Goal: Task Accomplishment & Management: Manage account settings

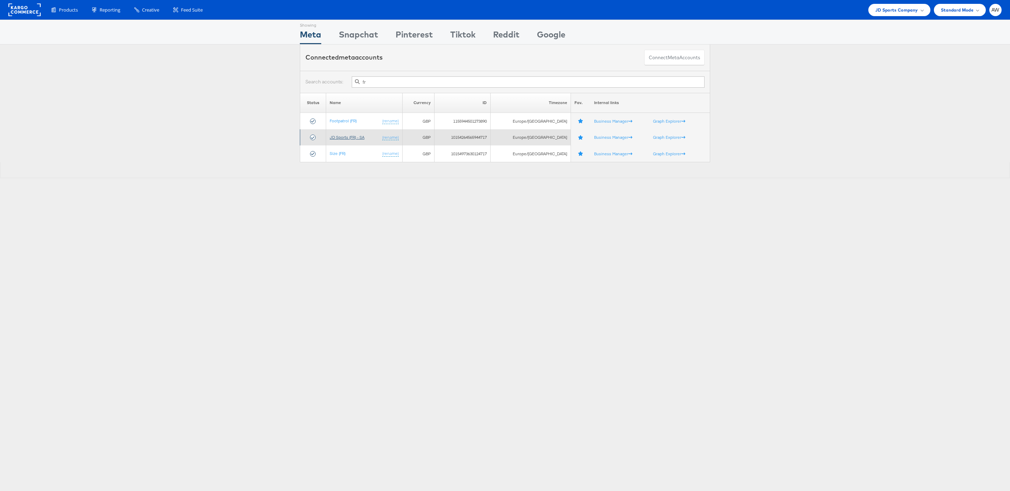
type input "fr"
click at [359, 138] on link "JD Sports (FR) - SA" at bounding box center [347, 137] width 35 height 5
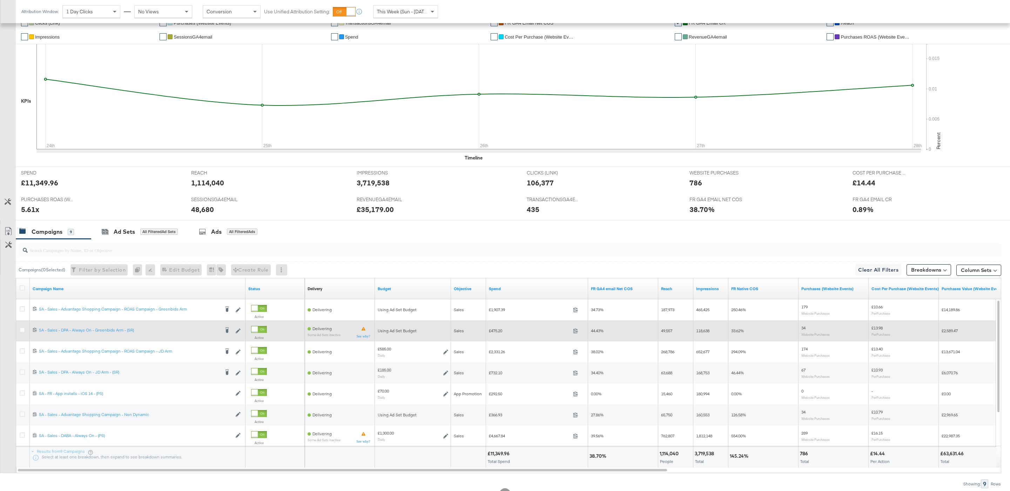
scroll to position [184, 0]
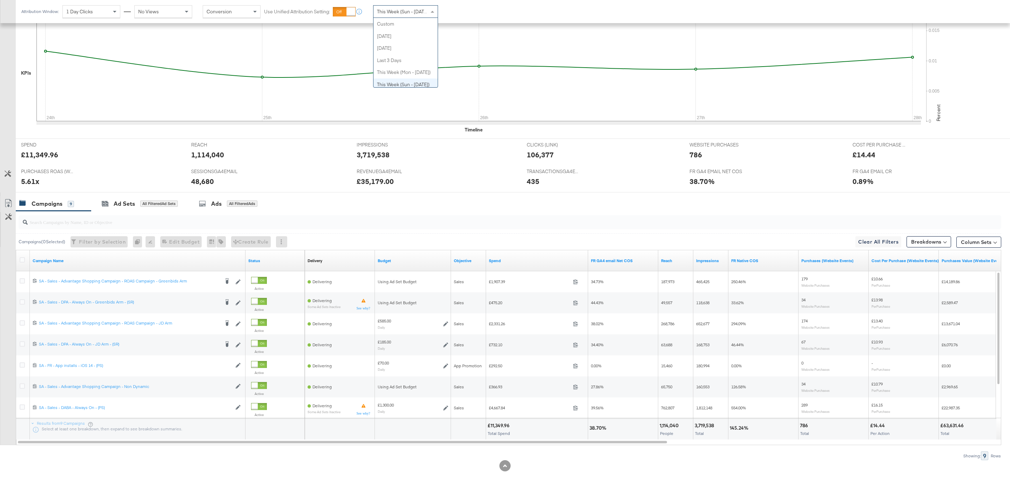
click at [394, 15] on div "This Week (Sun - Today)" at bounding box center [405, 12] width 64 height 12
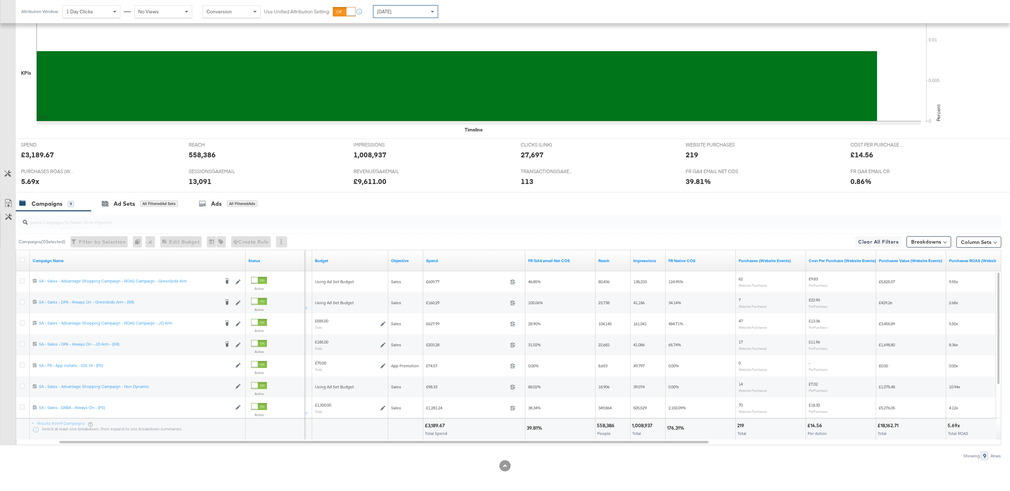
click at [419, 16] on div "Yesterday" at bounding box center [405, 12] width 64 height 12
click at [463, 13] on div "Aug 28th 2025" at bounding box center [457, 15] width 12 height 6
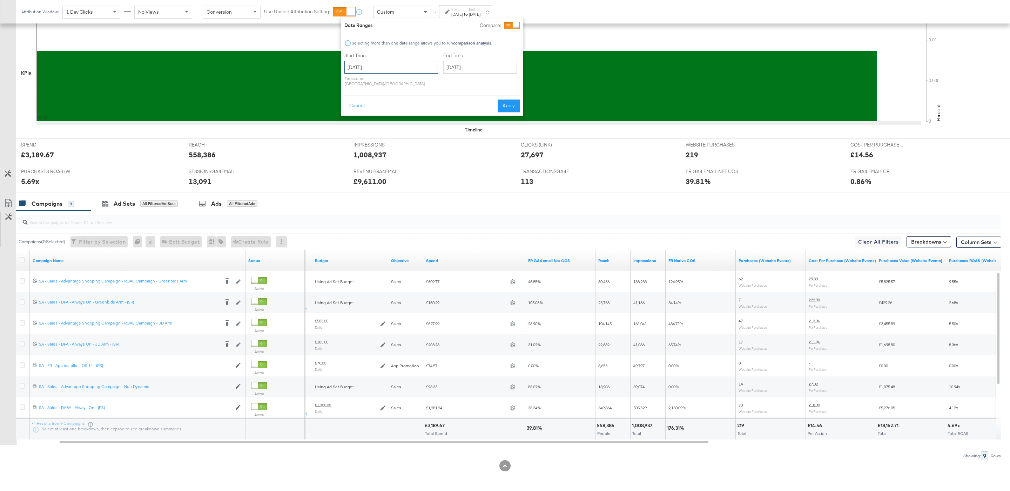
click at [393, 67] on input "August 28th 2025" at bounding box center [391, 67] width 94 height 13
click at [412, 103] on td "1" at bounding box center [412, 103] width 12 height 10
type input "August 1st 2025"
click at [454, 71] on input "August 28th 2025" at bounding box center [478, 67] width 74 height 13
click at [479, 140] on td "27" at bounding box center [485, 142] width 12 height 10
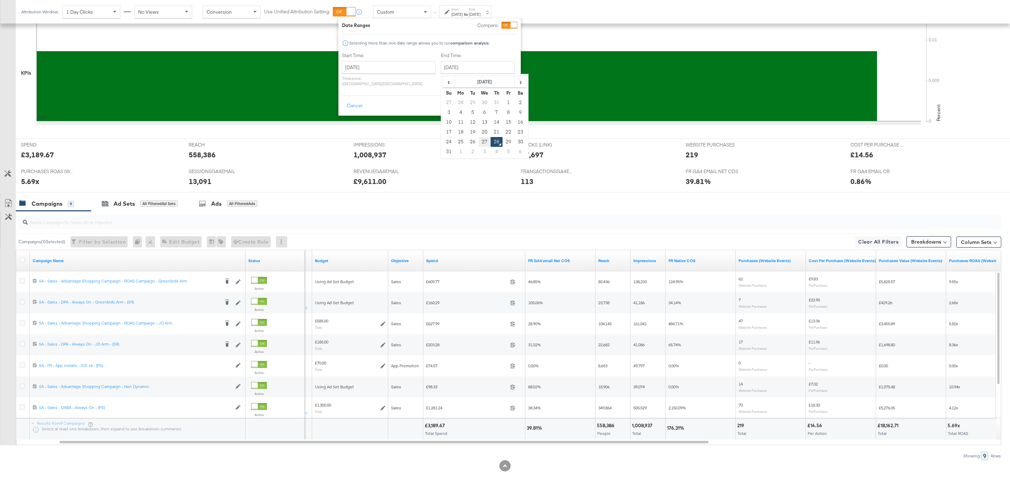
type input "August 27th 2025"
click at [379, 62] on input "August 1st 2025" at bounding box center [389, 67] width 94 height 13
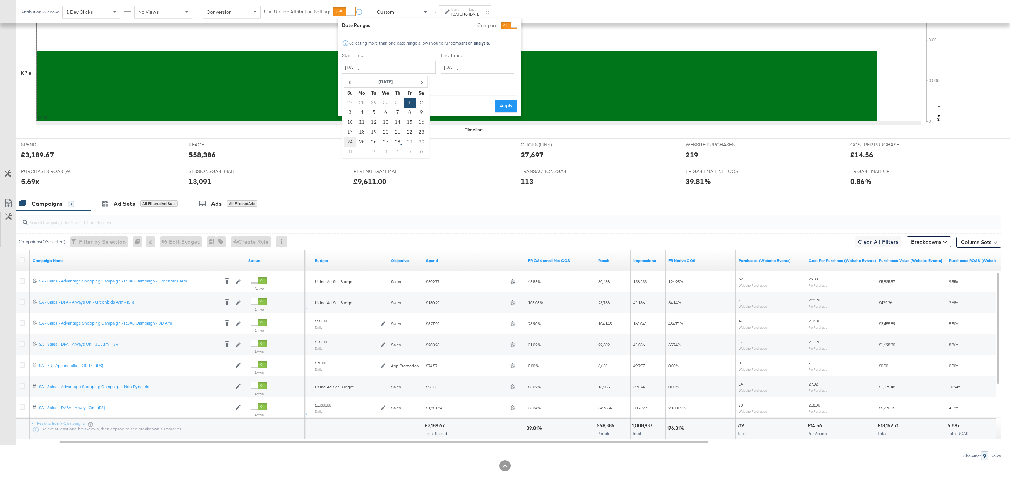
click at [348, 141] on td "24" at bounding box center [350, 142] width 12 height 10
type input "August 24th 2025"
click at [513, 100] on button "Apply" at bounding box center [508, 106] width 22 height 13
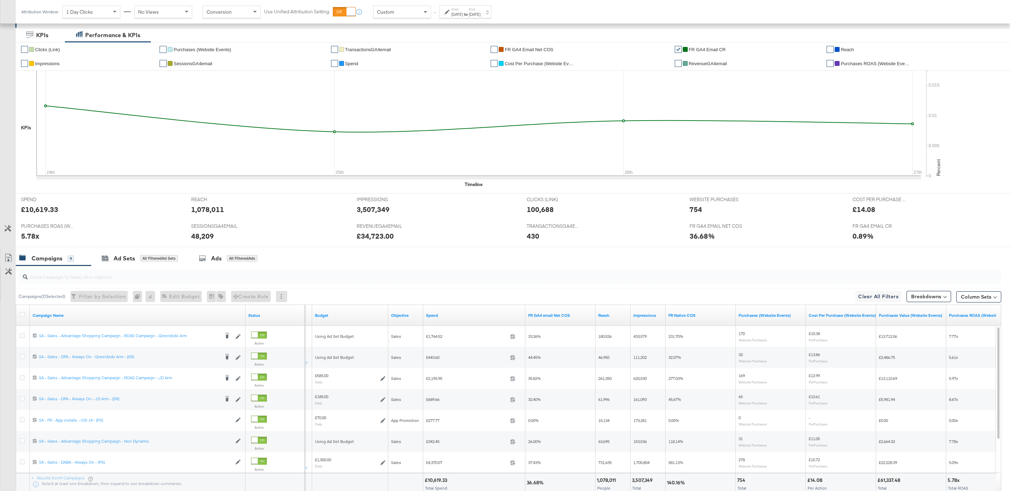
scroll to position [136, 0]
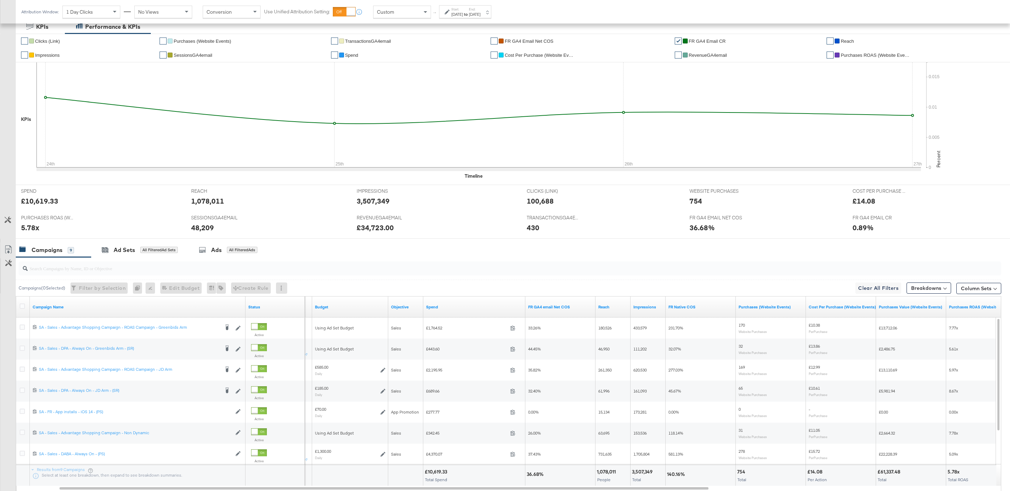
click at [196, 274] on div at bounding box center [510, 269] width 982 height 14
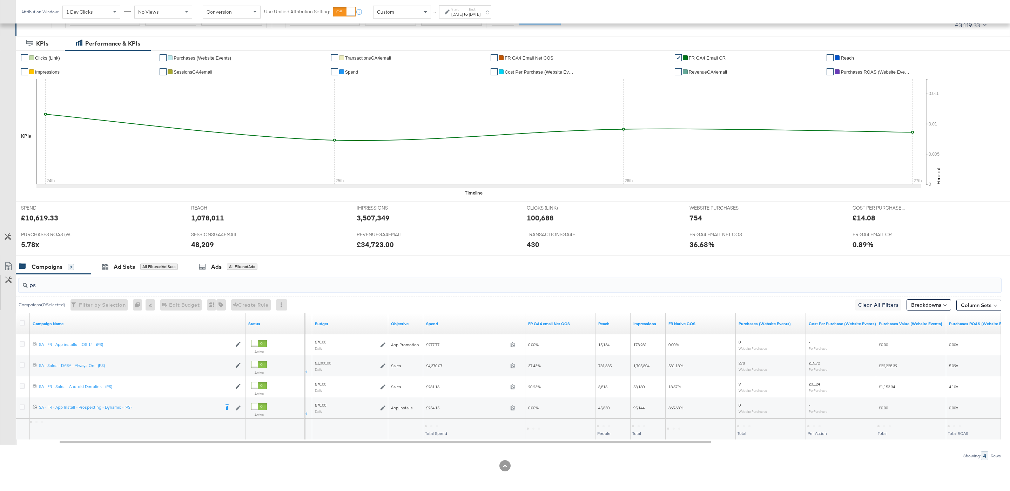
scroll to position [121, 0]
click at [440, 422] on div "£5,183.26 Total Spend" at bounding box center [474, 429] width 102 height 21
click at [96, 291] on div "ps" at bounding box center [510, 285] width 982 height 14
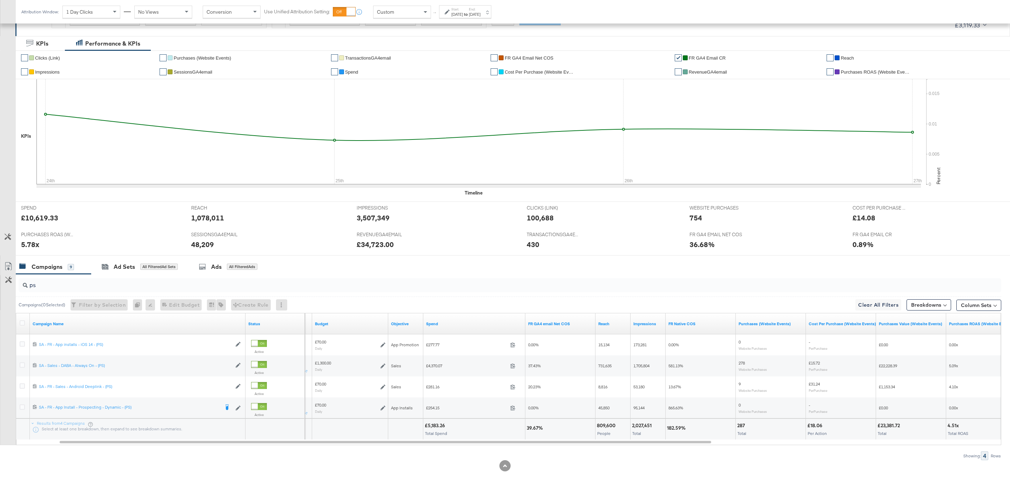
click at [96, 291] on div "ps" at bounding box center [510, 285] width 982 height 14
type input "p"
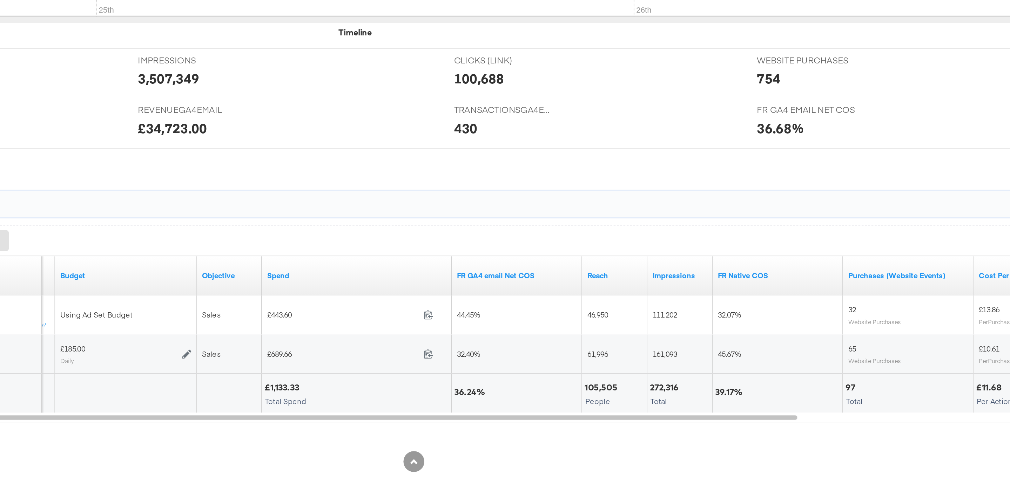
scroll to position [78, 0]
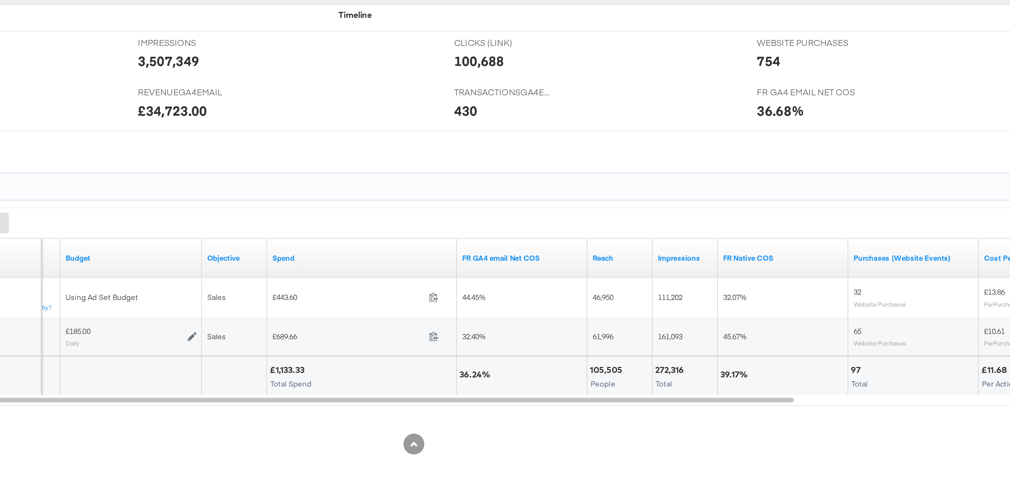
type input "sr"
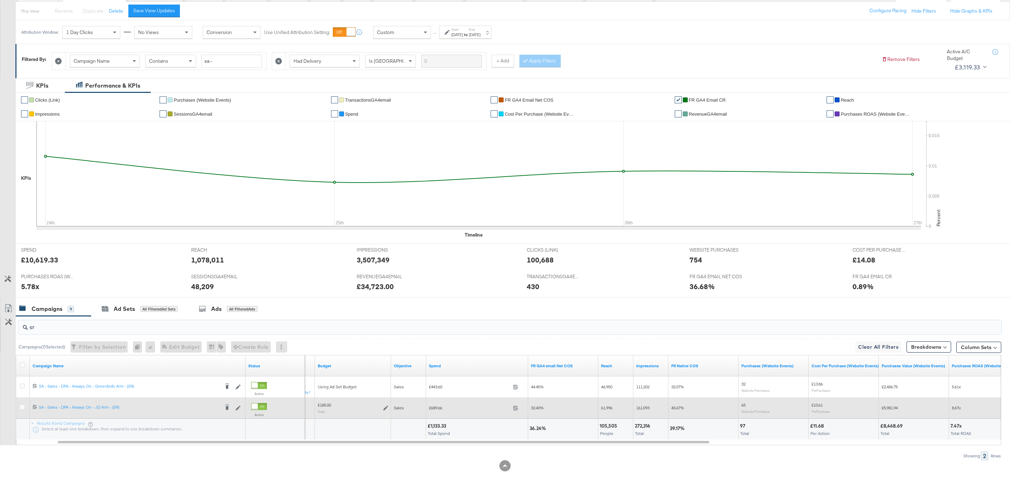
click at [385, 408] on icon at bounding box center [385, 408] width 5 height 5
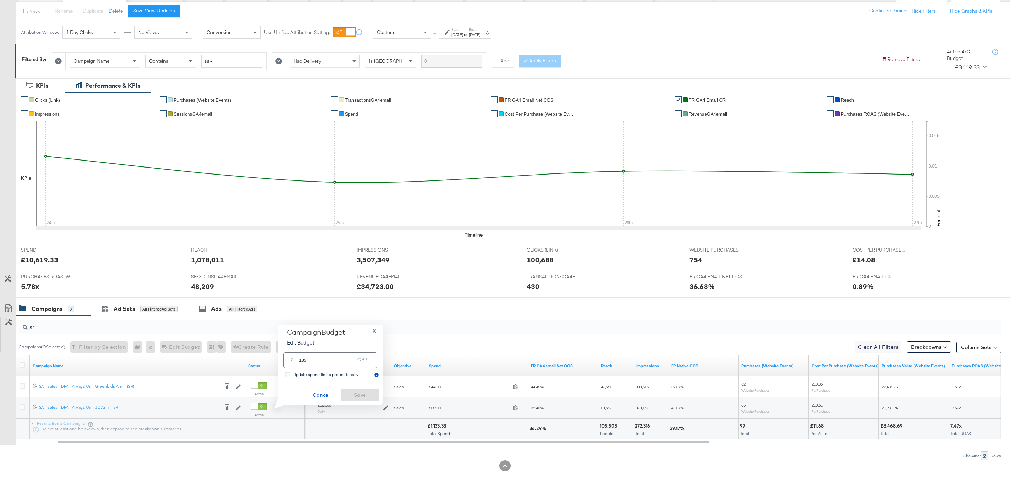
click at [340, 358] on input "185" at bounding box center [326, 357] width 55 height 15
type input "181"
click at [363, 394] on span "Save" at bounding box center [359, 395] width 33 height 9
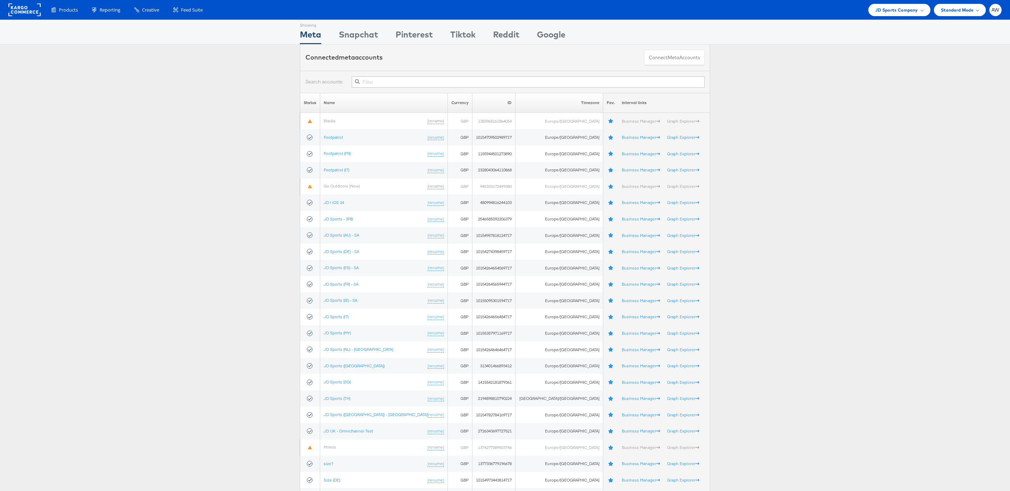
click at [389, 81] on input "text" at bounding box center [528, 81] width 353 height 11
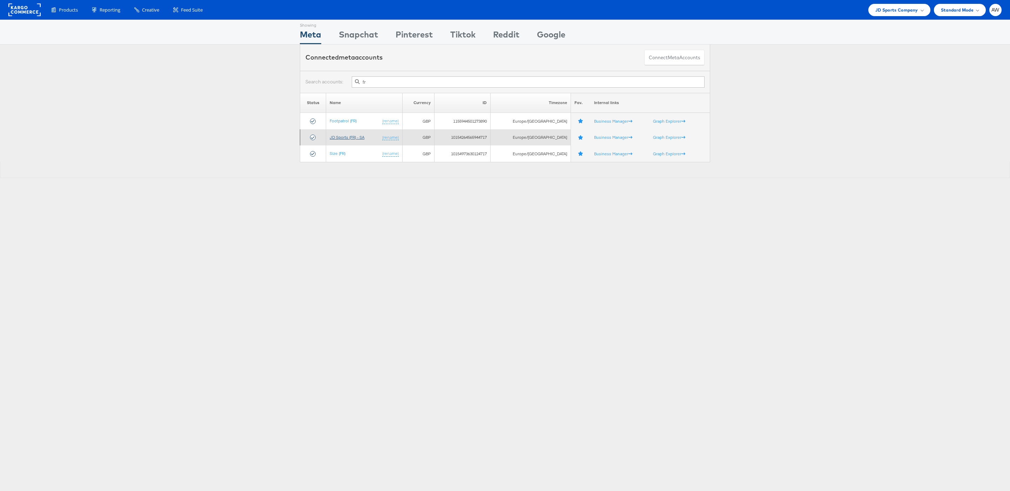
type input "fr"
click at [357, 137] on link "JD Sports (FR) - SA" at bounding box center [347, 137] width 35 height 5
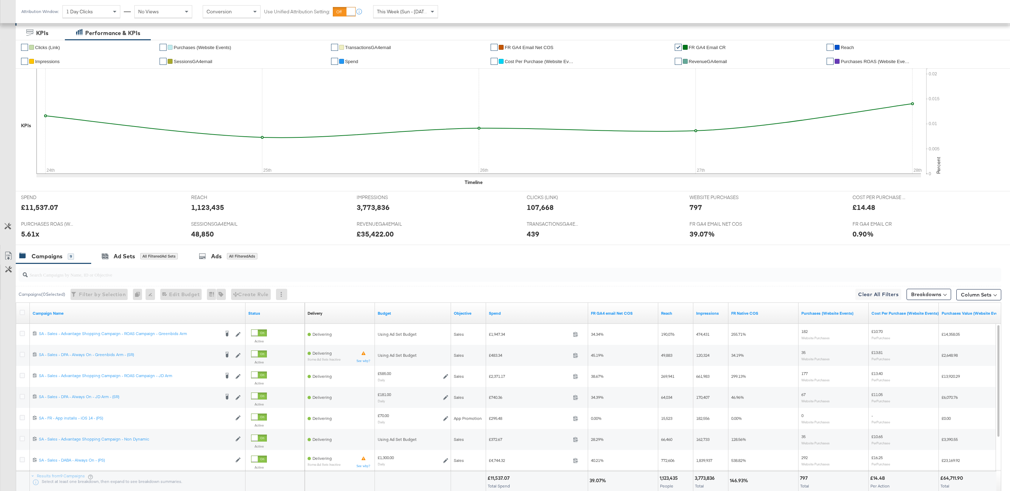
scroll to position [184, 0]
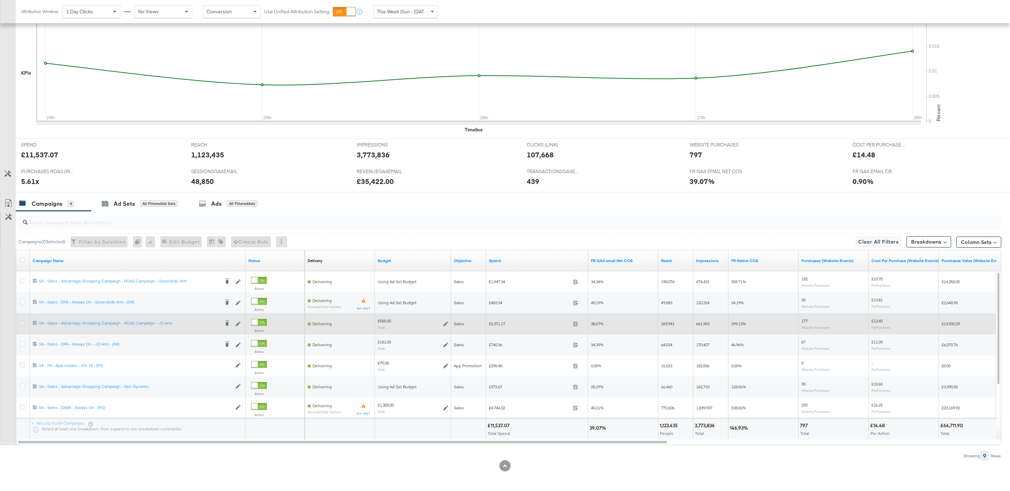
click at [23, 322] on icon at bounding box center [22, 322] width 5 height 5
click at [0, 0] on input "checkbox" at bounding box center [0, 0] width 0 height 0
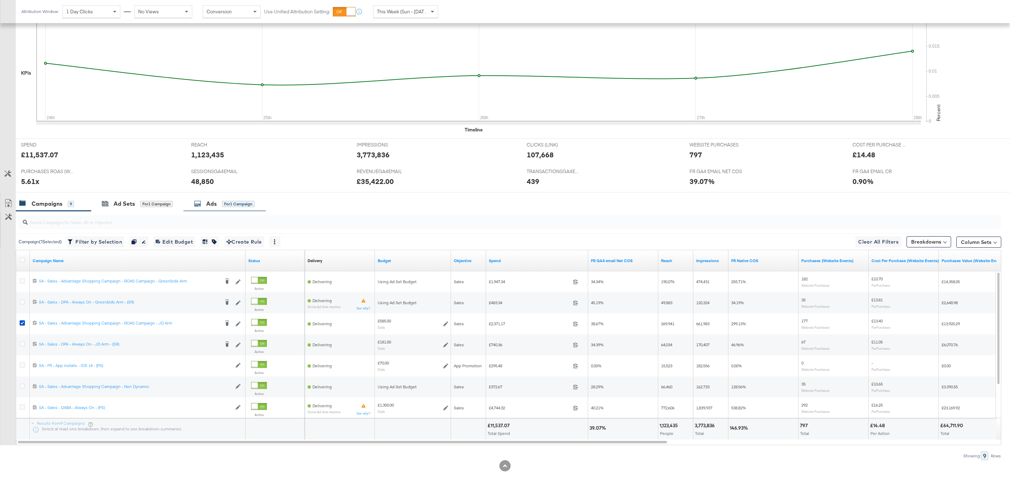
click at [229, 205] on div "for 1 Campaign" at bounding box center [238, 204] width 33 height 6
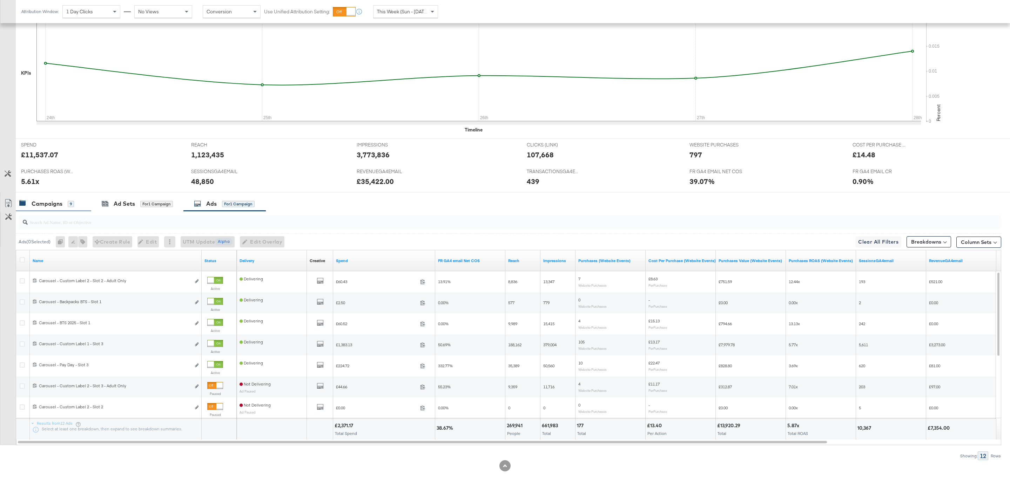
click at [65, 205] on div "Campaigns 9" at bounding box center [46, 204] width 55 height 8
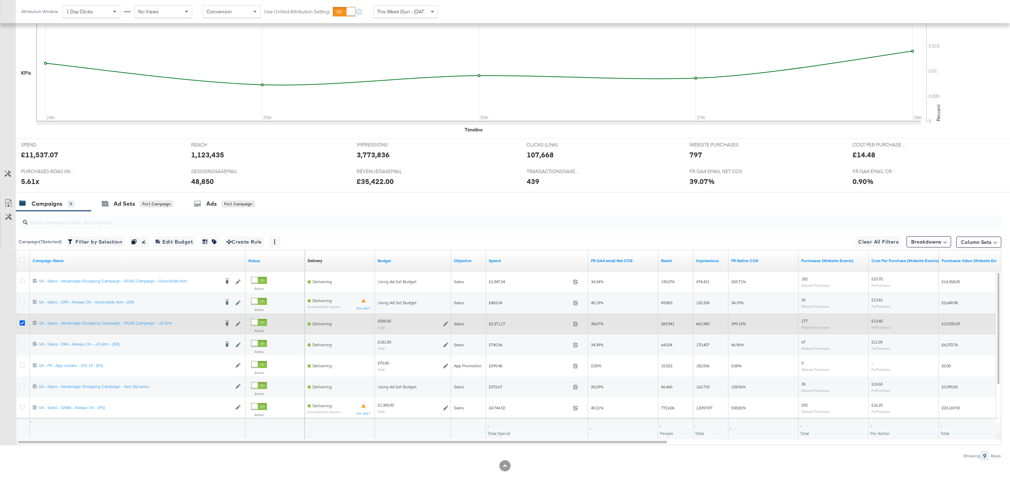
click at [21, 324] on icon at bounding box center [22, 322] width 5 height 5
click at [0, 0] on input "checkbox" at bounding box center [0, 0] width 0 height 0
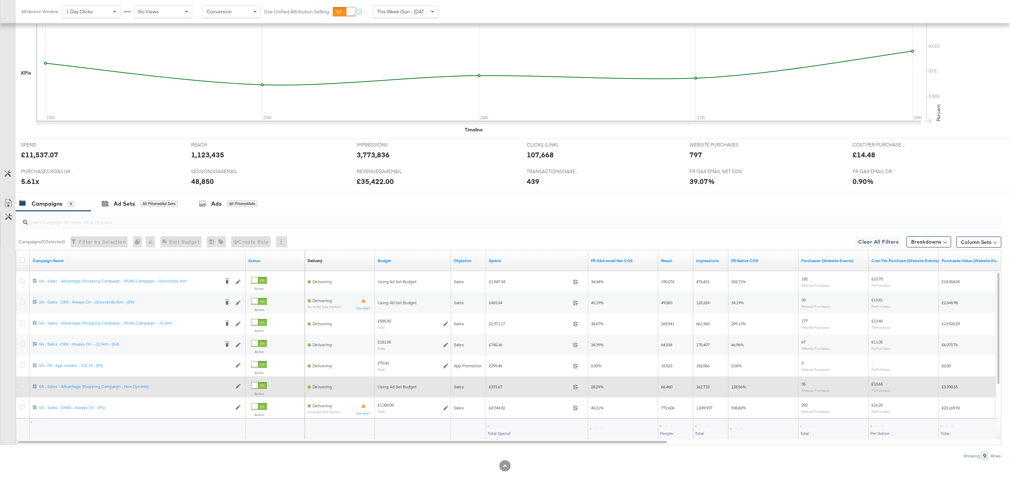
click at [22, 386] on icon at bounding box center [22, 386] width 5 height 5
click at [0, 0] on input "checkbox" at bounding box center [0, 0] width 0 height 0
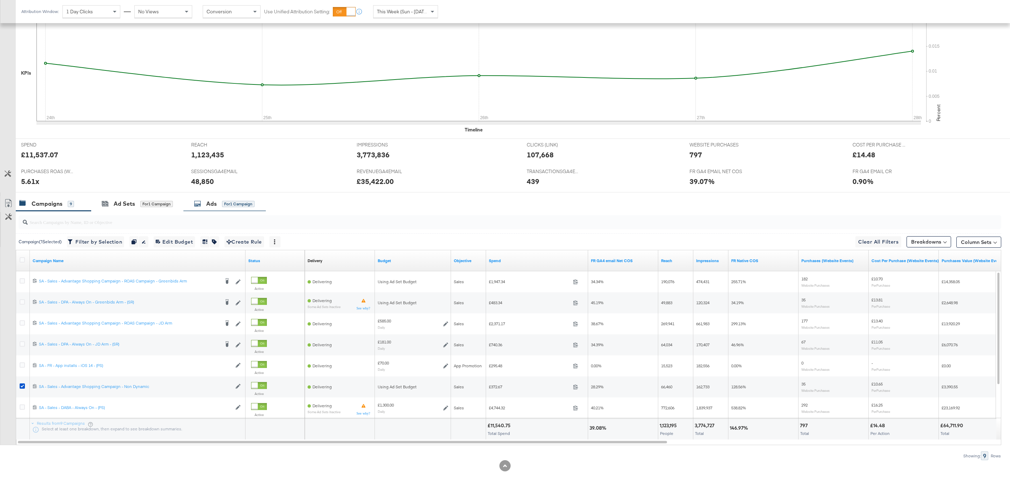
click at [217, 207] on div "Ads" at bounding box center [211, 204] width 11 height 8
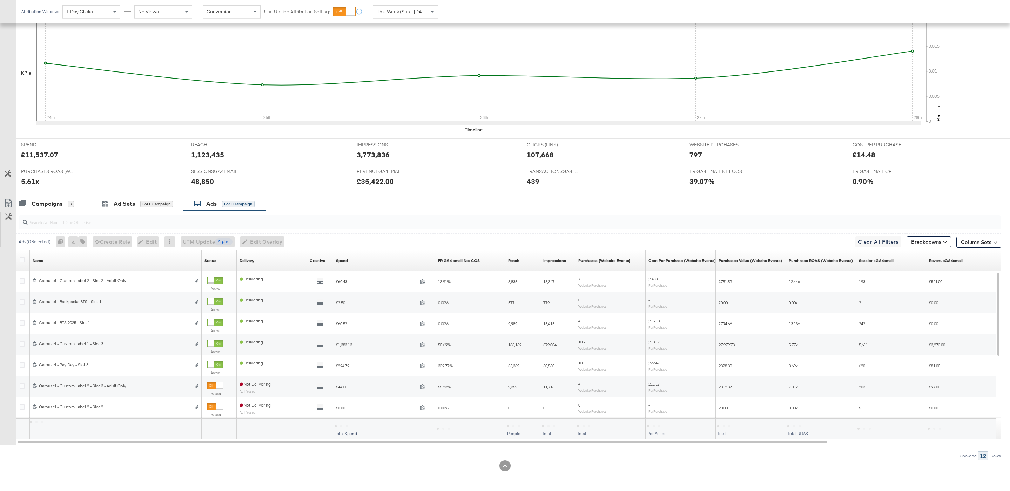
scroll to position [79, 0]
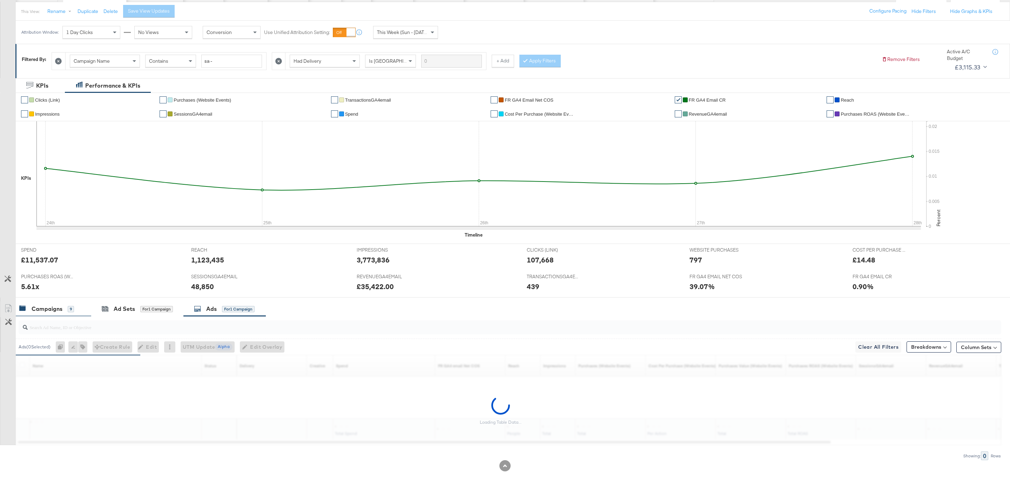
click at [63, 313] on div "Campaigns 9" at bounding box center [53, 309] width 75 height 15
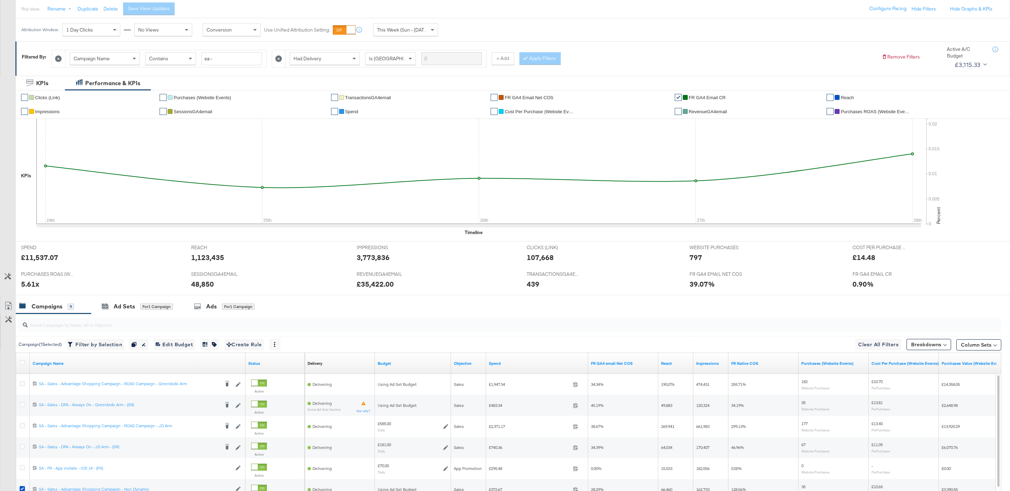
scroll to position [158, 0]
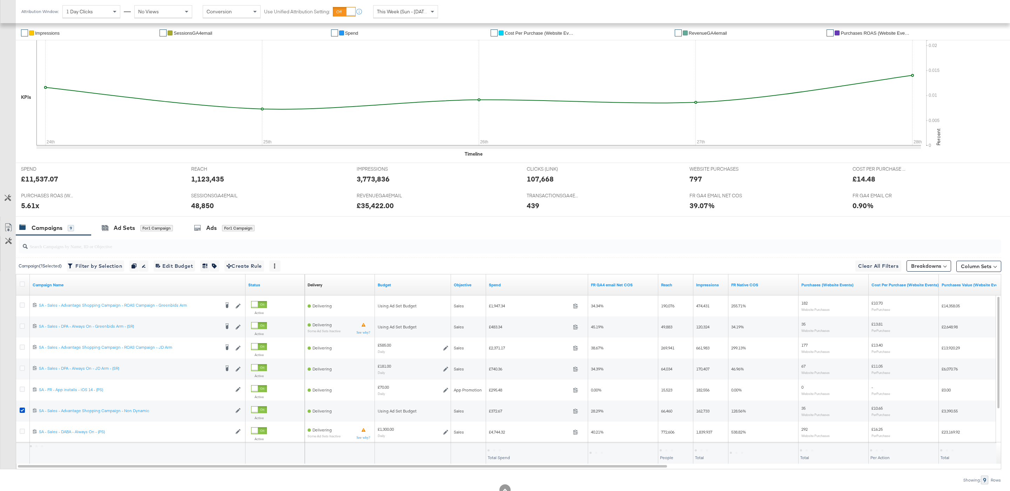
click at [222, 217] on div "SPEND SPEND £11,537.07 REACH REACH 1,123,435 IMPRESSIONS IMPRESSIONS 3,773,836 …" at bounding box center [513, 190] width 994 height 54
click at [222, 229] on div "Ads for 1 Campaign" at bounding box center [224, 228] width 61 height 8
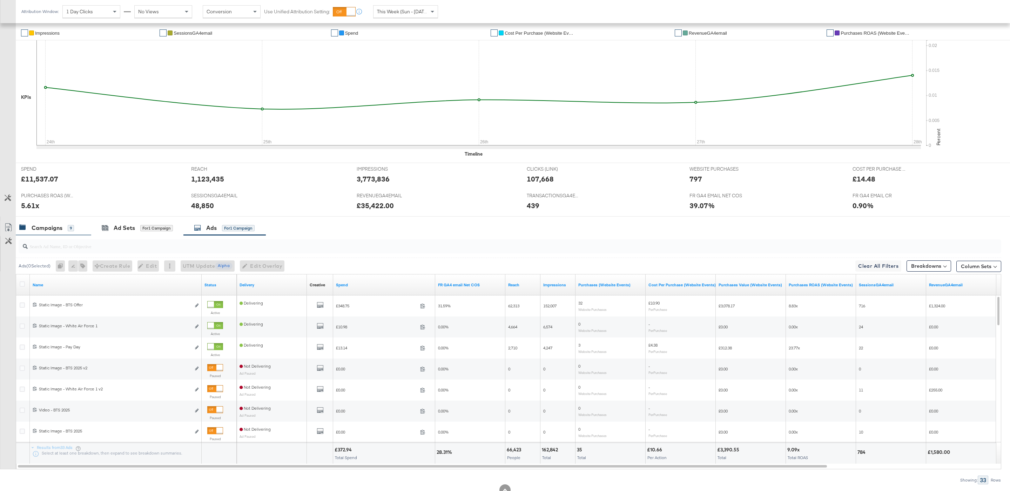
click at [52, 231] on div "Campaigns" at bounding box center [47, 228] width 31 height 8
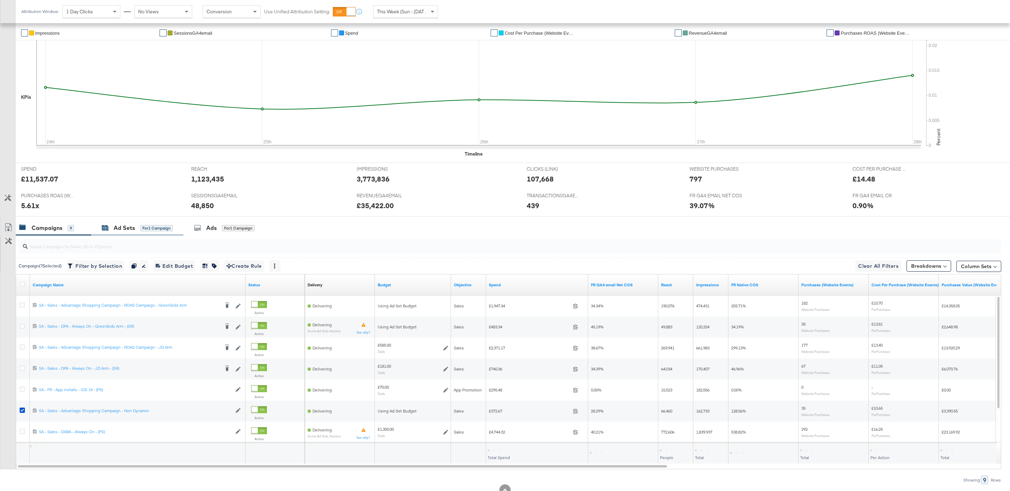
scroll to position [184, 0]
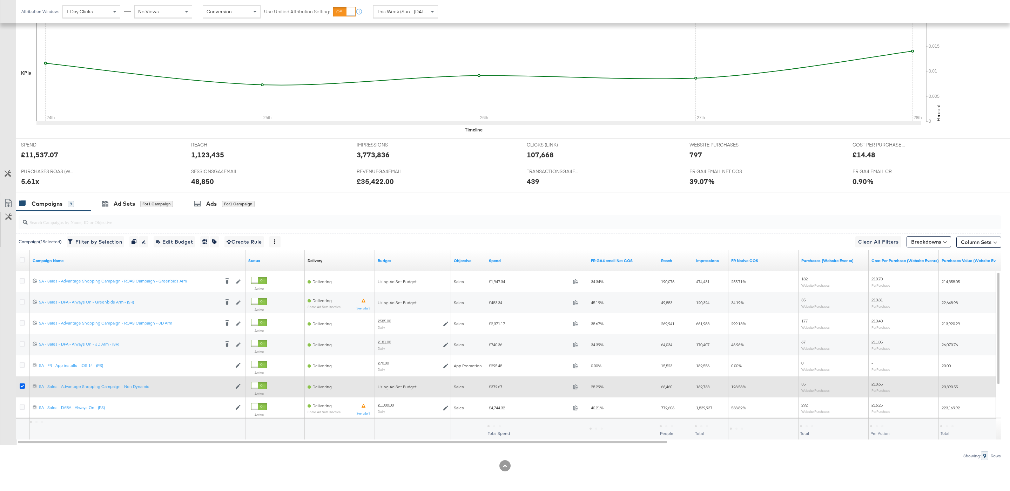
click at [22, 386] on icon at bounding box center [22, 386] width 5 height 5
click at [0, 0] on input "checkbox" at bounding box center [0, 0] width 0 height 0
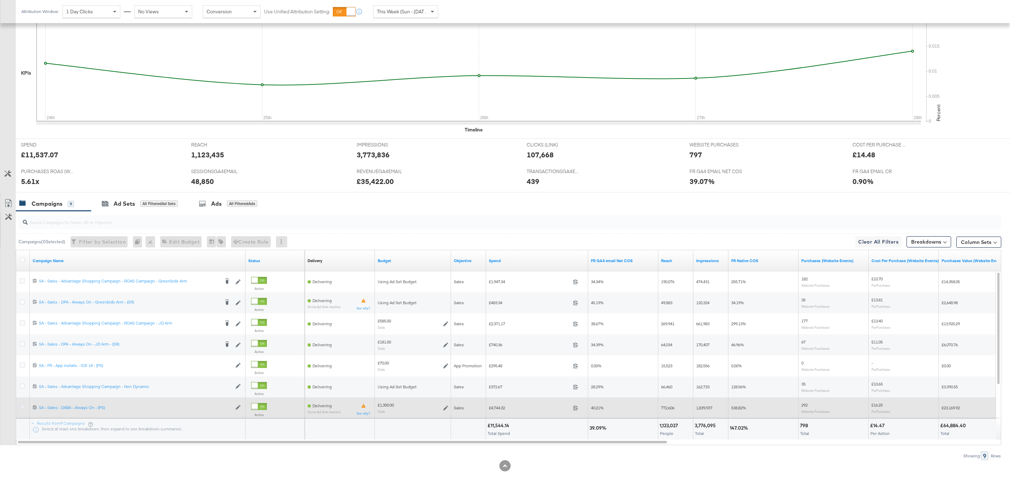
click at [22, 408] on icon at bounding box center [22, 407] width 5 height 5
click at [0, 0] on input "checkbox" at bounding box center [0, 0] width 0 height 0
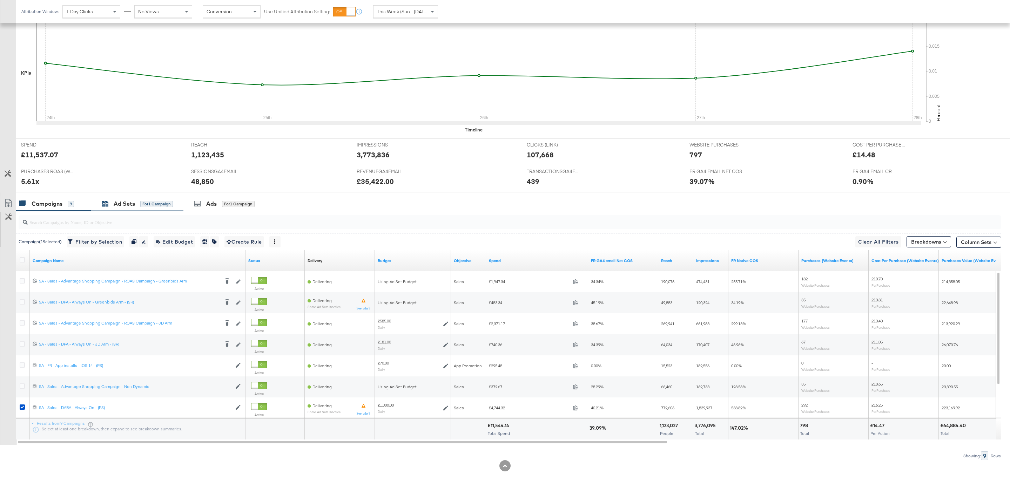
click at [163, 204] on div "for 1 Campaign" at bounding box center [156, 204] width 33 height 6
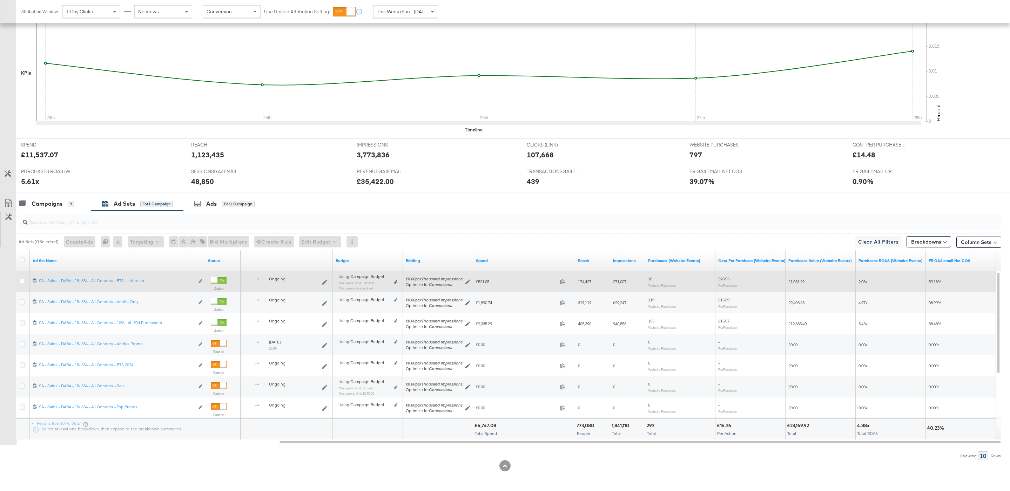
click at [395, 282] on icon at bounding box center [396, 282] width 4 height 4
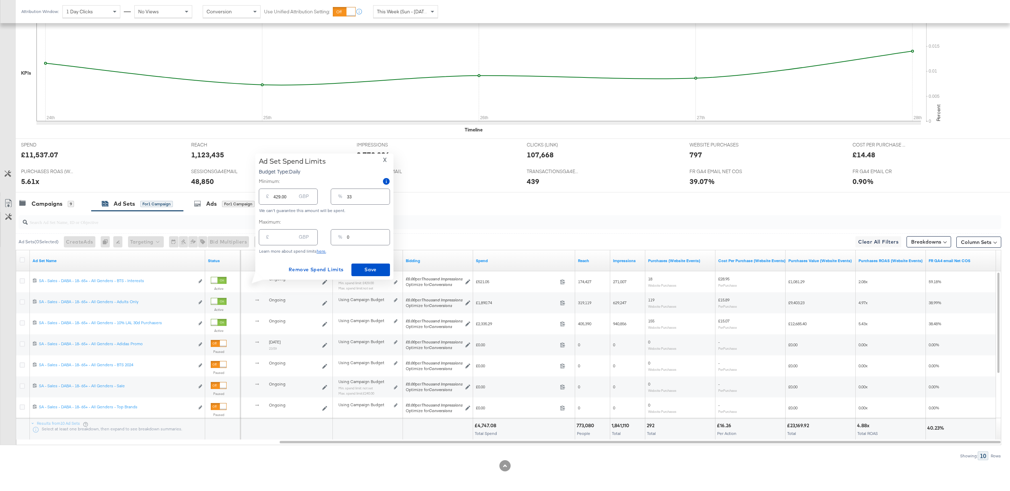
click at [346, 199] on div "% 33" at bounding box center [360, 197] width 59 height 16
click at [353, 195] on input "33" at bounding box center [368, 193] width 42 height 15
click at [350, 195] on input "33" at bounding box center [368, 193] width 42 height 15
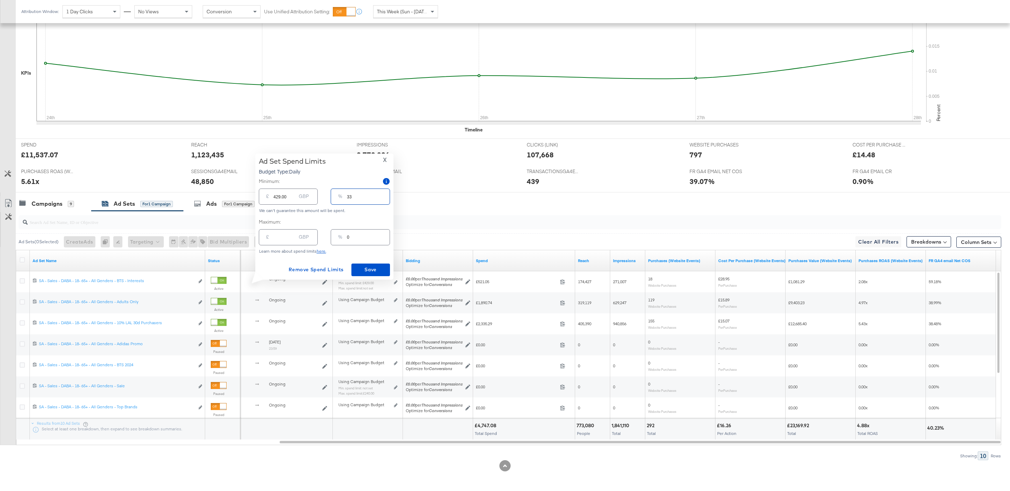
type input "1"
type input "13.00"
type input "15"
type input "195.00"
type input "15"
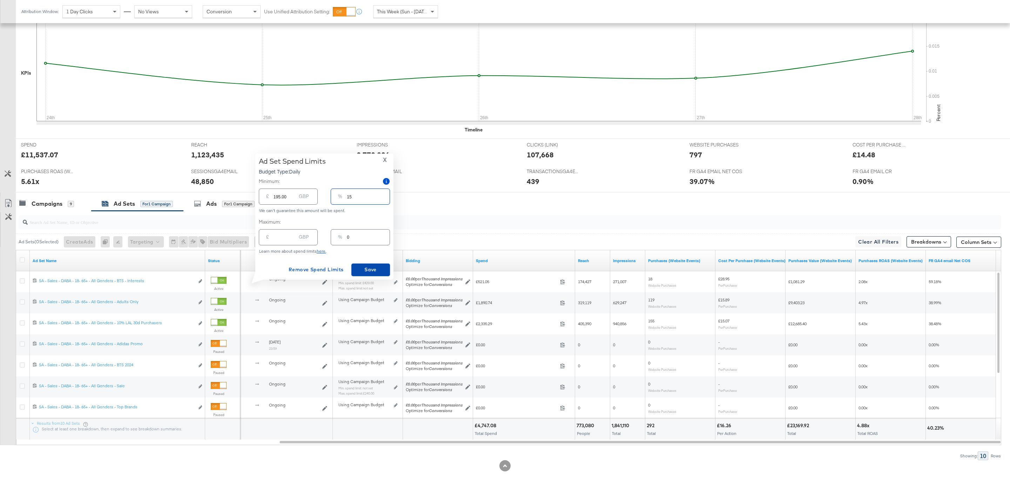
click at [371, 272] on span "Save" at bounding box center [370, 269] width 33 height 9
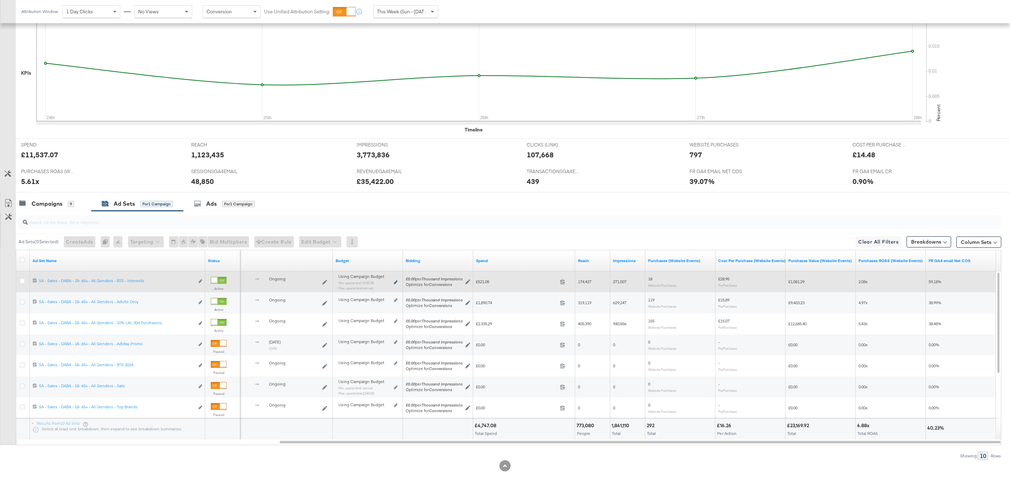
click at [397, 283] on icon at bounding box center [396, 282] width 4 height 4
type input "195.00"
type input "15"
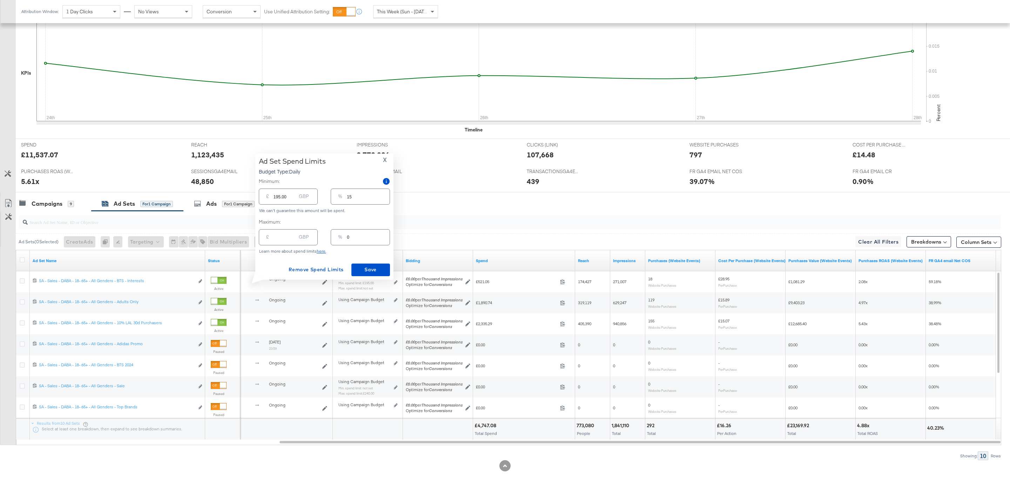
click at [358, 238] on input "0" at bounding box center [368, 234] width 42 height 15
type input "01"
type input "13.00"
type input "015"
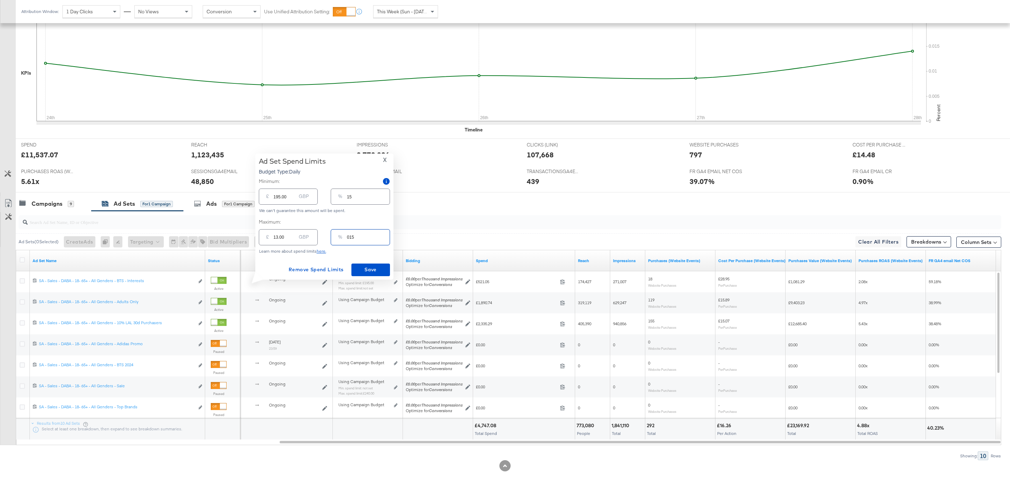
type input "195.00"
type input "15"
click at [334, 267] on span "Remove Spend Limits" at bounding box center [316, 269] width 55 height 9
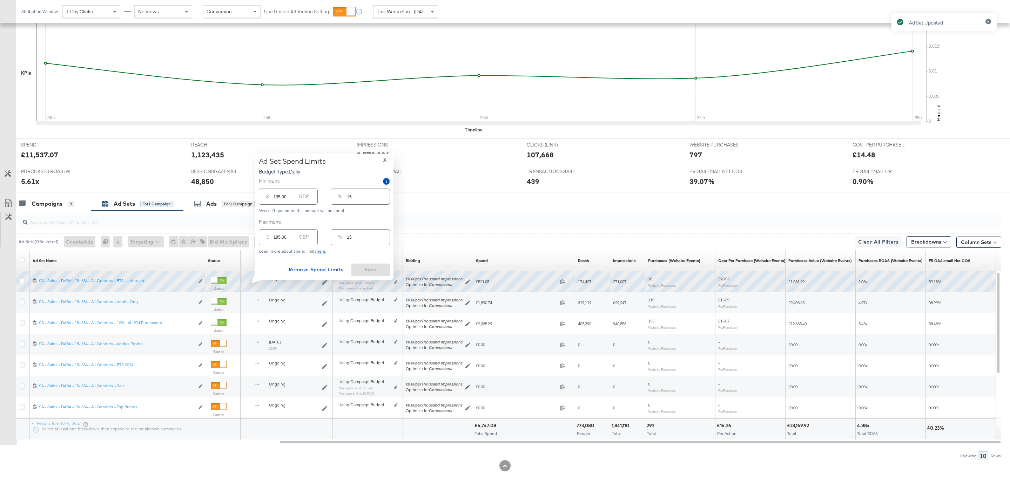
click at [346, 258] on div "Ad Set Spend Limits Budget Type: Daily X Minimum: £ 195.00 GBP % 15 We can't gu…" at bounding box center [324, 216] width 131 height 119
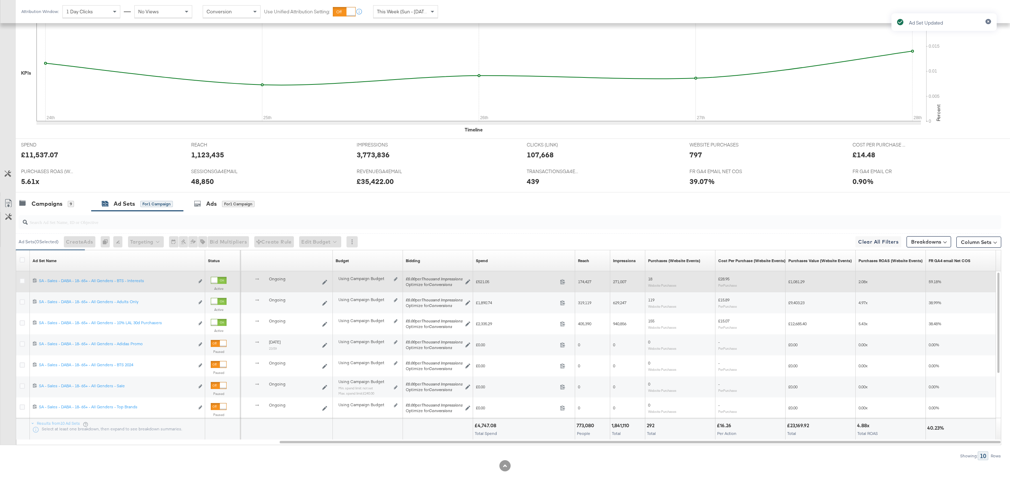
click at [393, 279] on div "Using Campaign Budget Edit spend limits" at bounding box center [367, 282] width 59 height 6
click at [400, 281] on div "Using Campaign Budget Edit spend limits" at bounding box center [368, 281] width 65 height 11
click at [398, 279] on div "Using Campaign Budget Edit spend limits" at bounding box center [368, 281] width 65 height 11
click at [396, 278] on icon at bounding box center [396, 279] width 4 height 4
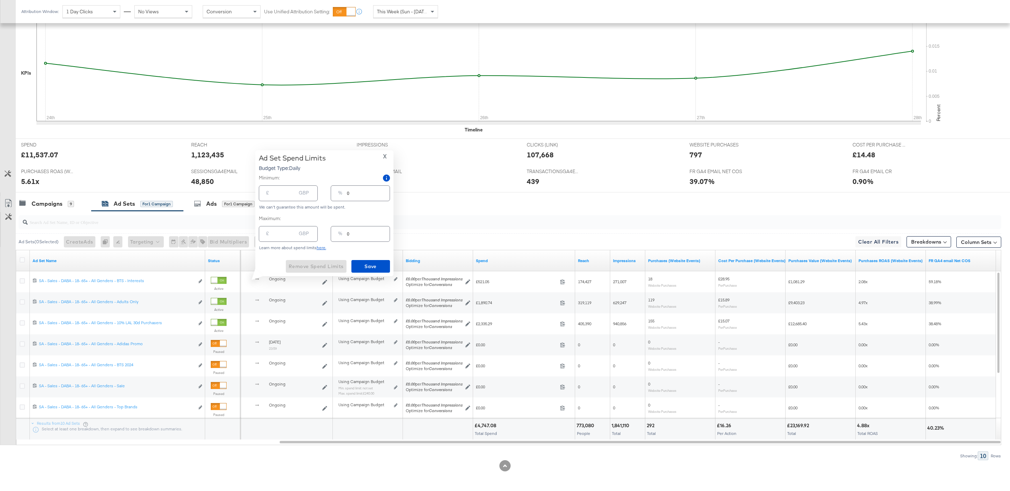
click at [354, 229] on input "0" at bounding box center [368, 231] width 42 height 15
type input "10"
type input "130.00"
type input "150"
type input "1950.00"
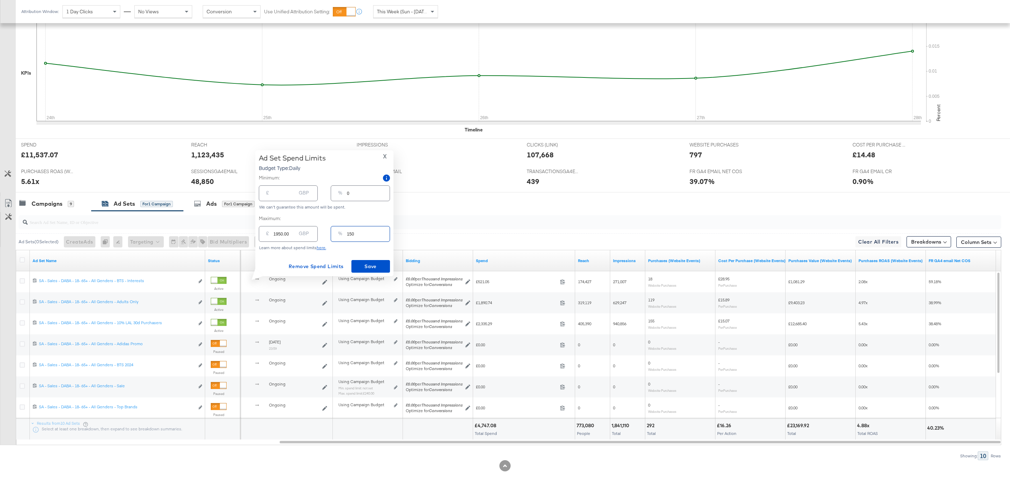
type input "15"
type input "195.00"
type input "15"
click at [374, 263] on span "Save" at bounding box center [370, 266] width 33 height 9
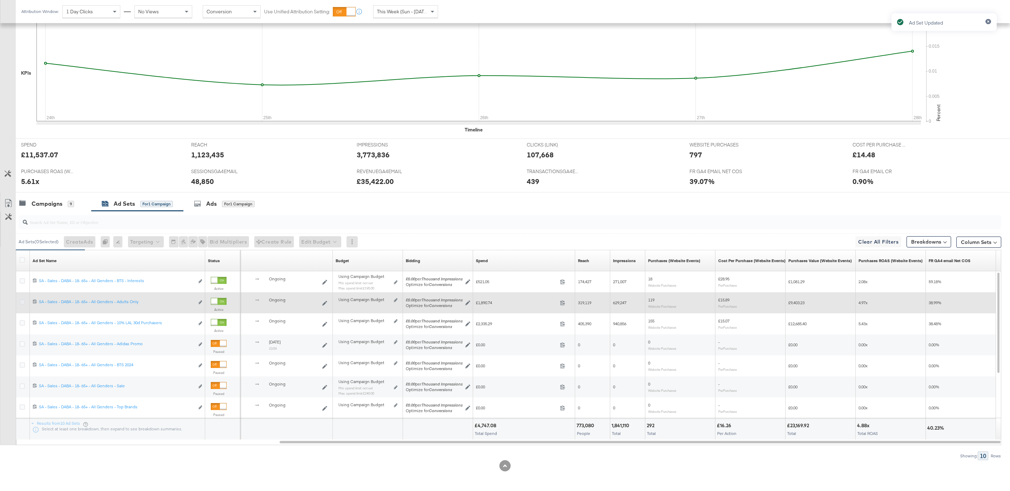
click at [22, 300] on icon at bounding box center [22, 301] width 5 height 5
click at [0, 0] on input "checkbox" at bounding box center [0, 0] width 0 height 0
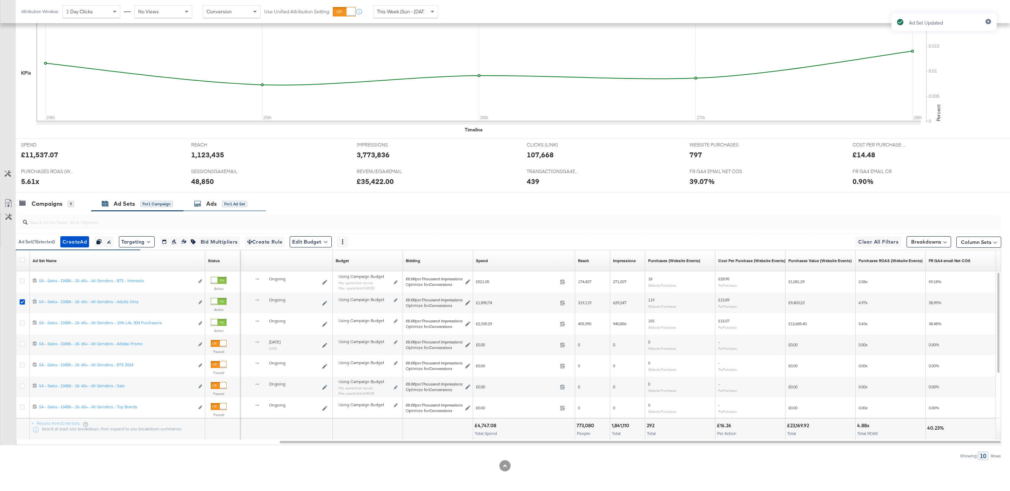
click at [207, 207] on div "Ads" at bounding box center [211, 204] width 11 height 8
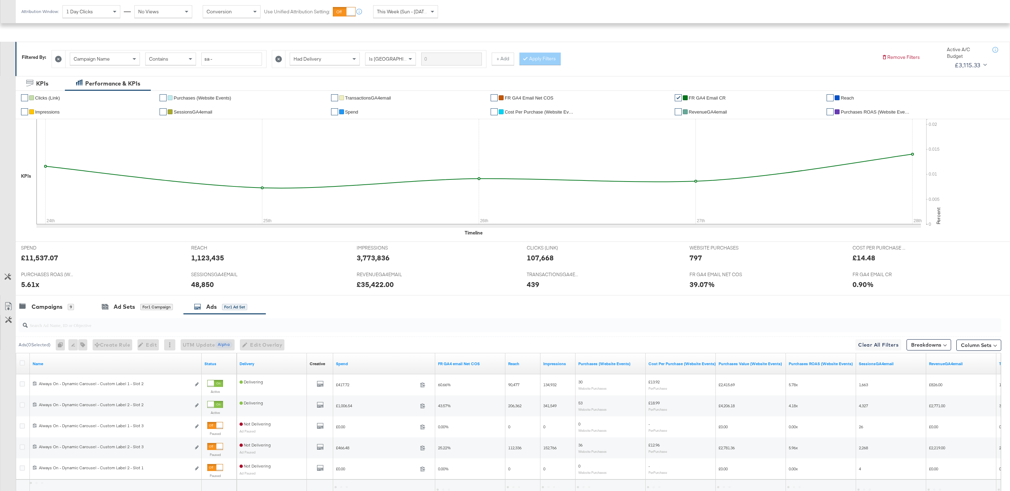
scroll to position [142, 0]
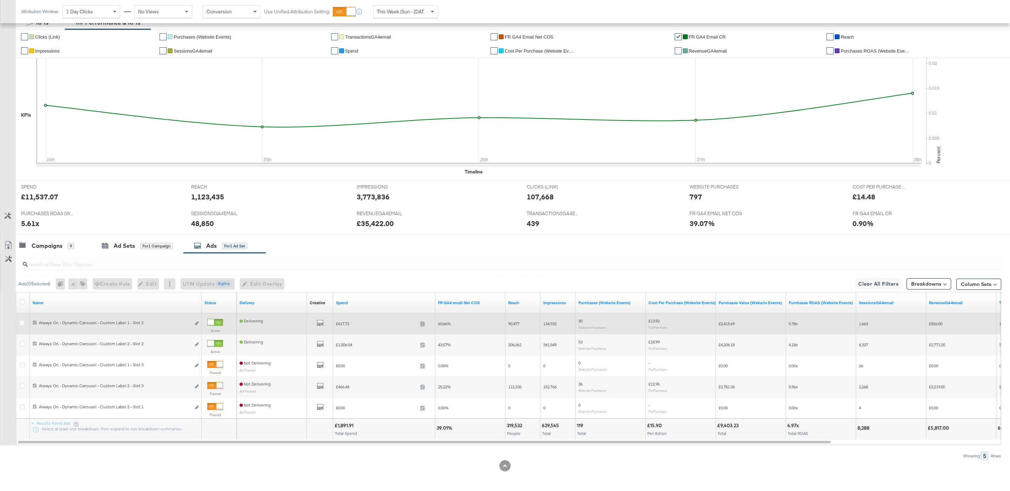
click at [215, 321] on div at bounding box center [215, 322] width 16 height 7
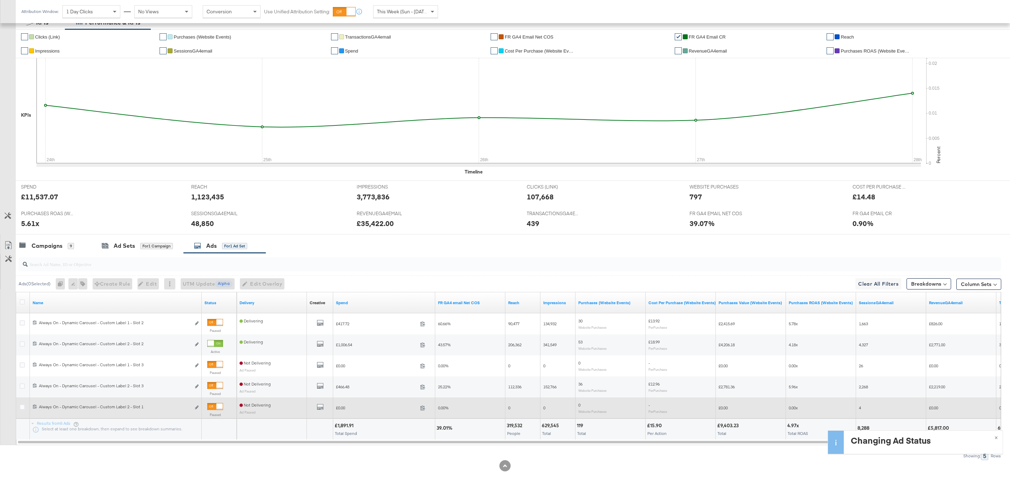
click at [216, 405] on div at bounding box center [219, 407] width 6 height 6
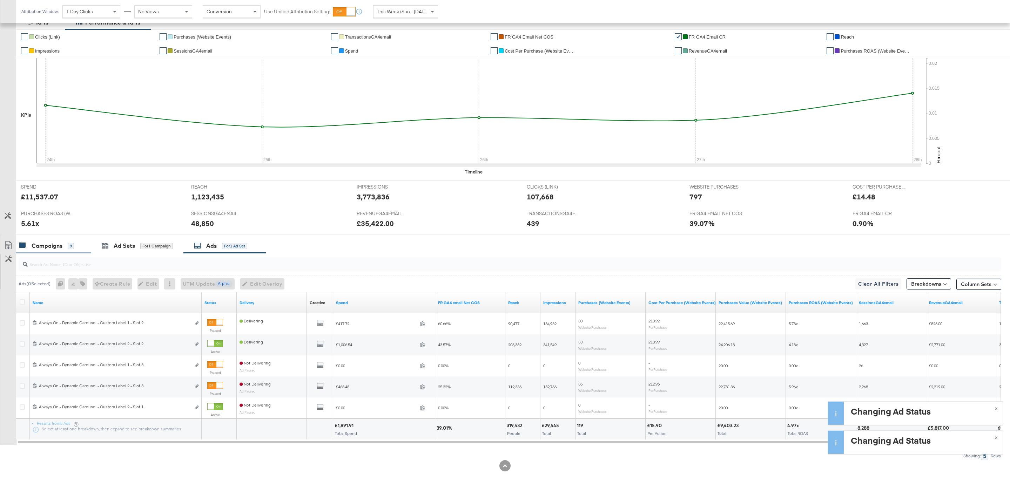
click at [70, 245] on div "9" at bounding box center [71, 246] width 6 height 6
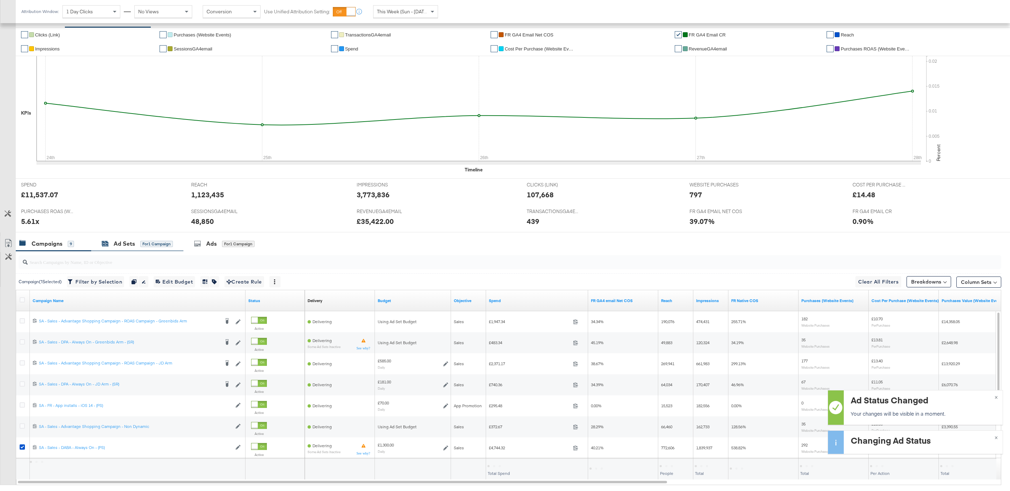
click at [138, 248] on div "Ad Sets for 1 Campaign" at bounding box center [137, 244] width 71 height 8
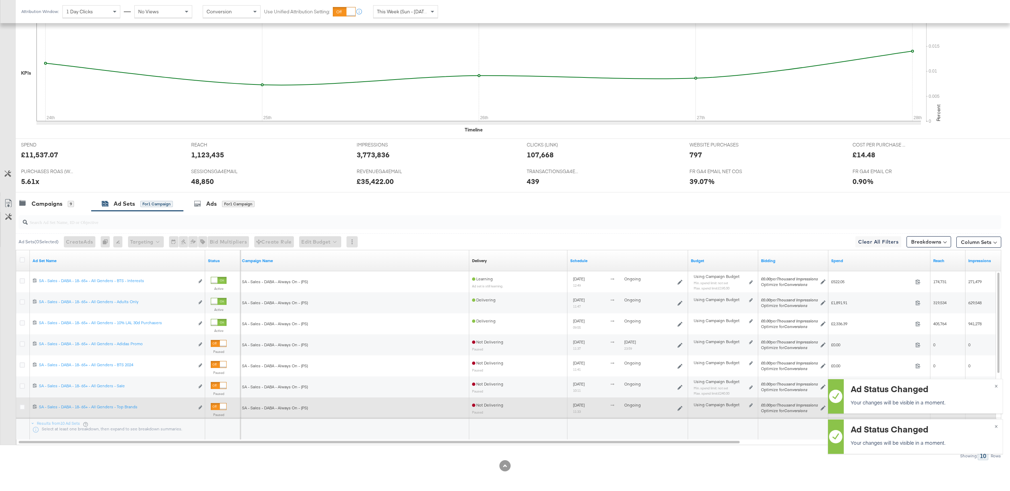
scroll to position [183, 0]
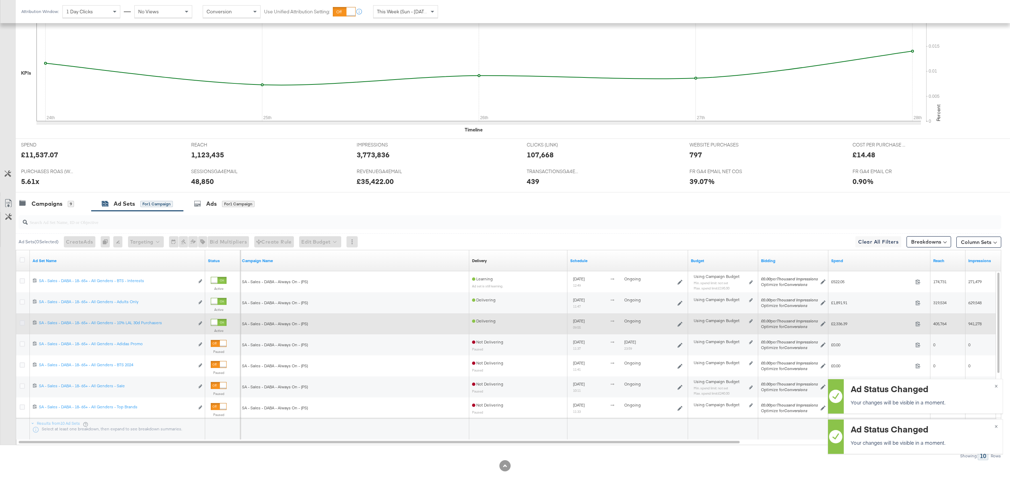
click at [22, 324] on icon at bounding box center [22, 322] width 5 height 5
click at [0, 0] on input "checkbox" at bounding box center [0, 0] width 0 height 0
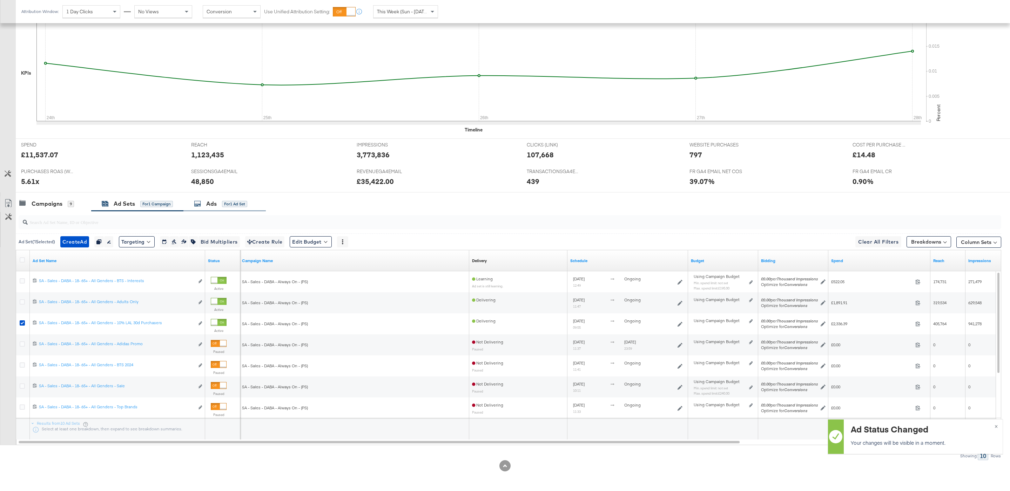
click at [231, 196] on div "Ads for 1 Ad Set" at bounding box center [224, 203] width 82 height 15
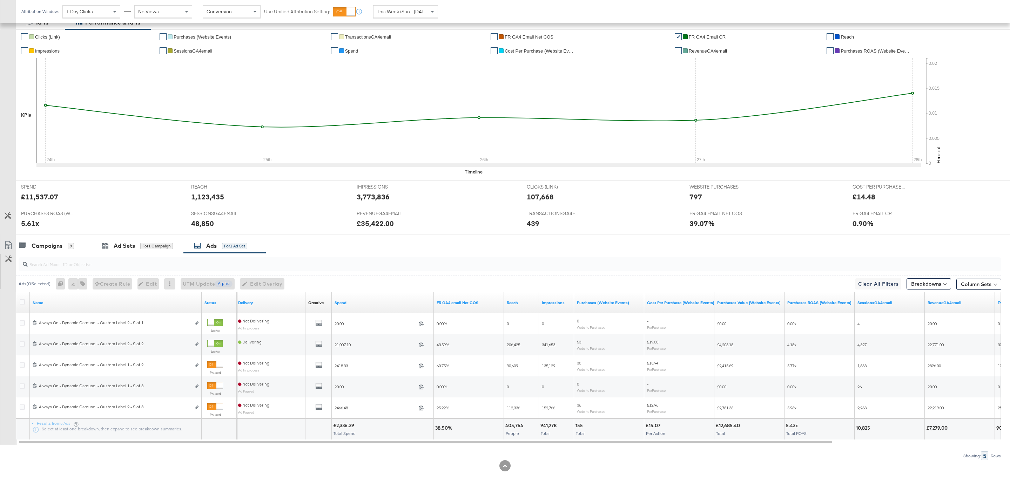
scroll to position [142, 0]
click at [119, 244] on div "Ad Sets" at bounding box center [124, 246] width 21 height 8
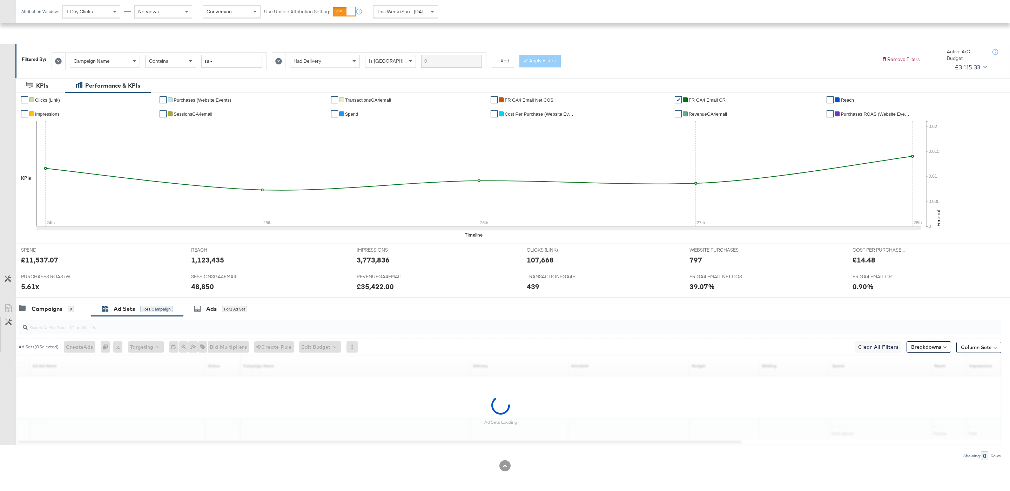
scroll to position [79, 0]
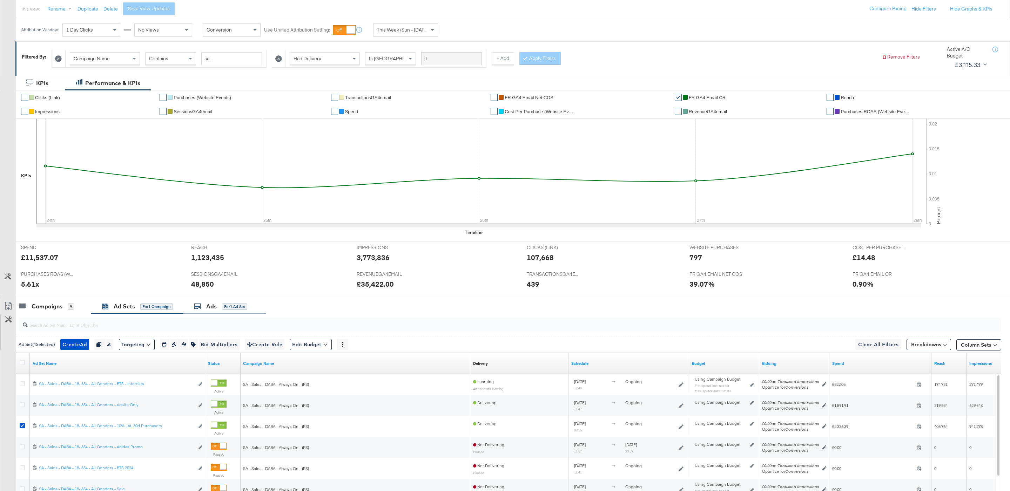
click at [212, 311] on div "Ads" at bounding box center [211, 307] width 11 height 8
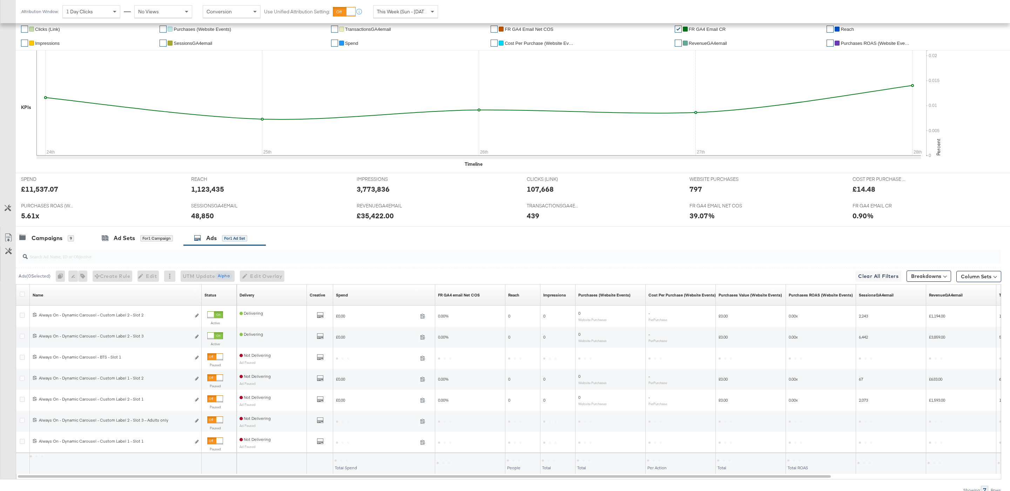
scroll to position [184, 0]
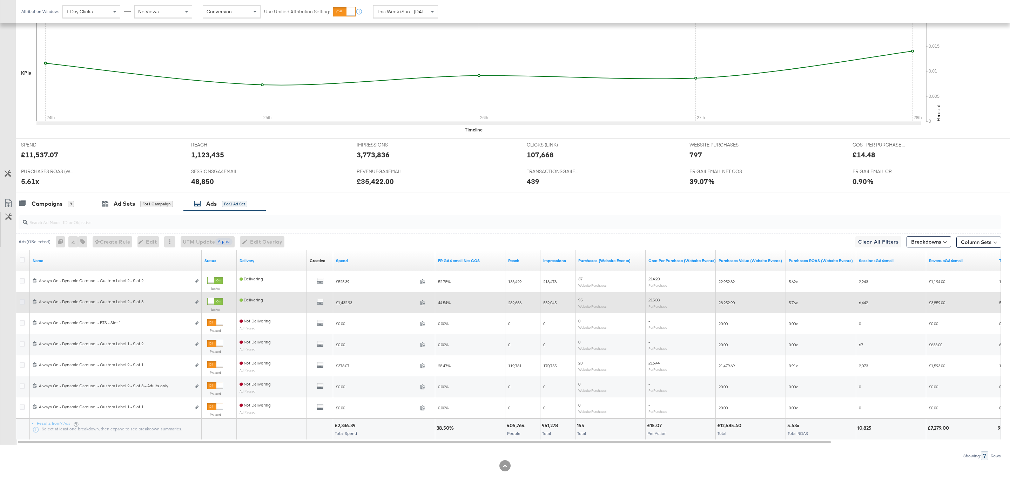
click at [22, 302] on icon at bounding box center [22, 301] width 5 height 5
click at [0, 0] on input "checkbox" at bounding box center [0, 0] width 0 height 0
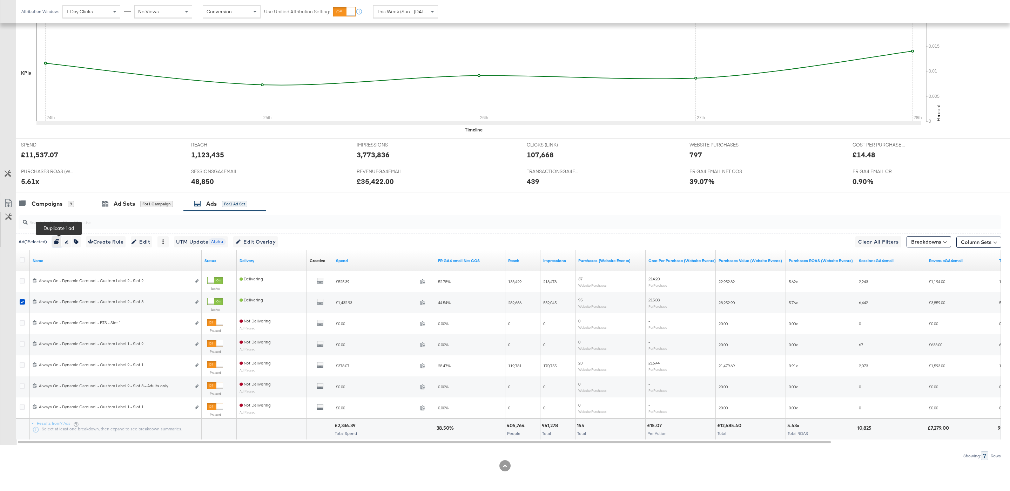
click at [59, 240] on icon "button" at bounding box center [56, 241] width 5 height 5
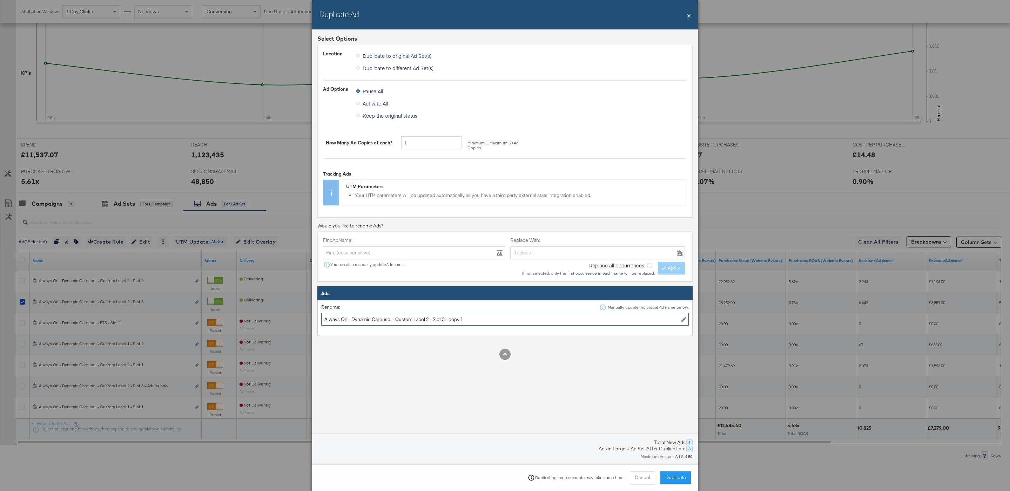
click at [429, 321] on input "Always On - Dynamic Carousel - Custom Label 2 - Slot 3 - copy 1" at bounding box center [504, 319] width 367 height 13
drag, startPoint x: 447, startPoint y: 320, endPoint x: 581, endPoint y: 319, distance: 133.2
click at [581, 319] on input "Always On - Dynamic Carousel - Custom Label 1 - Slot 3 - copy 1" at bounding box center [504, 319] width 367 height 13
type input "Always On - Dynamic Carousel - Custom Label 1 - Slot 3"
click at [675, 479] on span "Duplicate" at bounding box center [675, 477] width 21 height 7
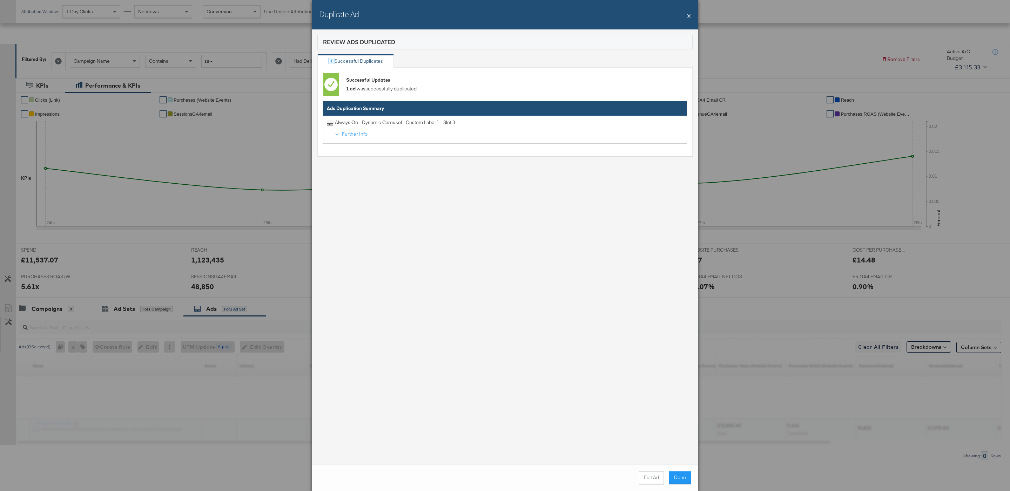
scroll to position [79, 0]
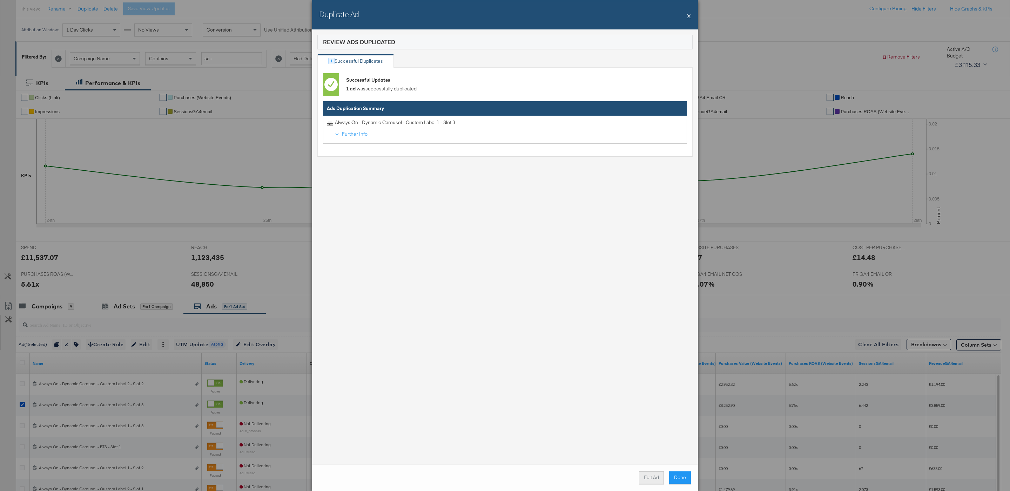
click at [644, 477] on button "Edit Ad" at bounding box center [651, 478] width 25 height 13
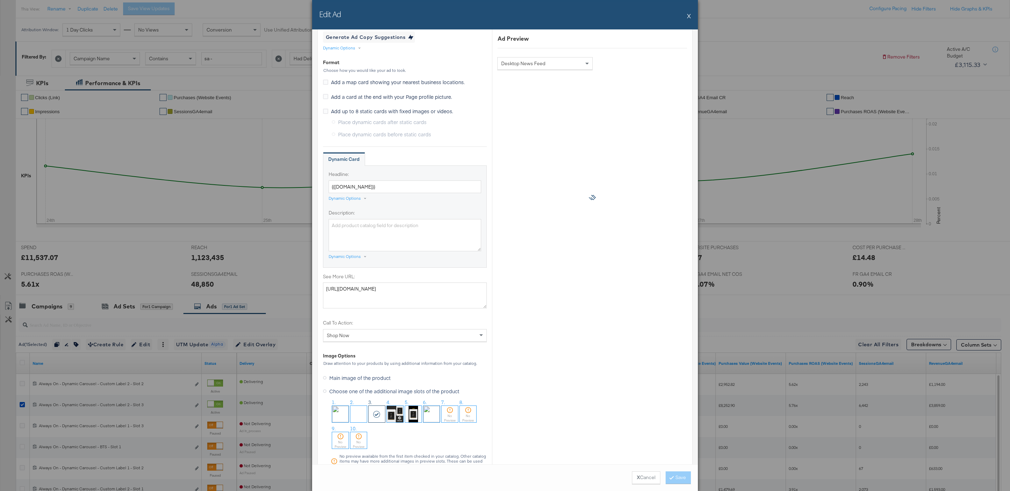
scroll to position [195, 0]
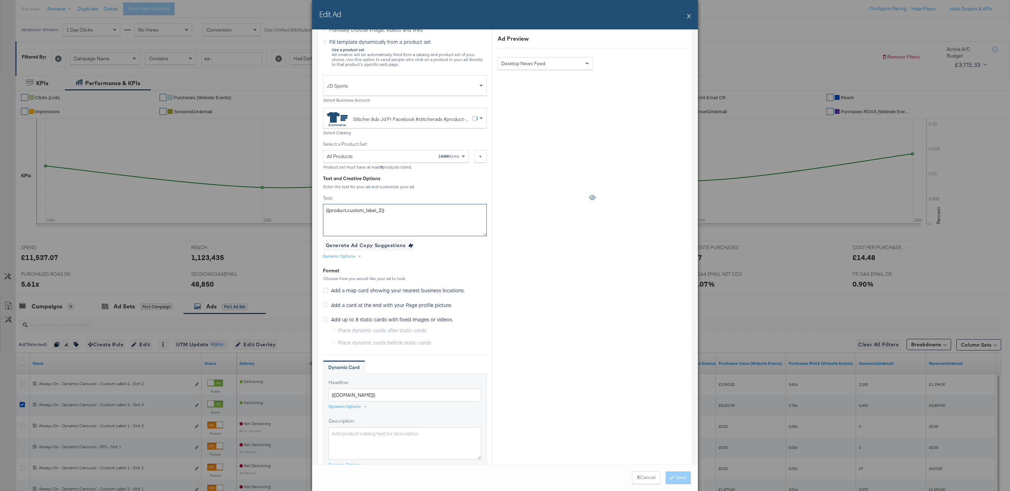
click at [440, 228] on textarea "{{product.custom_label_2}}" at bounding box center [405, 220] width 164 height 32
click at [334, 250] on div "Generate Ad Copy Suggestions" at bounding box center [366, 245] width 80 height 9
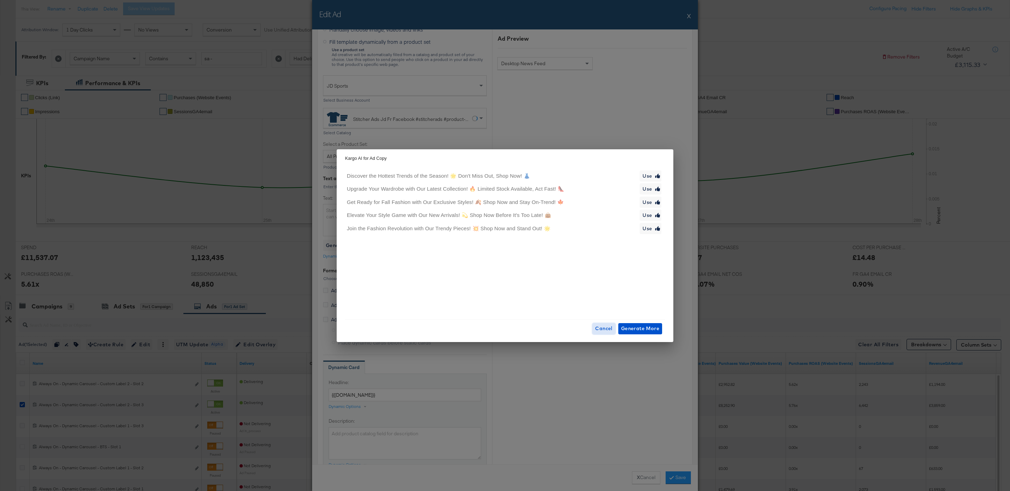
click at [605, 329] on span "Cancel" at bounding box center [603, 328] width 17 height 9
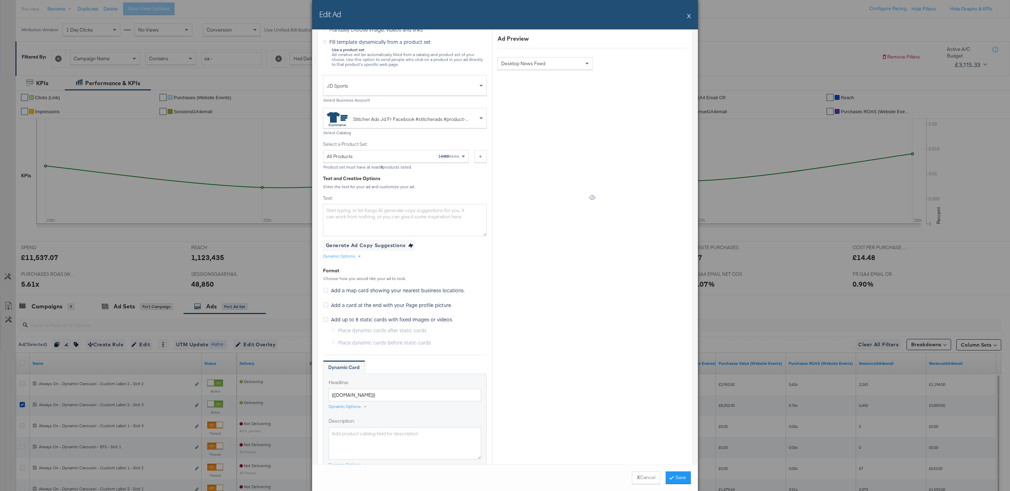
click at [348, 255] on div "Dynamic Options" at bounding box center [339, 256] width 32 height 6
click at [460, 297] on div "Custom label 1" at bounding box center [451, 297] width 36 height 10
type textarea "{{product.custom_label_1}}"
click at [466, 245] on div "Creative Options Identity Choose the pages, images and links that appear in you…" at bounding box center [405, 380] width 164 height 957
click at [472, 263] on button "×" at bounding box center [472, 266] width 13 height 13
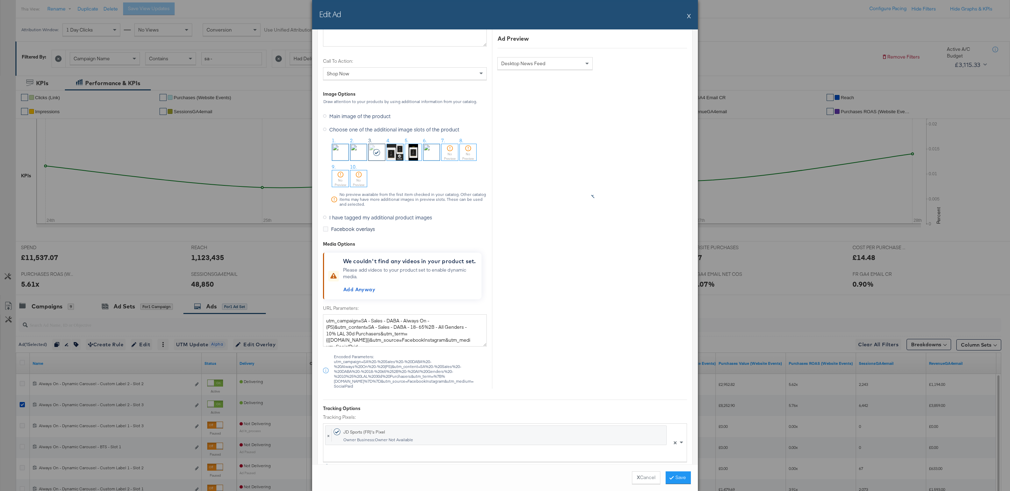
scroll to position [795, 0]
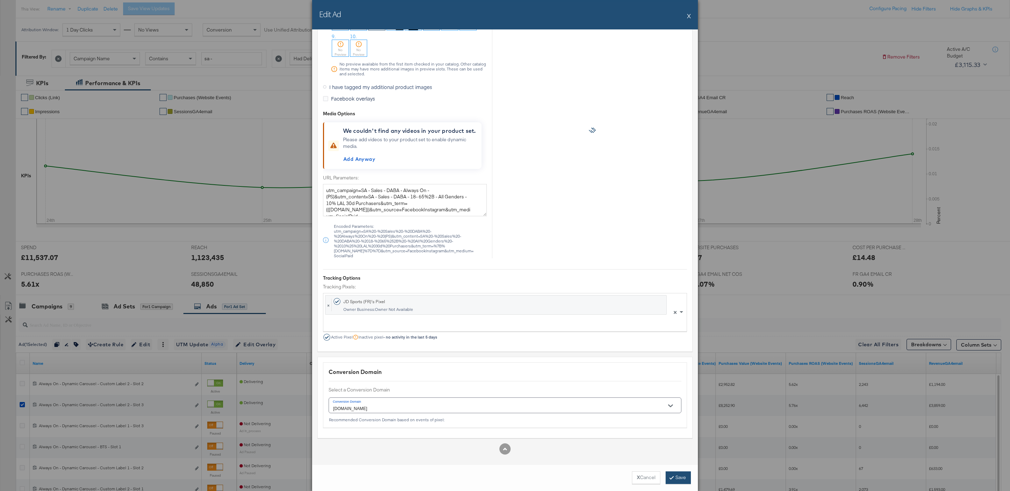
click at [675, 481] on button "Save" at bounding box center [677, 478] width 25 height 13
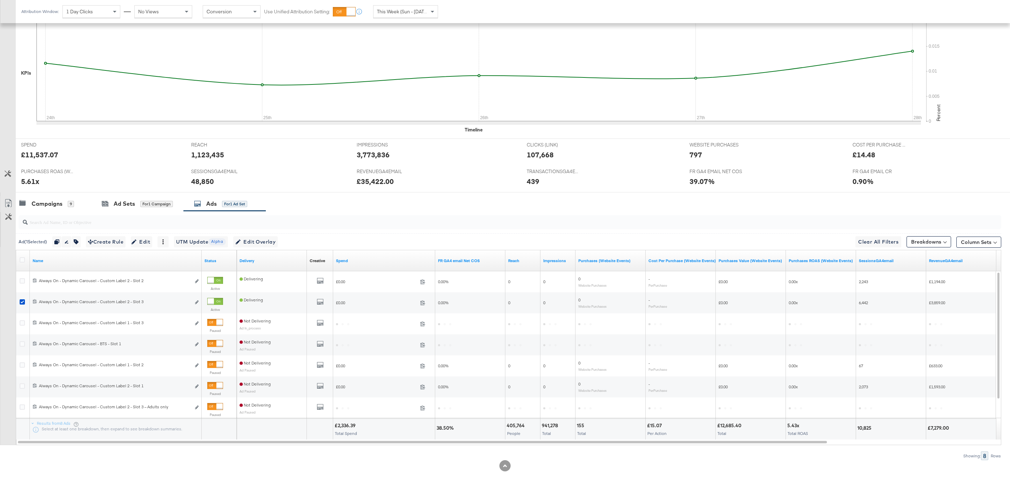
scroll to position [184, 0]
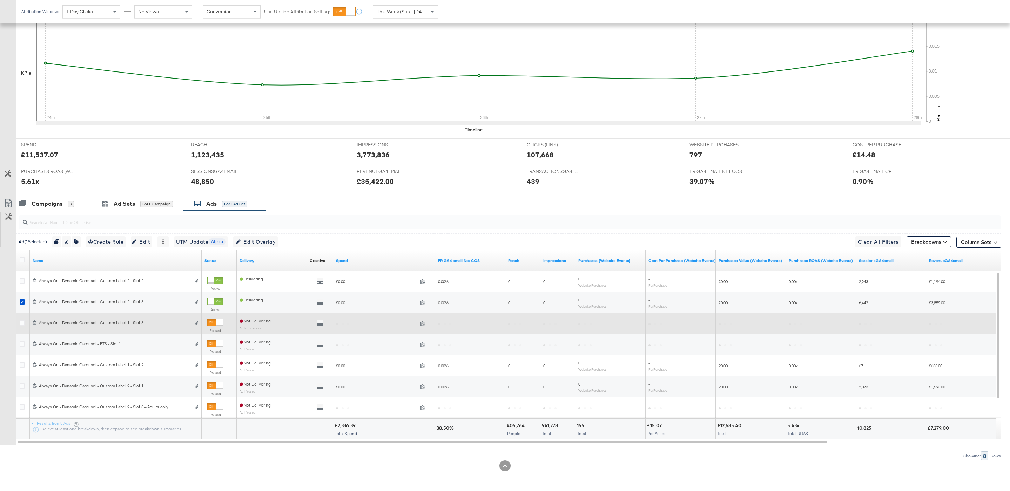
click at [216, 322] on div at bounding box center [219, 322] width 6 height 6
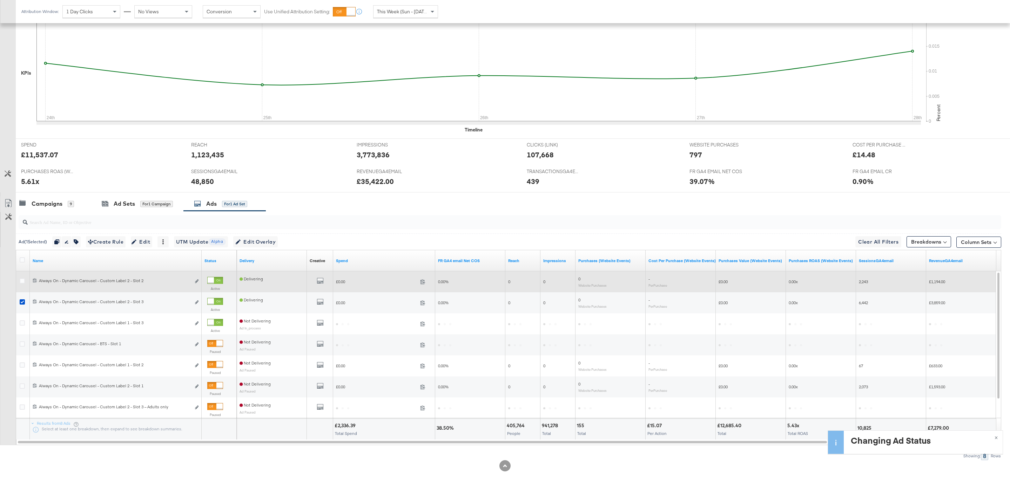
click at [214, 280] on div at bounding box center [211, 280] width 6 height 6
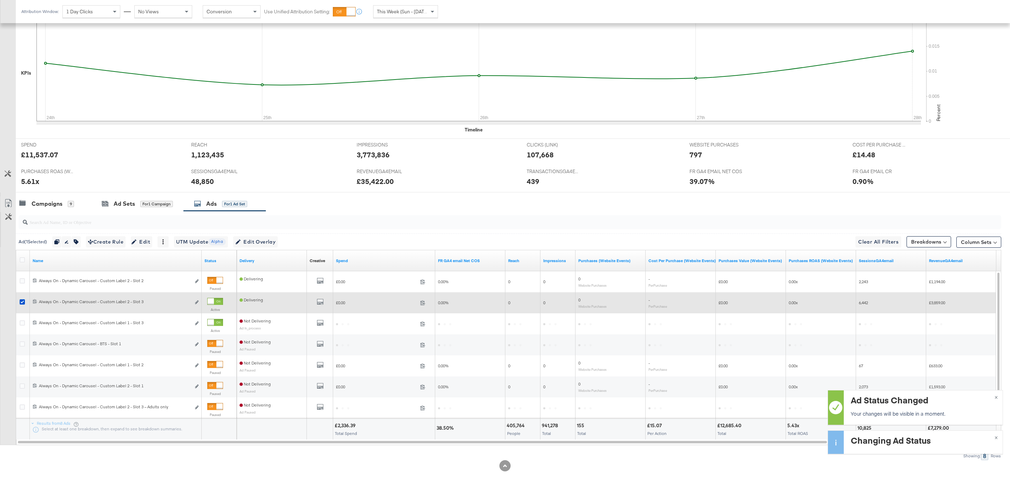
click at [22, 304] on div at bounding box center [23, 302] width 7 height 7
click at [22, 303] on icon at bounding box center [22, 301] width 5 height 5
click at [0, 0] on input "checkbox" at bounding box center [0, 0] width 0 height 0
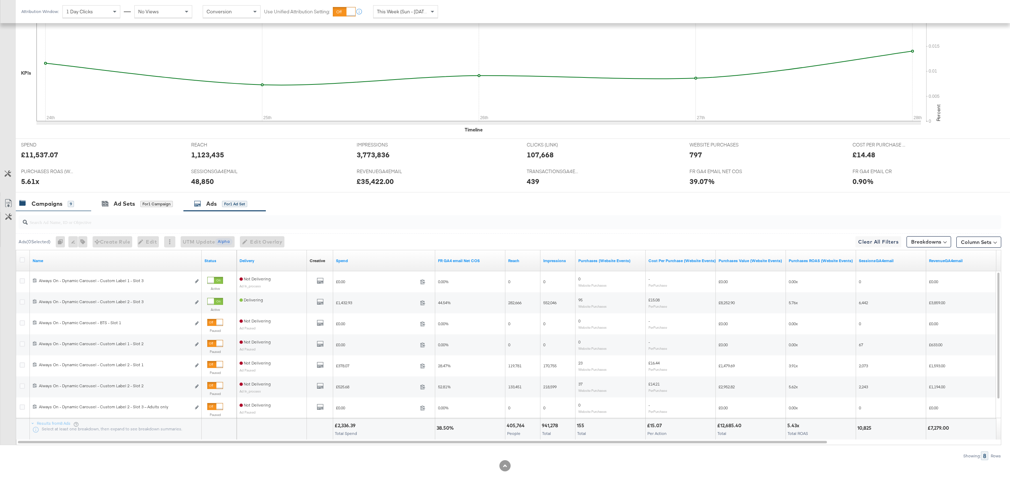
click at [58, 200] on div "Campaigns" at bounding box center [47, 204] width 31 height 8
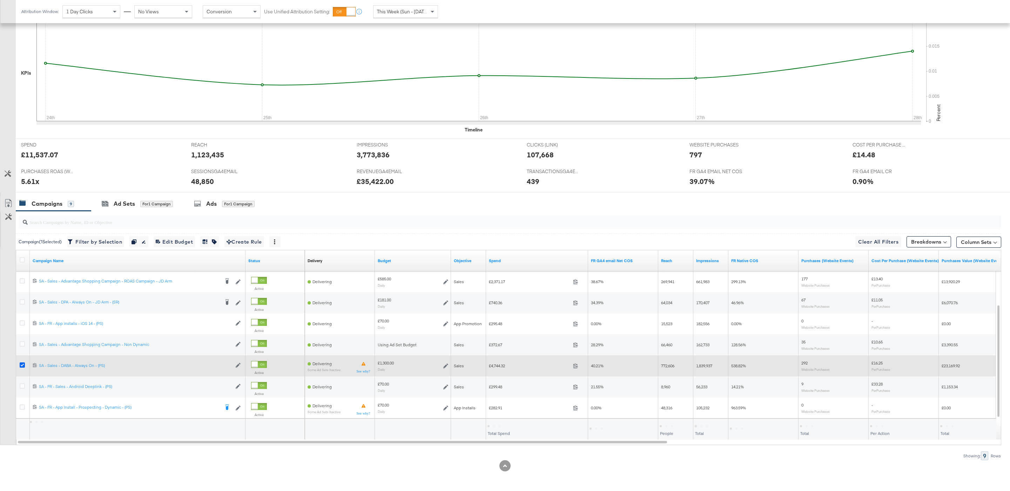
click at [21, 363] on icon at bounding box center [22, 365] width 5 height 5
click at [0, 0] on input "checkbox" at bounding box center [0, 0] width 0 height 0
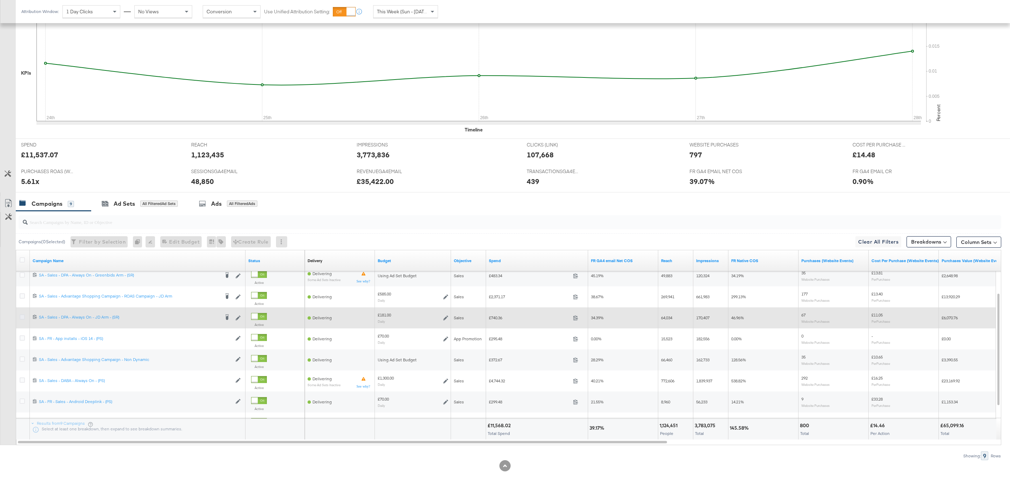
click at [24, 317] on icon at bounding box center [22, 316] width 5 height 5
click at [0, 0] on input "checkbox" at bounding box center [0, 0] width 0 height 0
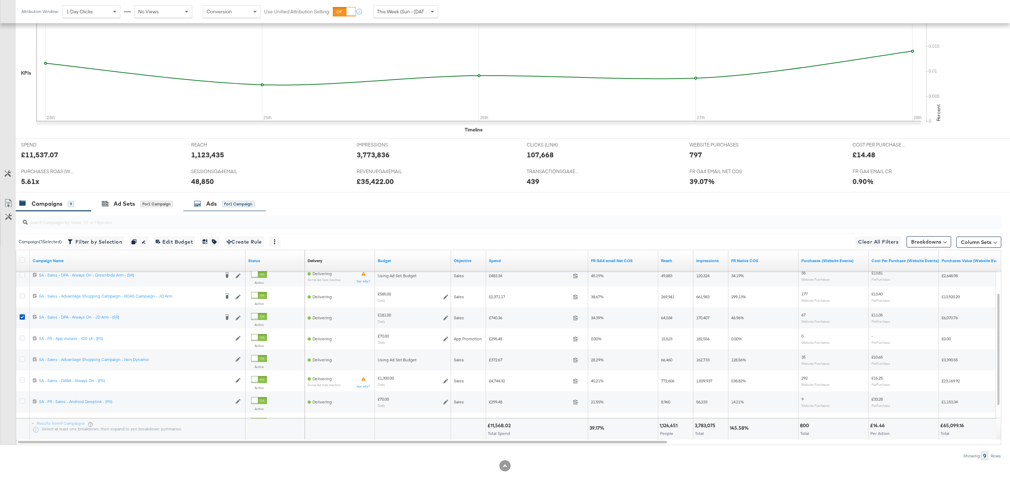
click at [214, 201] on div "Ads" at bounding box center [211, 204] width 11 height 8
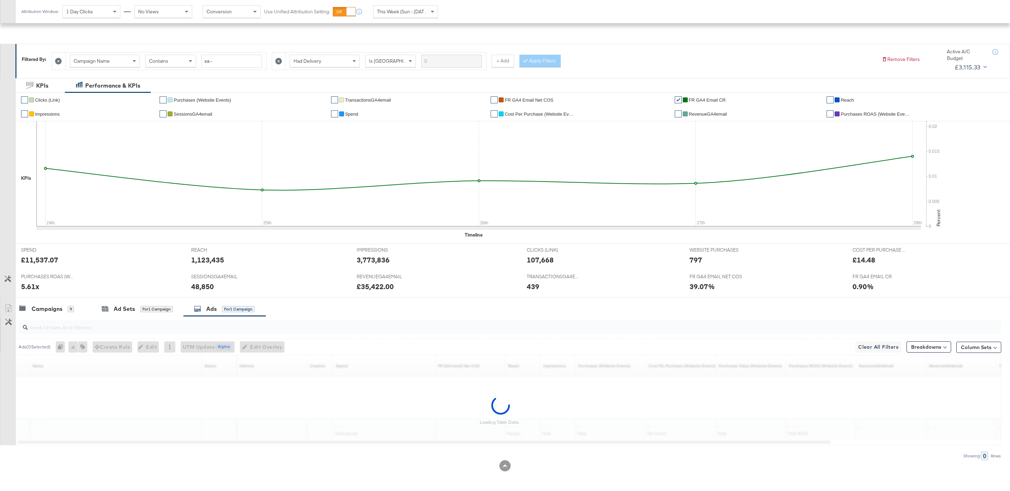
scroll to position [79, 0]
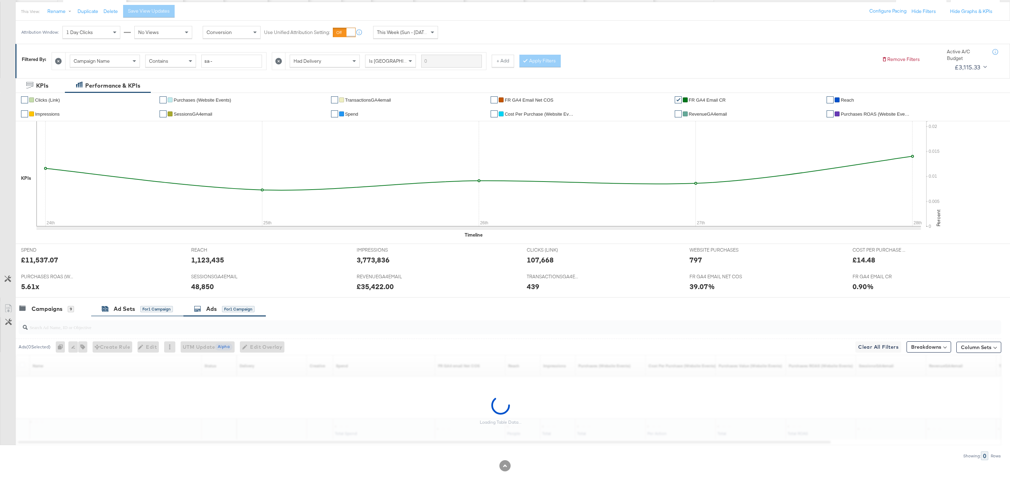
click at [163, 306] on div "for 1 Campaign" at bounding box center [156, 309] width 33 height 6
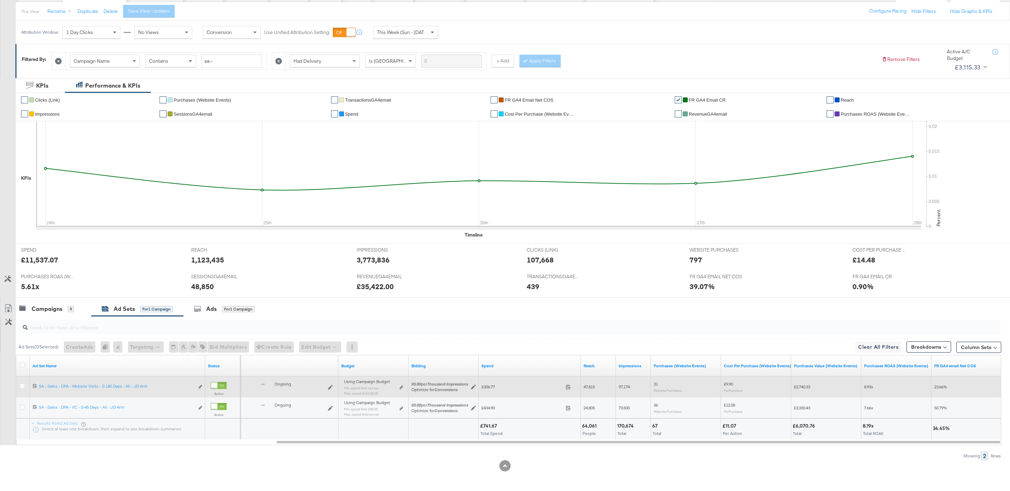
click at [402, 389] on div "Using Campaign Budget Min. spend limit: not set Max. spend limit : £36.00 Edit …" at bounding box center [373, 390] width 59 height 16
click at [400, 385] on div "Using Campaign Budget Min. spend limit: not set Max. spend limit : £36.00 Edit …" at bounding box center [373, 390] width 59 height 16
click at [401, 387] on icon at bounding box center [401, 388] width 4 height 4
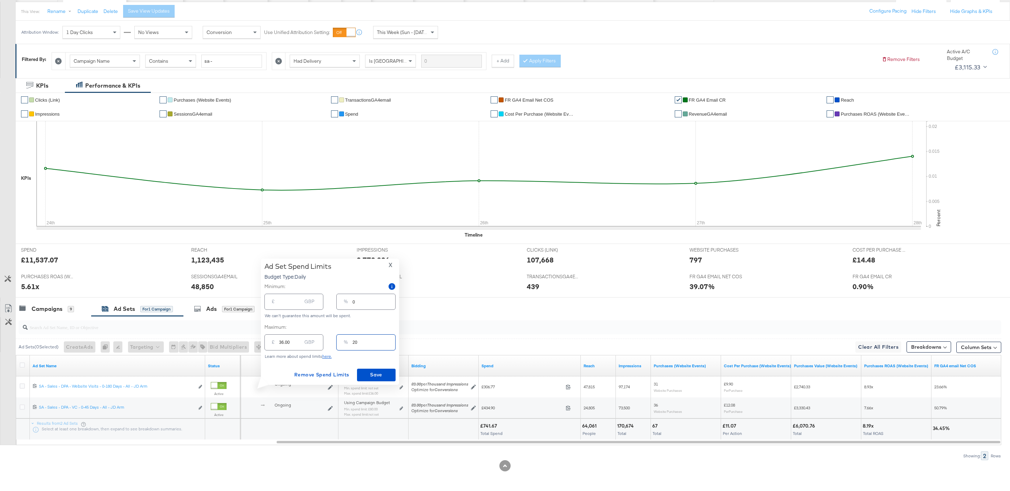
click at [364, 338] on input "20" at bounding box center [373, 339] width 42 height 15
type input "3"
type input "5.43"
type input "30"
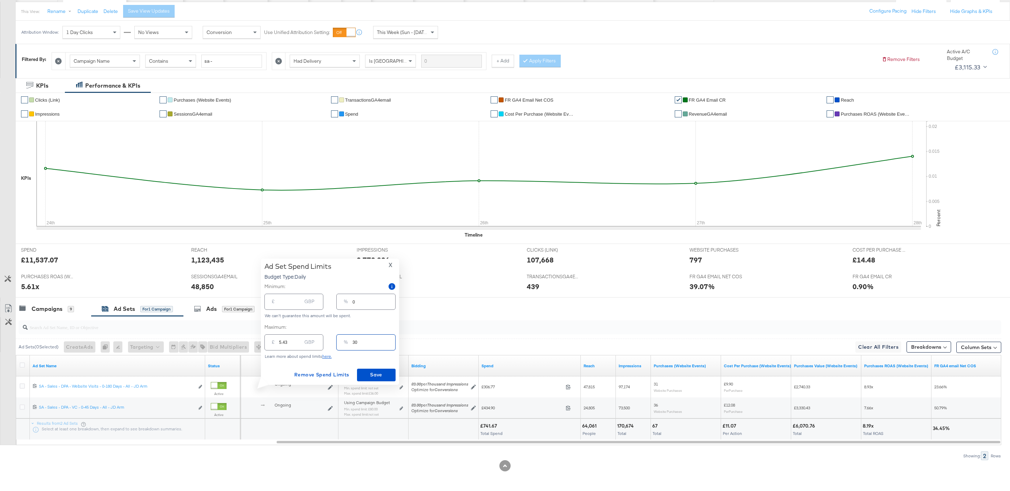
type input "54.30"
type input "30"
click at [382, 373] on span "Save" at bounding box center [376, 375] width 33 height 9
click at [69, 309] on div "9" at bounding box center [71, 309] width 6 height 6
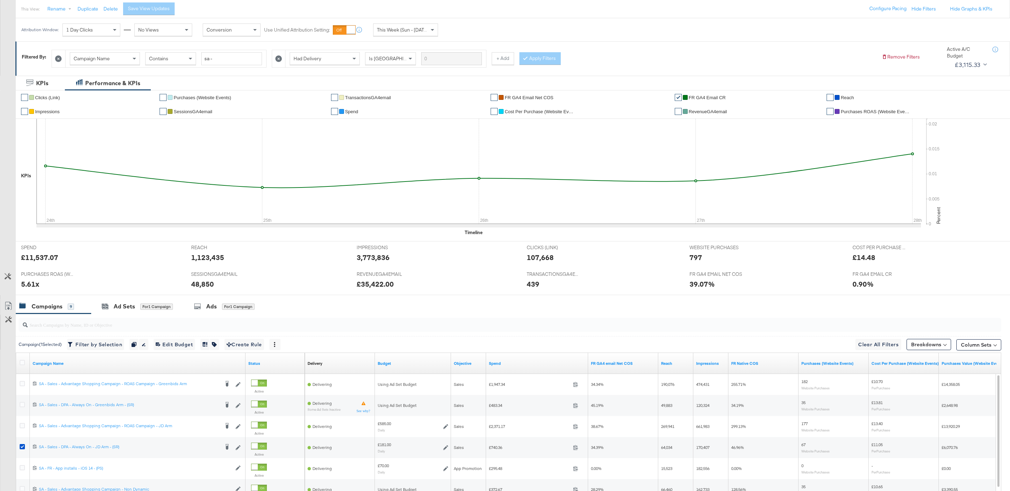
click at [142, 300] on div at bounding box center [505, 298] width 1010 height 6
click at [142, 304] on div "Ad Sets for 1 Campaign" at bounding box center [137, 307] width 71 height 8
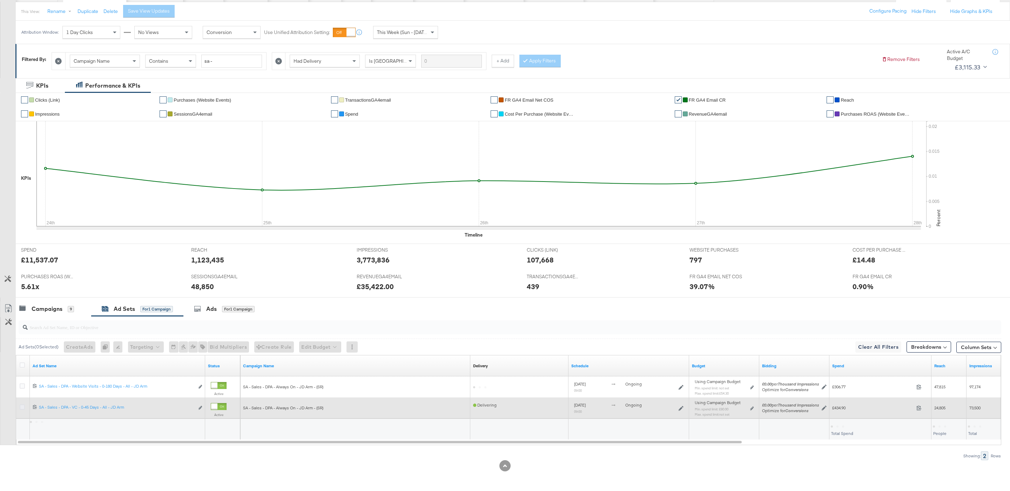
click at [24, 408] on icon at bounding box center [22, 407] width 5 height 5
click at [0, 0] on input "checkbox" at bounding box center [0, 0] width 0 height 0
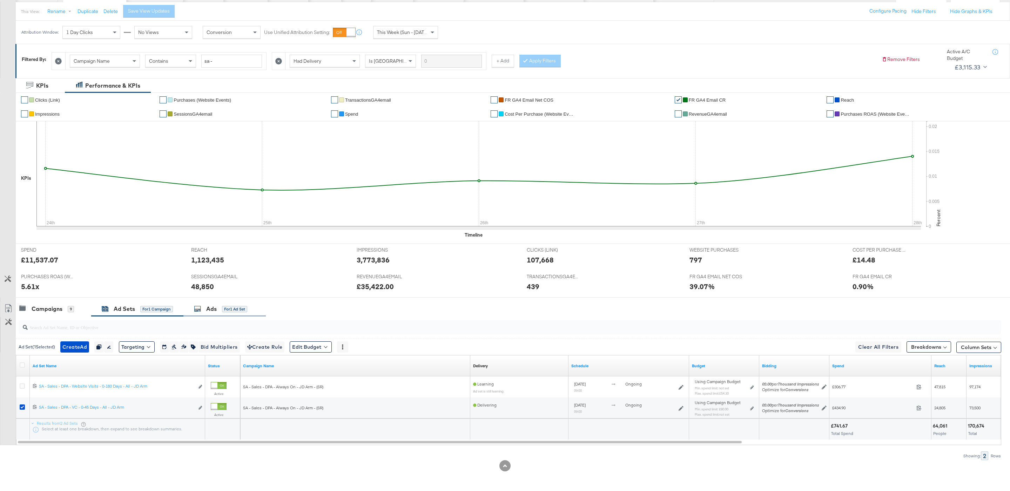
click at [201, 309] on icon at bounding box center [197, 308] width 7 height 7
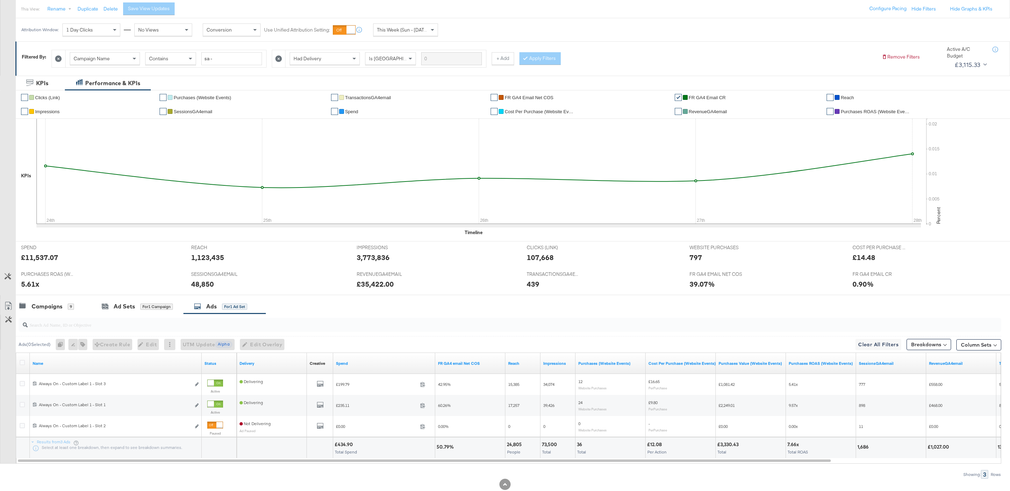
scroll to position [100, 0]
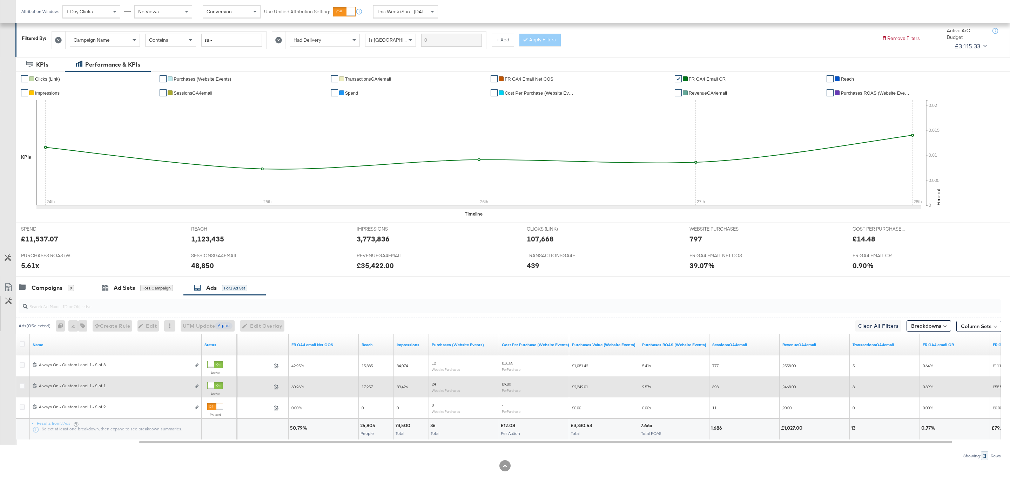
click at [215, 385] on div at bounding box center [215, 385] width 16 height 7
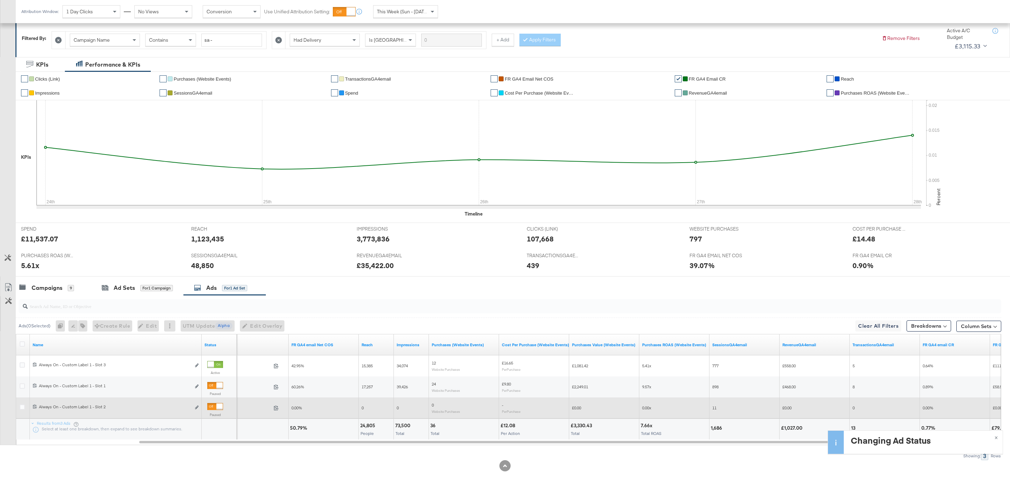
click at [216, 406] on div at bounding box center [219, 407] width 6 height 6
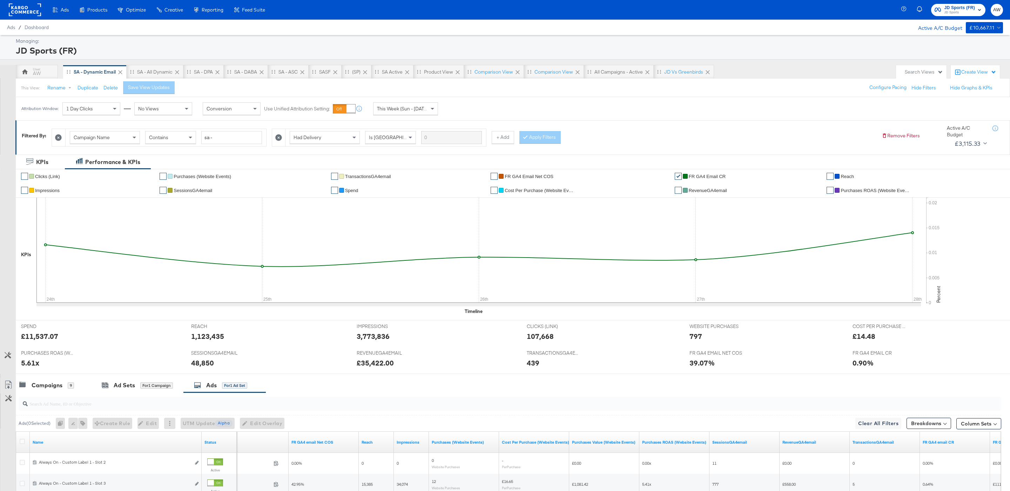
click at [966, 5] on span "JD Sports (FR)" at bounding box center [959, 7] width 31 height 7
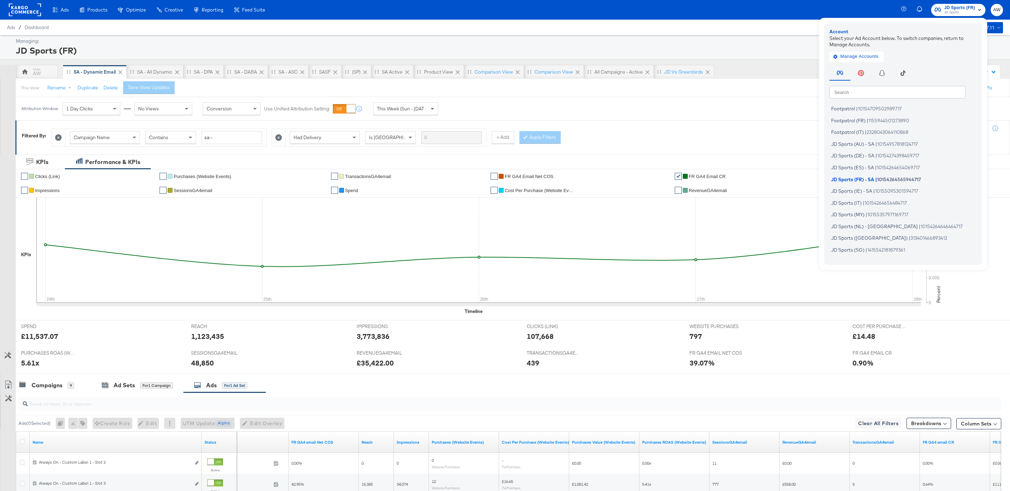
click at [855, 94] on input "text" at bounding box center [897, 92] width 136 height 13
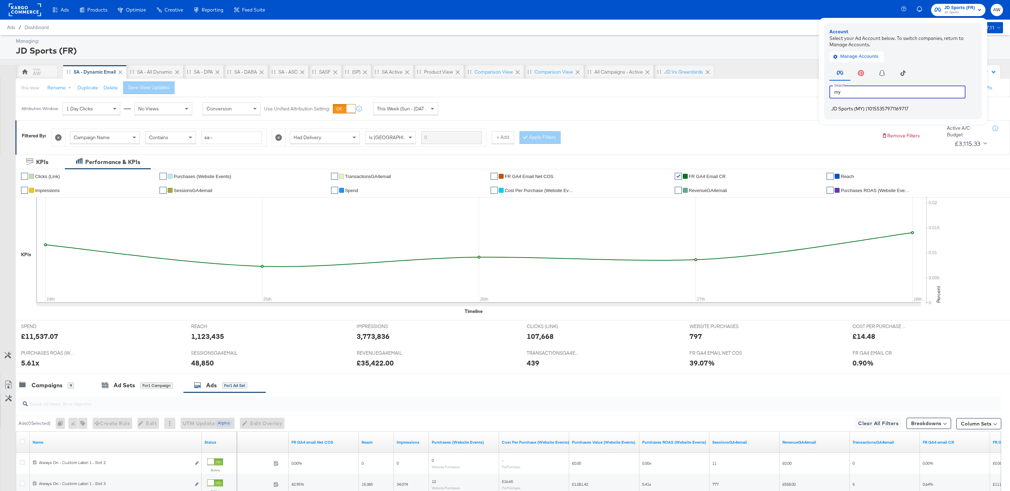
type input "my"
click at [836, 106] on span "JD Sports (MY)" at bounding box center [847, 109] width 33 height 6
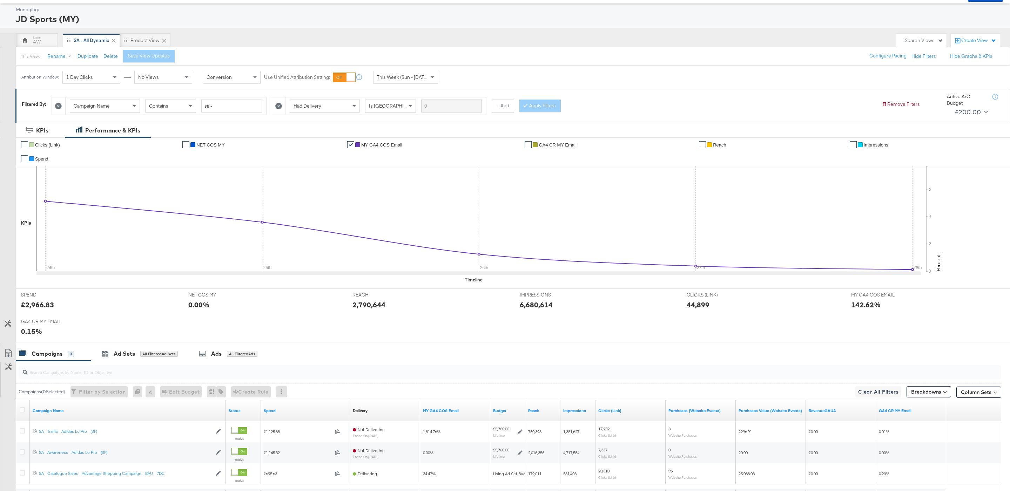
scroll to position [100, 0]
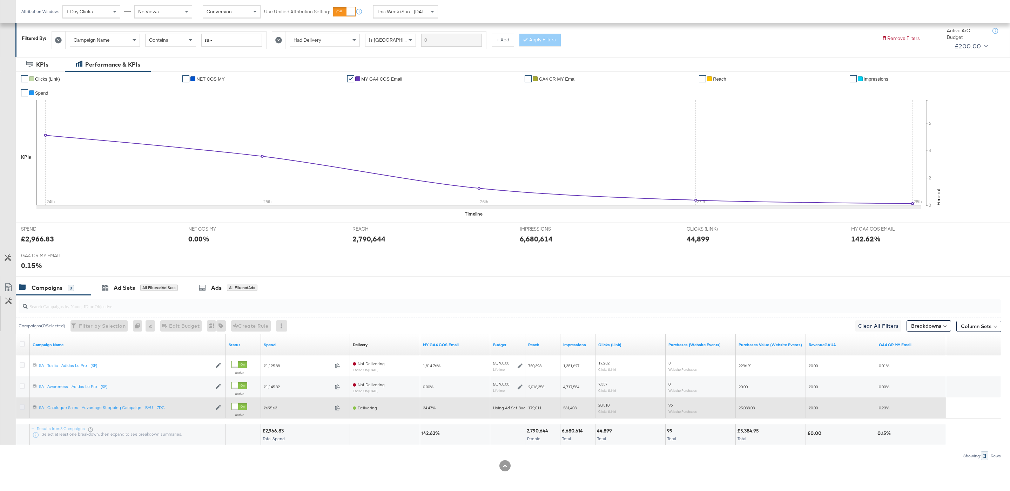
click at [24, 407] on icon at bounding box center [22, 407] width 5 height 5
click at [0, 0] on input "checkbox" at bounding box center [0, 0] width 0 height 0
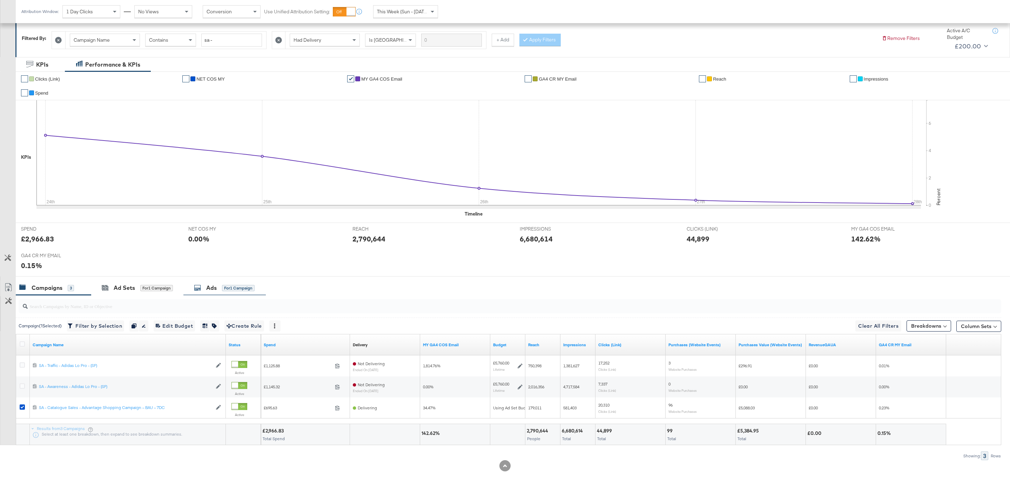
click at [225, 286] on div "for 1 Campaign" at bounding box center [238, 288] width 33 height 6
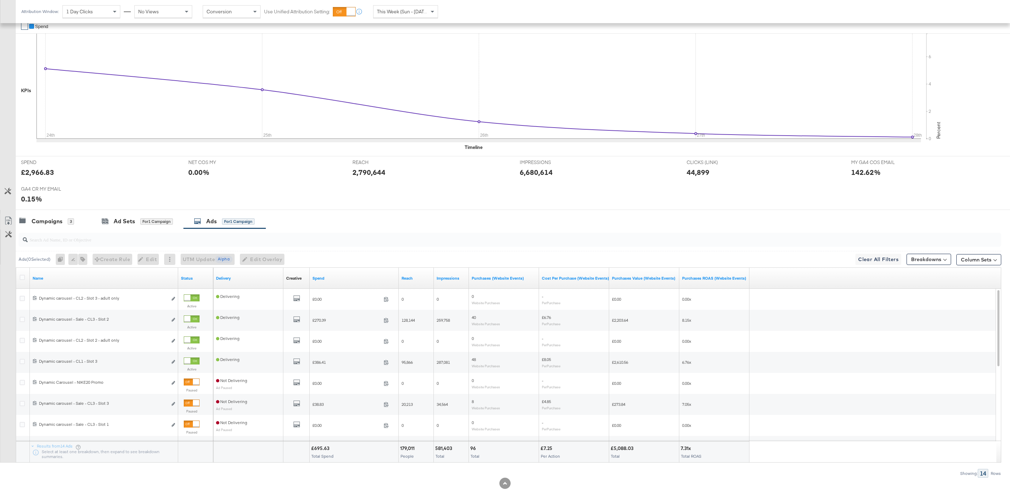
scroll to position [184, 0]
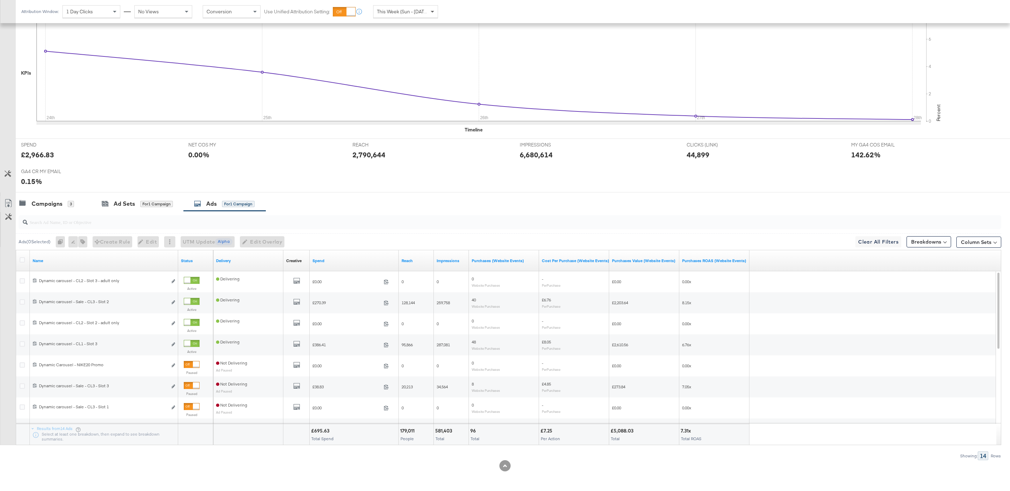
click at [429, 13] on span at bounding box center [433, 12] width 9 height 12
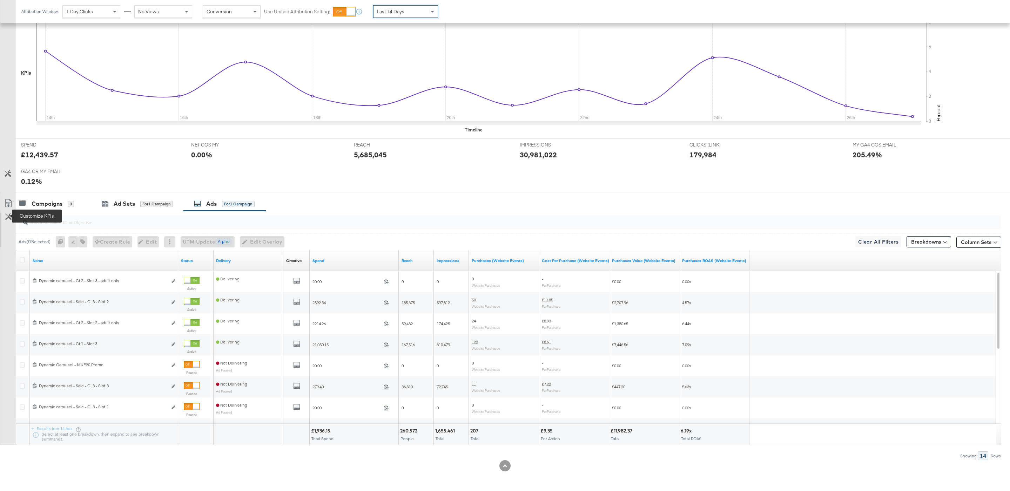
click at [8, 214] on icon at bounding box center [8, 217] width 7 height 7
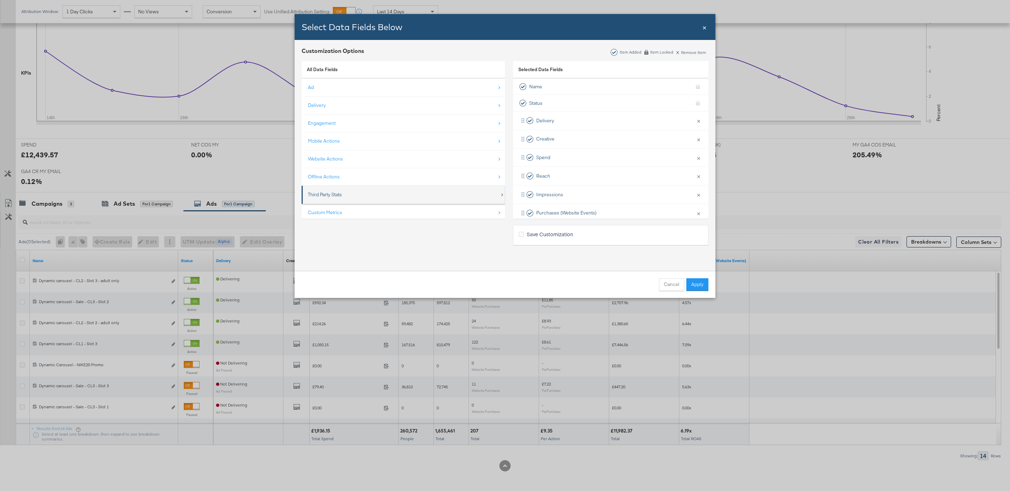
scroll to position [12, 0]
click at [355, 200] on div "Custom Metrics" at bounding box center [404, 202] width 192 height 14
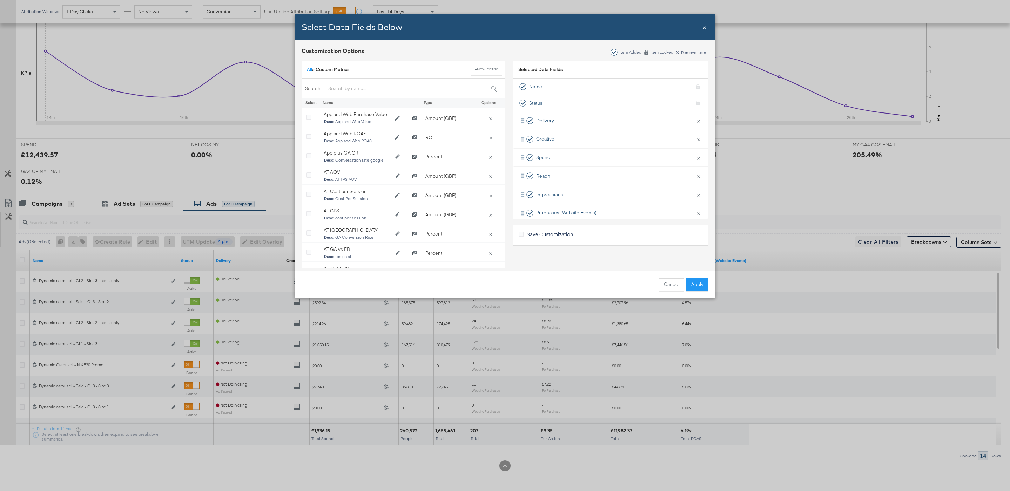
click at [366, 92] on input "Bulk Add Locations Modal" at bounding box center [413, 88] width 176 height 13
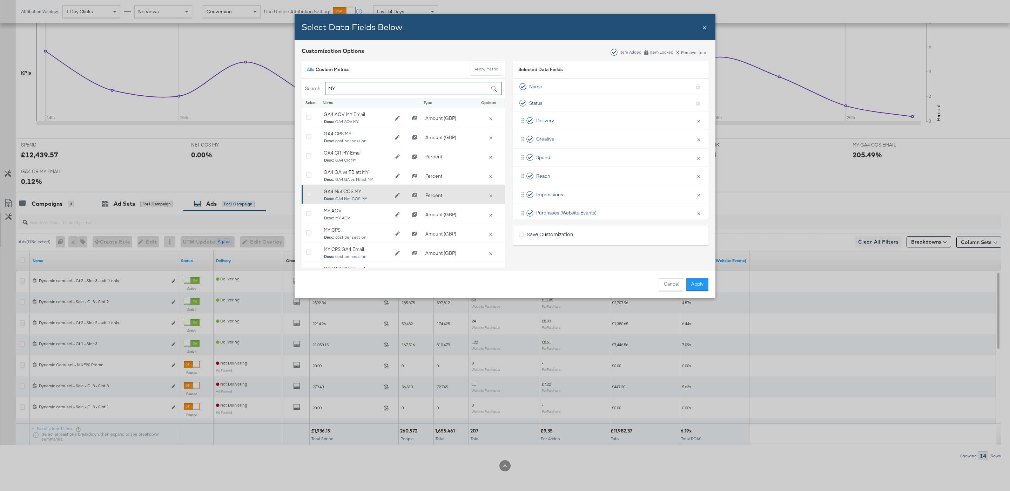
type input "MY"
click at [307, 194] on icon "Bulk Add Locations Modal" at bounding box center [308, 194] width 5 height 5
click at [0, 0] on input "Bulk Add Locations Modal" at bounding box center [0, 0] width 0 height 0
click at [697, 286] on button "Apply" at bounding box center [697, 284] width 22 height 13
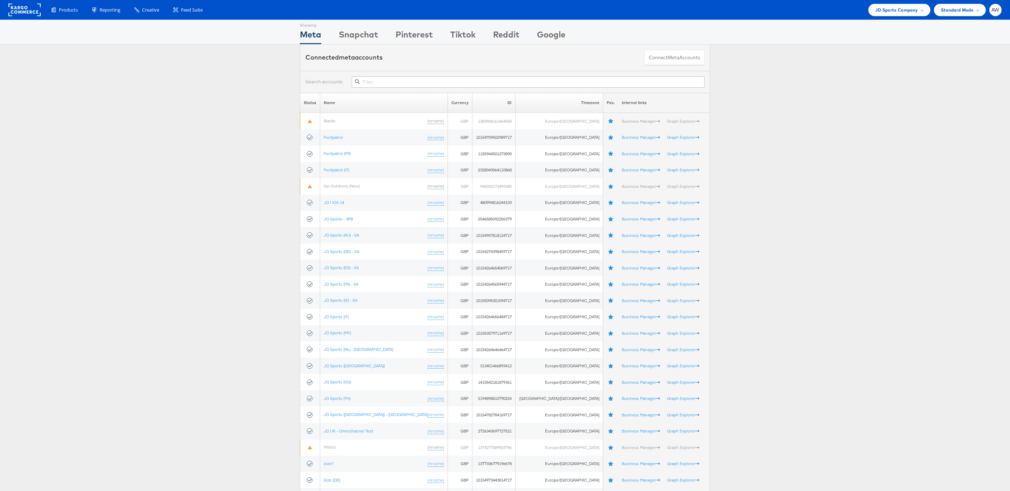
click at [493, 82] on input "text" at bounding box center [528, 81] width 353 height 11
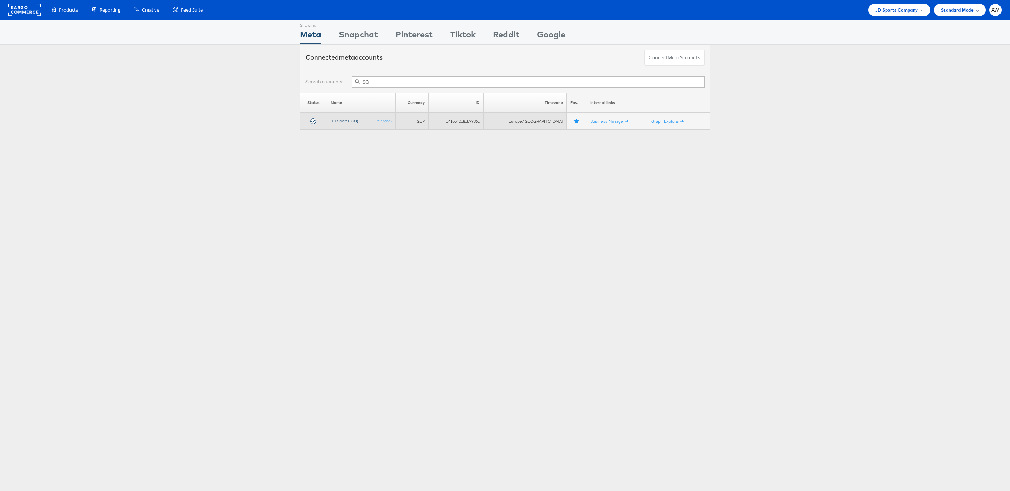
type input "SG"
click at [353, 123] on link "JD Sports (SG)" at bounding box center [344, 120] width 27 height 5
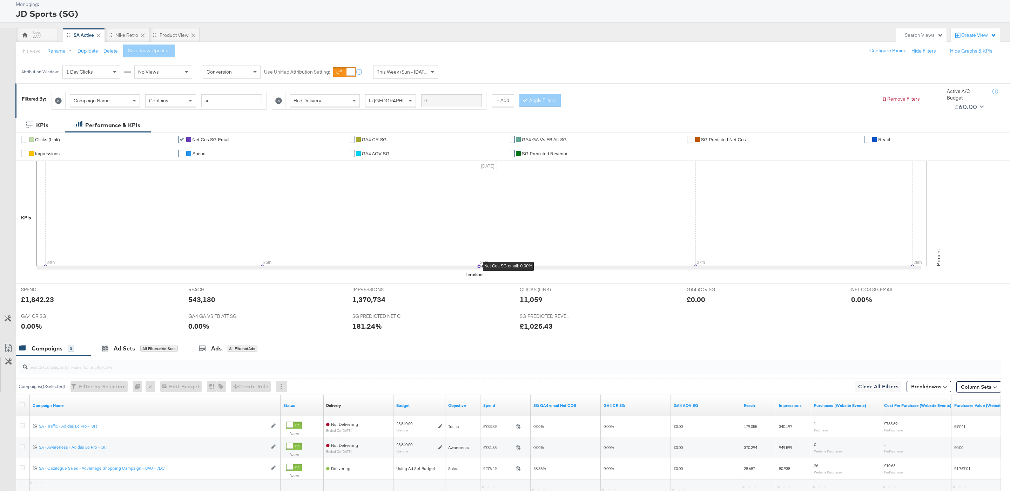
scroll to position [100, 0]
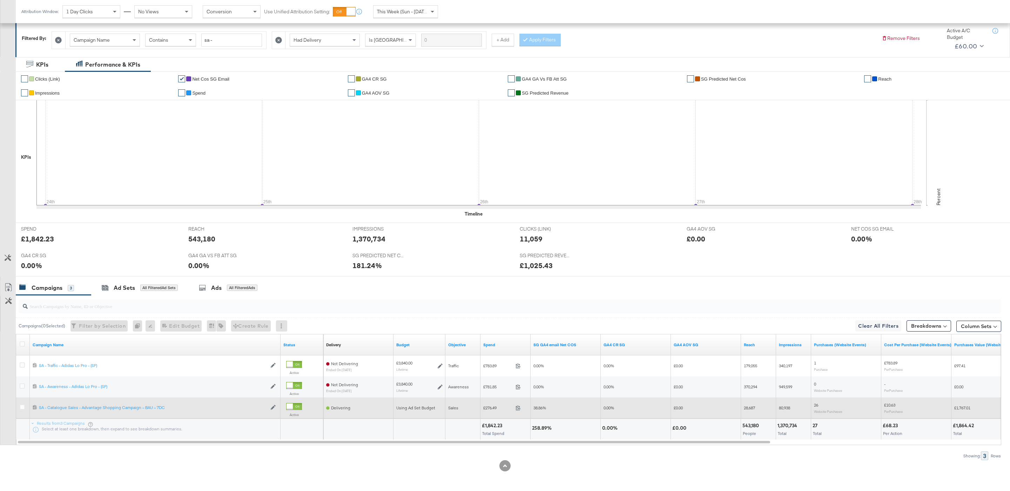
click at [21, 403] on div at bounding box center [23, 408] width 13 height 13
click at [22, 406] on icon at bounding box center [22, 407] width 5 height 5
click at [0, 0] on input "checkbox" at bounding box center [0, 0] width 0 height 0
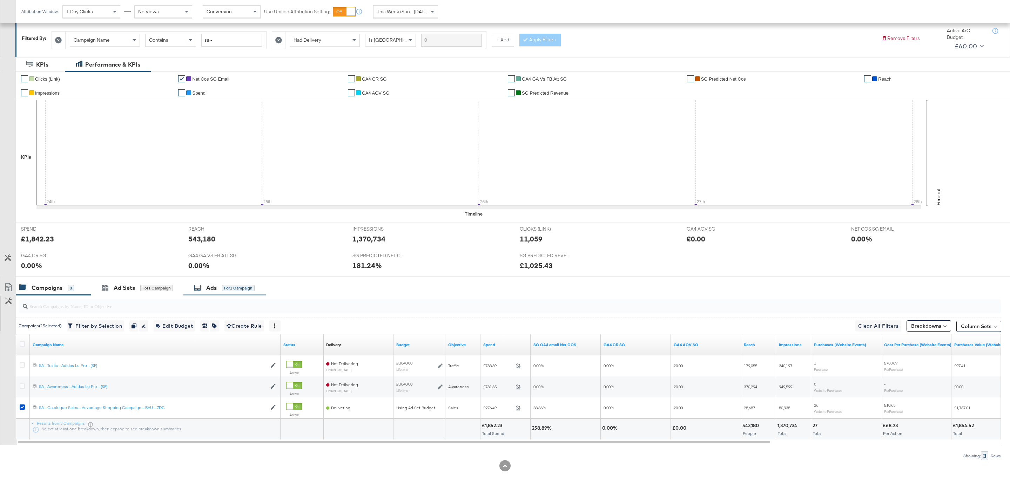
click at [223, 287] on div "for 1 Campaign" at bounding box center [238, 288] width 33 height 6
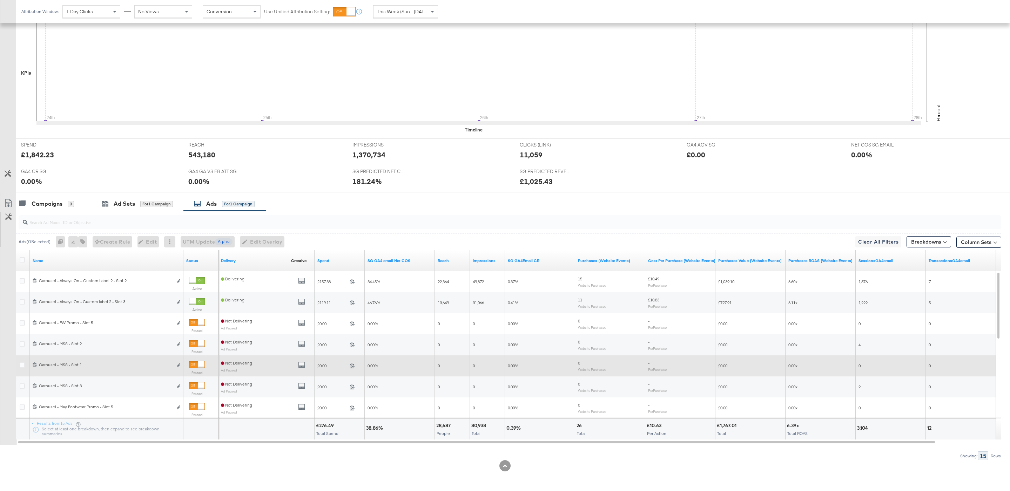
scroll to position [181, 0]
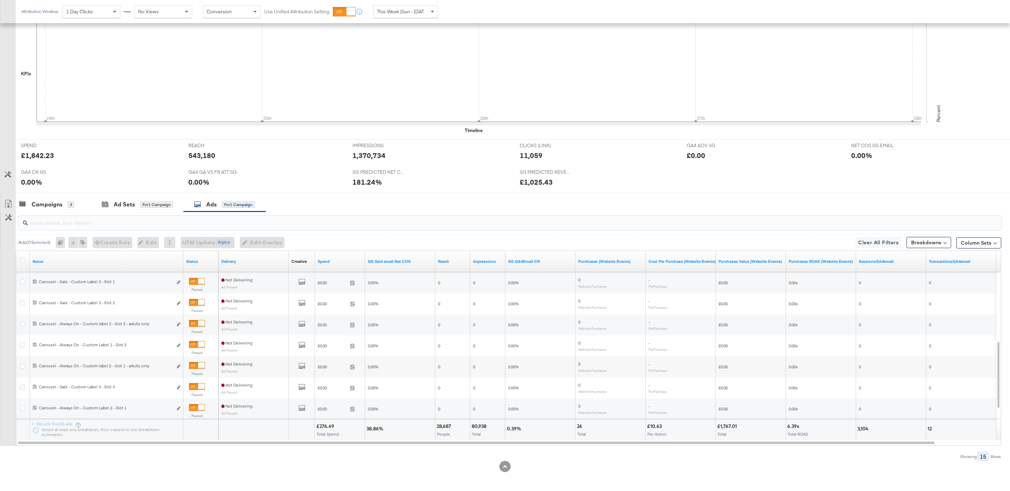
click at [202, 227] on input "search" at bounding box center [468, 220] width 880 height 14
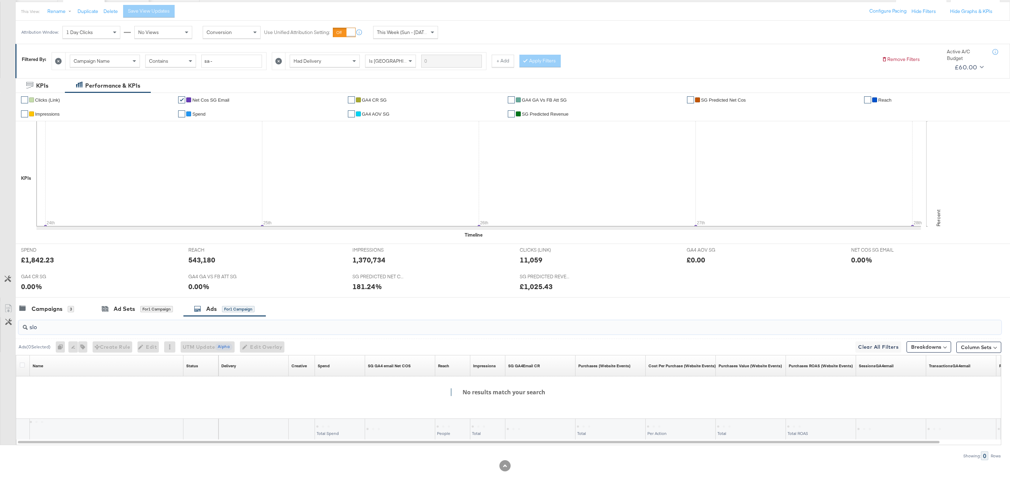
scroll to position [79, 0]
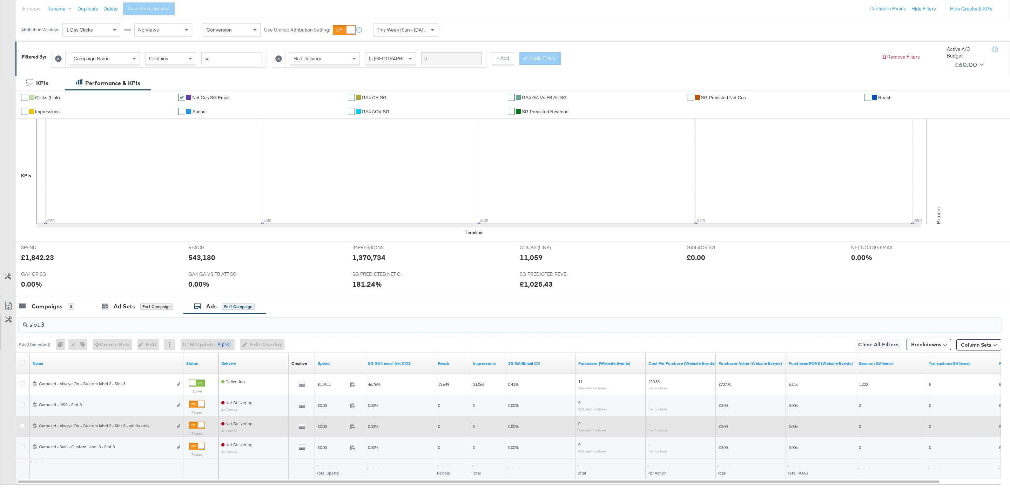
type input "slot 3"
click at [202, 425] on div at bounding box center [201, 425] width 6 height 6
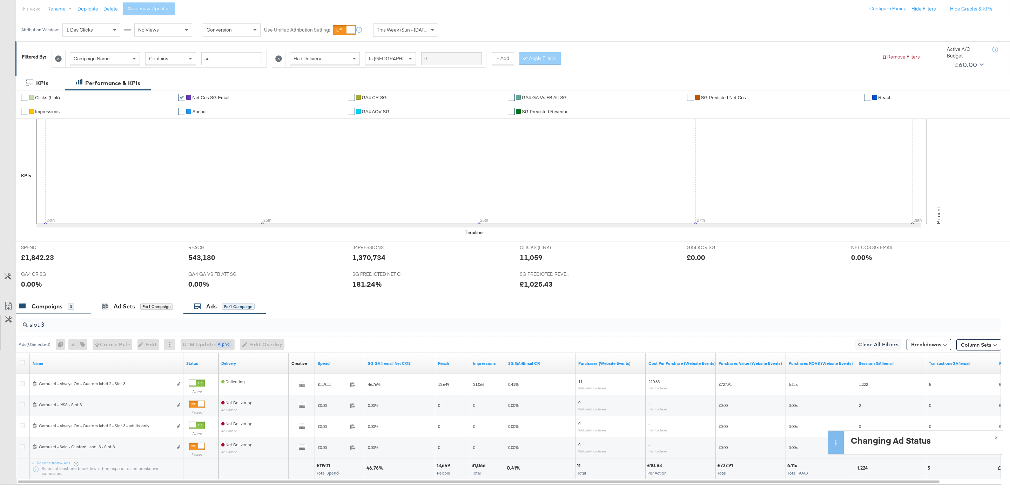
click at [67, 303] on div "Campaigns 3" at bounding box center [53, 306] width 75 height 15
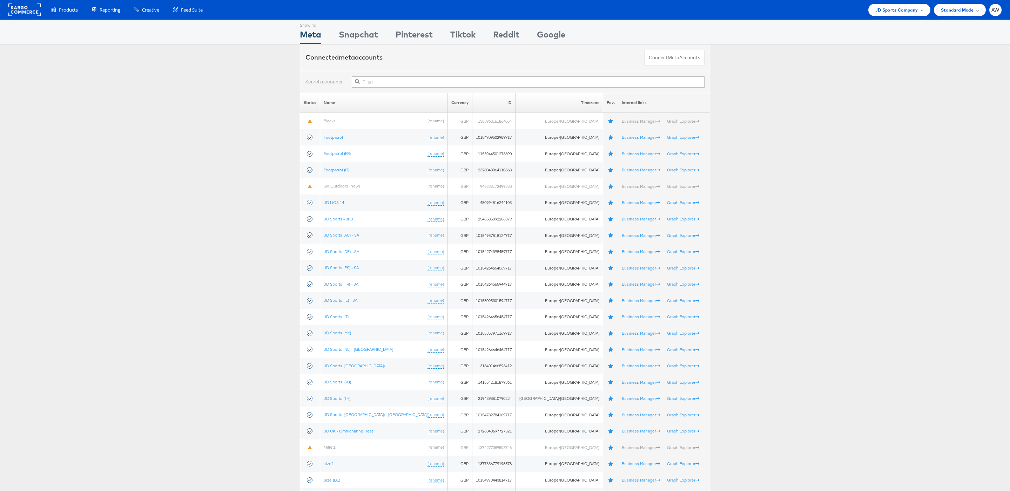
click at [445, 82] on input "text" at bounding box center [528, 81] width 353 height 11
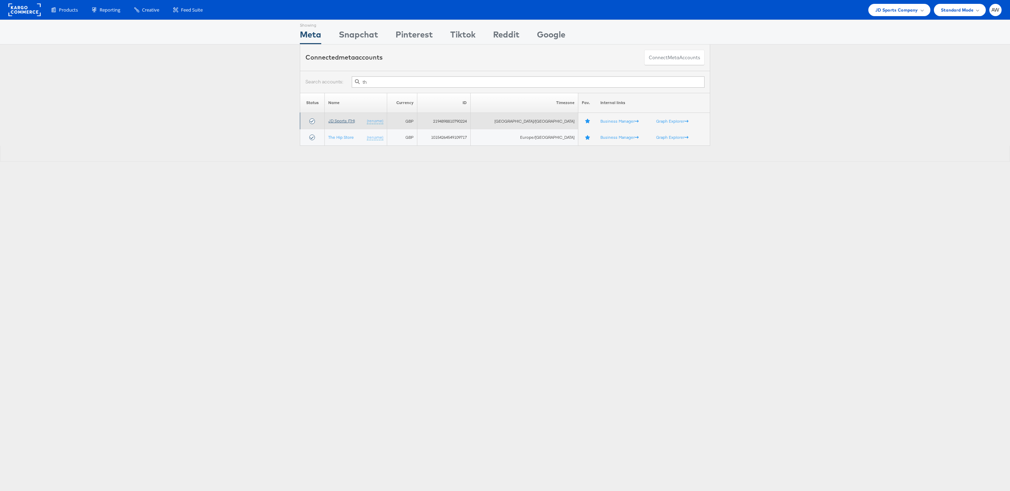
type input "th"
click at [353, 123] on link "JD Sports (TH)" at bounding box center [341, 120] width 27 height 5
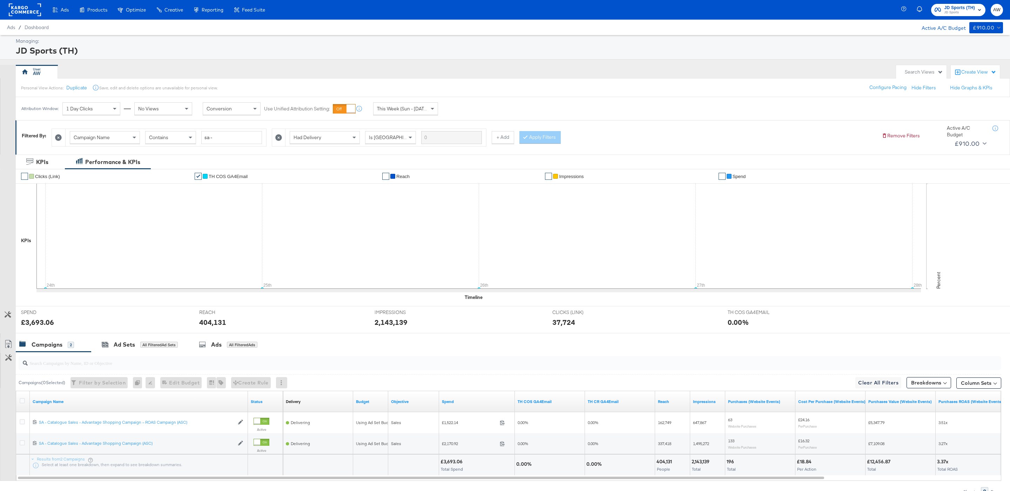
click at [401, 114] on div "This Week (Sun - Today)" at bounding box center [405, 109] width 64 height 12
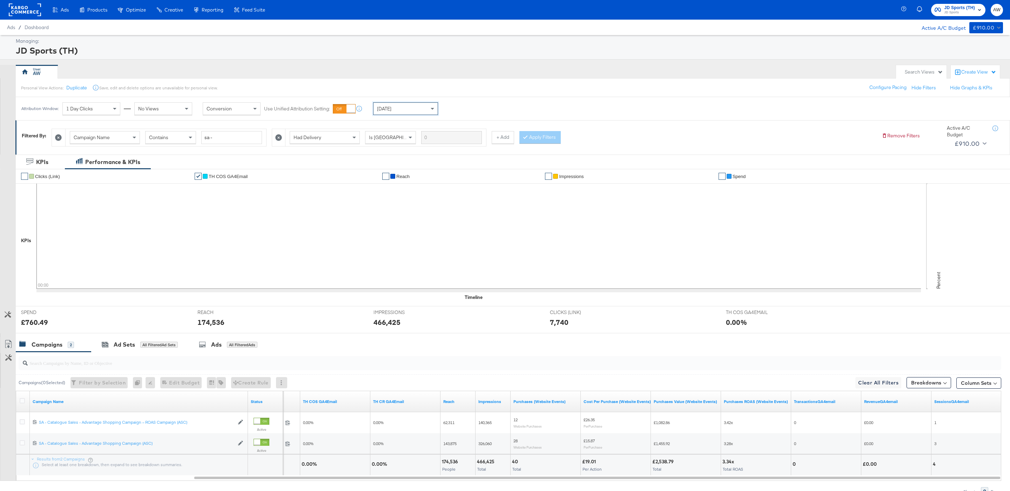
click at [385, 113] on div "Yesterday" at bounding box center [405, 109] width 64 height 12
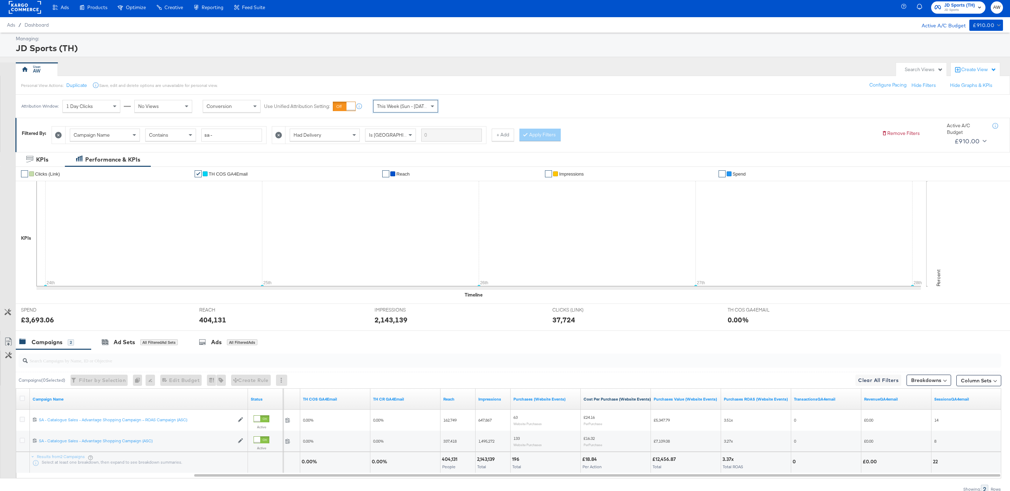
scroll to position [38, 0]
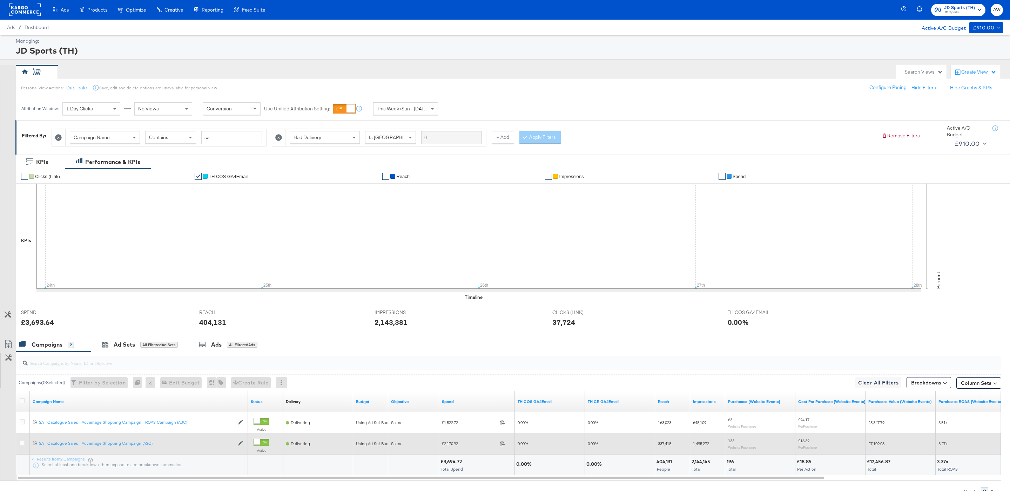
scroll to position [38, 0]
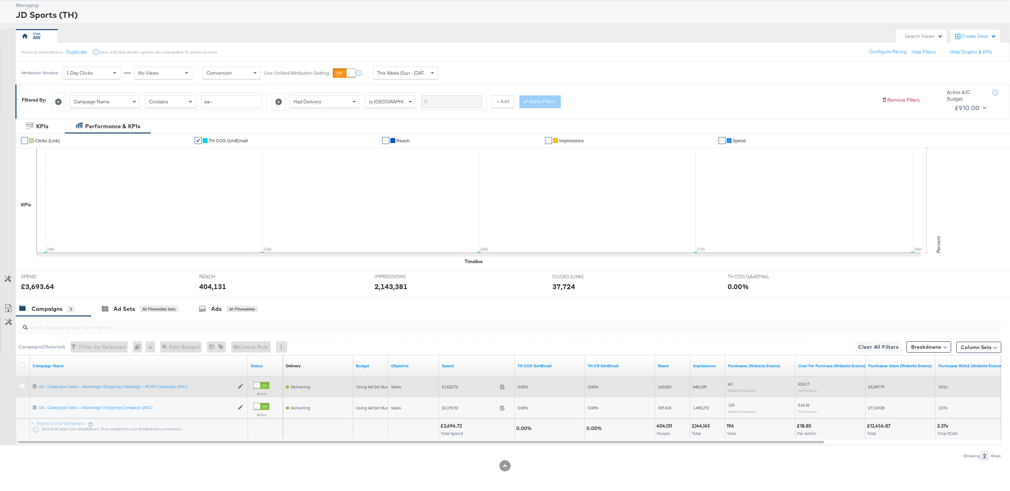
click at [21, 389] on div at bounding box center [23, 387] width 7 height 7
click at [22, 385] on icon at bounding box center [22, 386] width 5 height 5
click at [0, 0] on input "checkbox" at bounding box center [0, 0] width 0 height 0
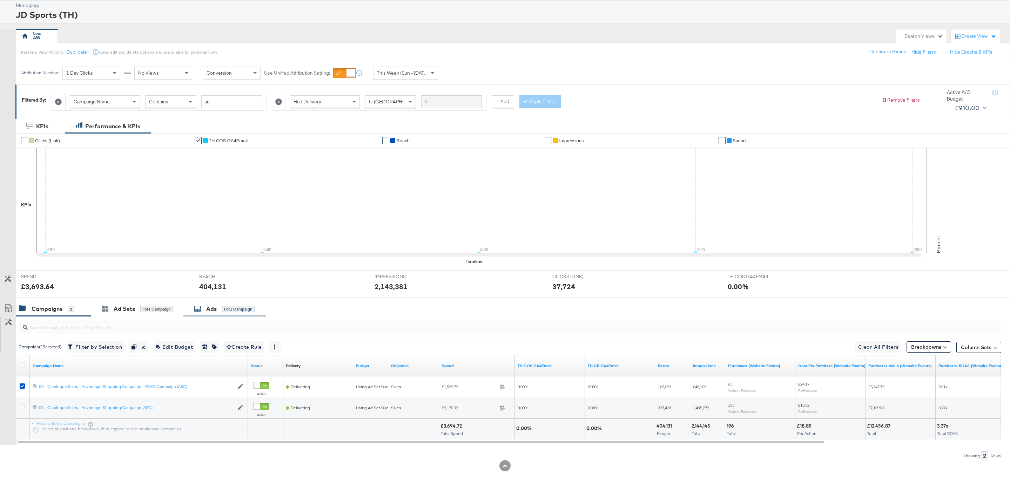
click at [245, 307] on div "for 1 Campaign" at bounding box center [238, 309] width 33 height 6
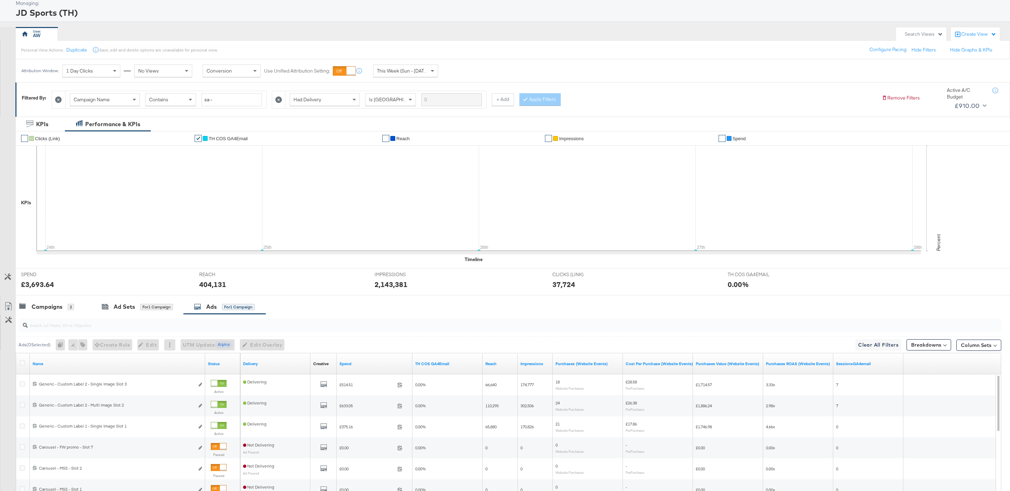
scroll to position [143, 0]
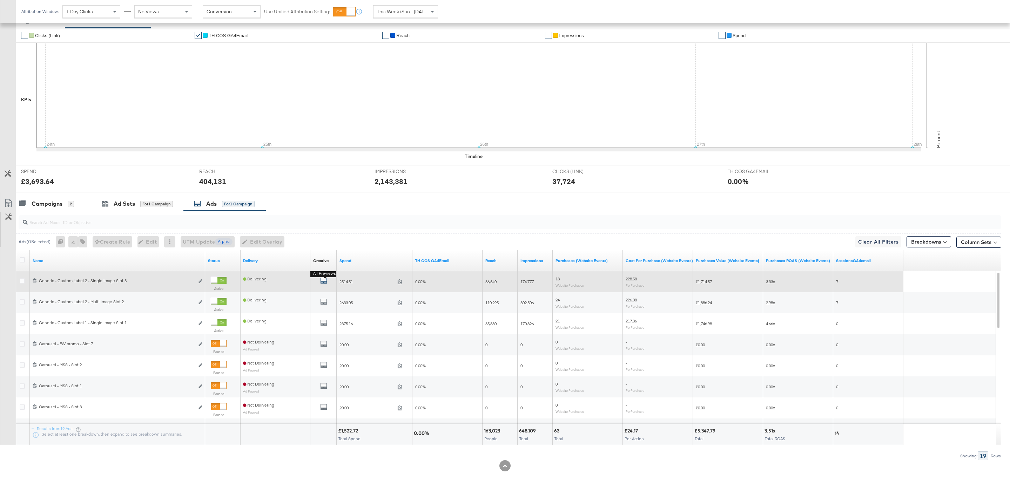
click at [321, 281] on icon "default" at bounding box center [323, 280] width 7 height 7
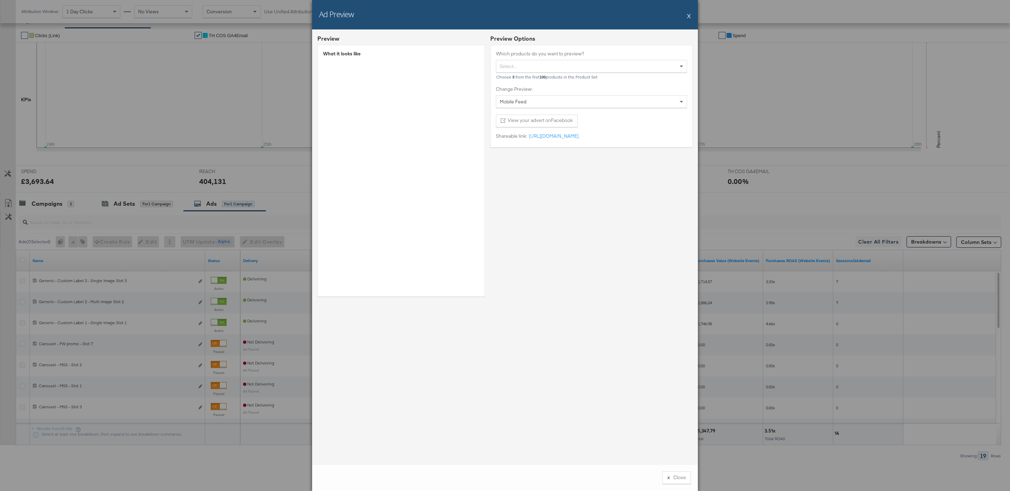
click at [685, 14] on div "Ad Preview X" at bounding box center [505, 14] width 386 height 29
click at [690, 15] on button "X" at bounding box center [689, 16] width 4 height 14
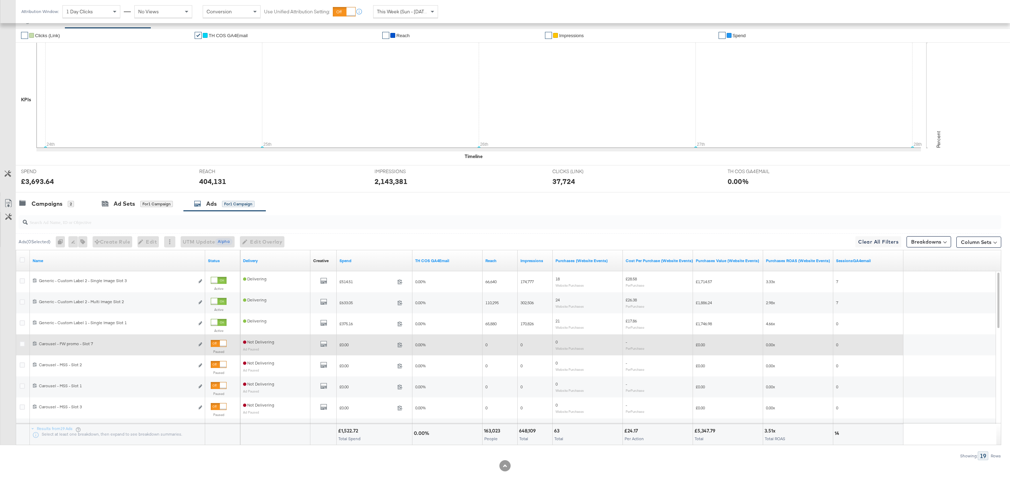
scroll to position [139, 0]
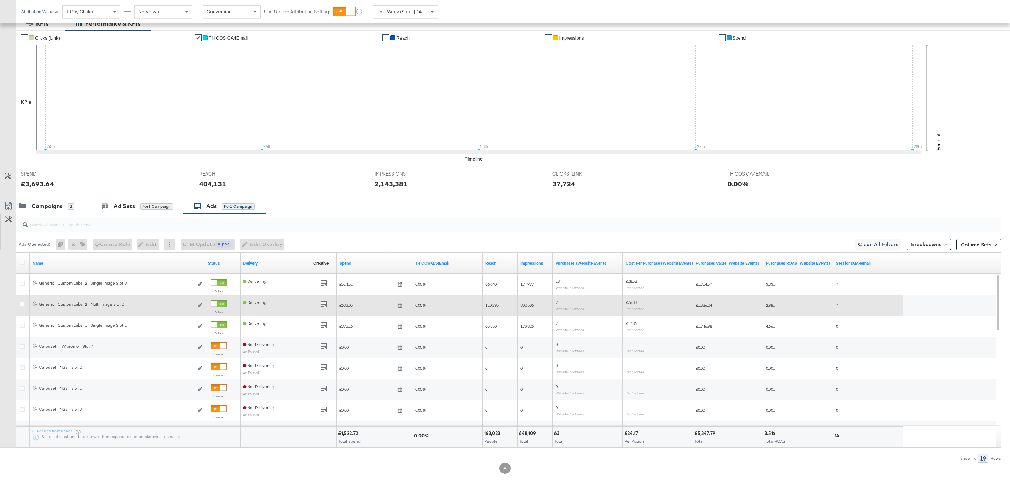
click at [218, 304] on div at bounding box center [219, 303] width 16 height 7
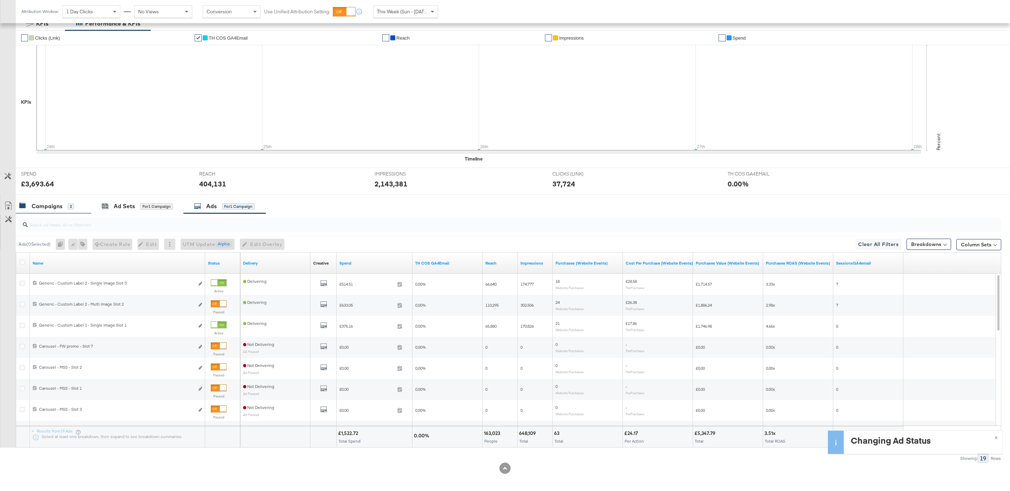
click at [65, 210] on div "Campaigns 2" at bounding box center [46, 206] width 55 height 8
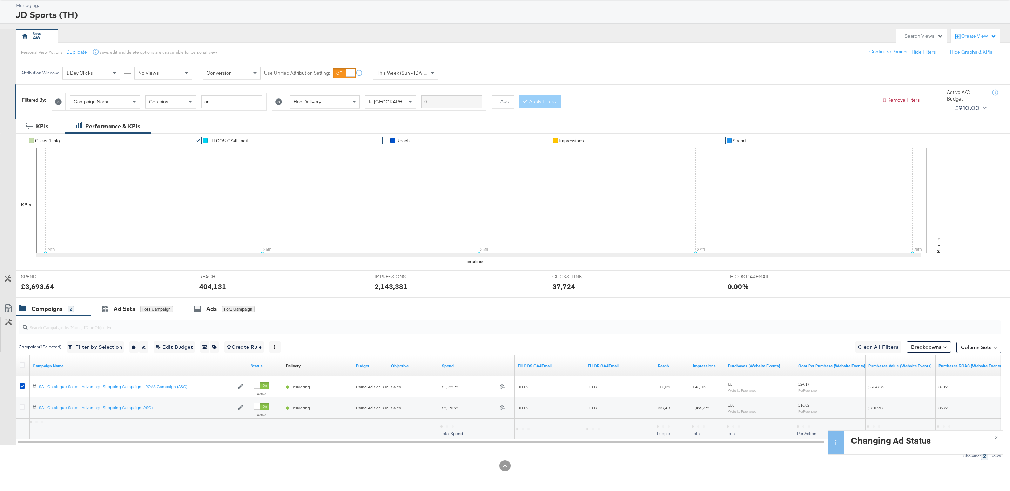
scroll to position [38, 0]
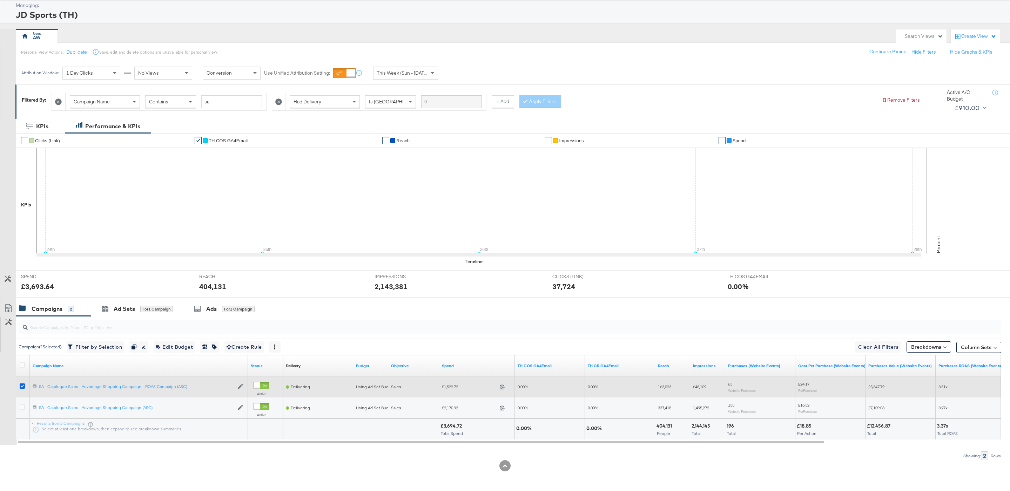
click at [23, 387] on icon at bounding box center [22, 386] width 5 height 5
click at [0, 0] on input "checkbox" at bounding box center [0, 0] width 0 height 0
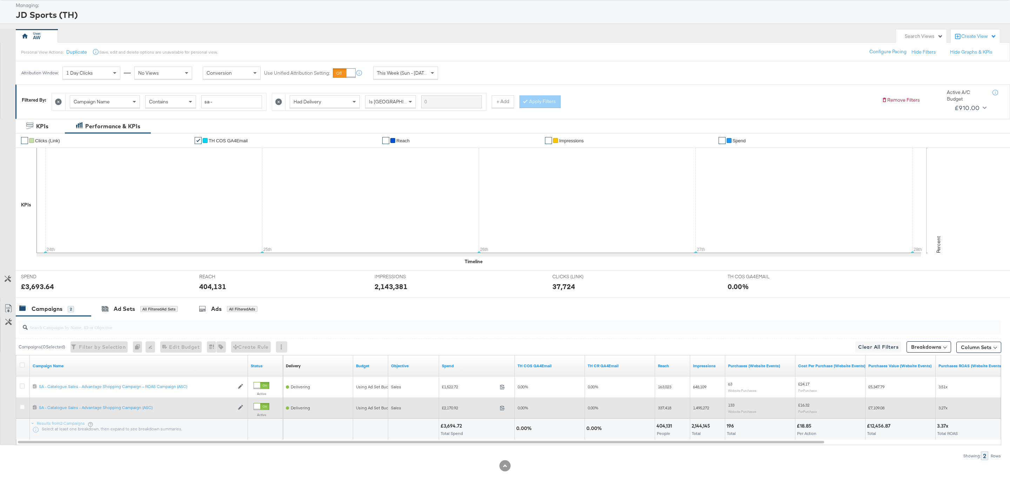
click at [24, 404] on div at bounding box center [23, 408] width 13 height 13
click at [23, 405] on icon at bounding box center [22, 407] width 5 height 5
click at [0, 0] on input "checkbox" at bounding box center [0, 0] width 0 height 0
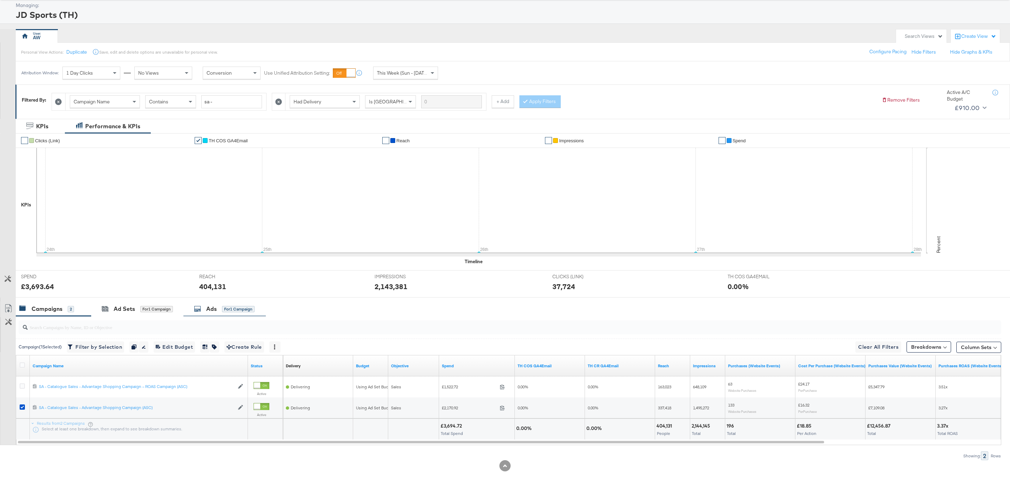
click at [230, 302] on div "Ads for 1 Campaign" at bounding box center [224, 309] width 82 height 15
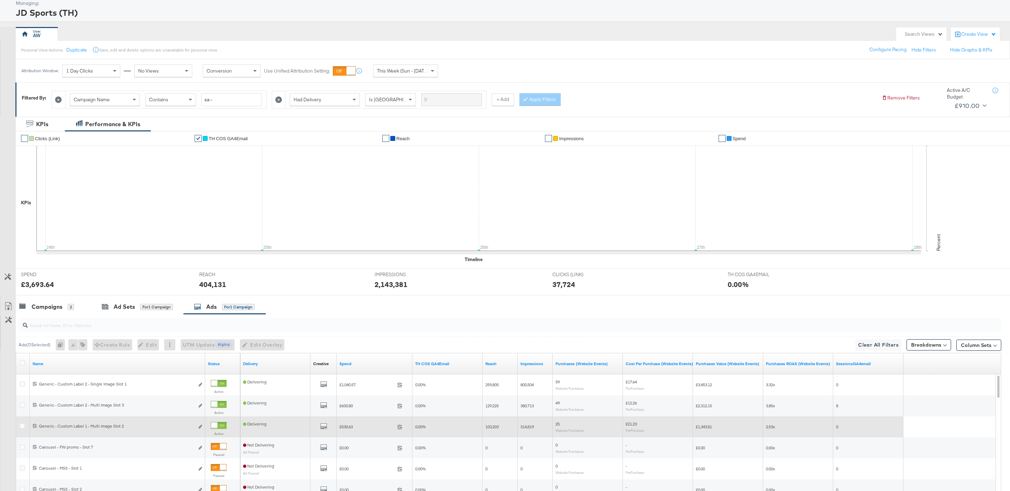
click at [221, 422] on div "Active" at bounding box center [222, 430] width 29 height 22
click at [217, 427] on div at bounding box center [214, 425] width 6 height 6
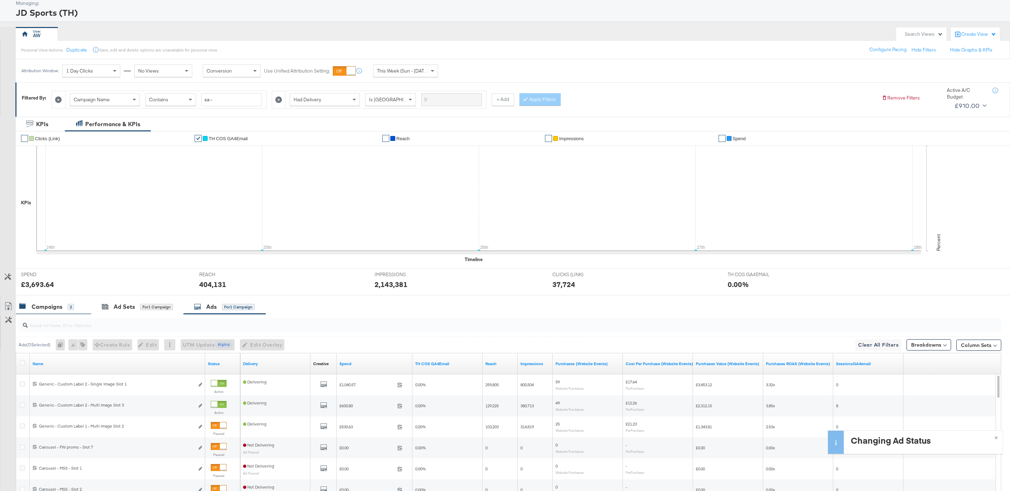
click at [56, 309] on div "Campaigns" at bounding box center [47, 307] width 31 height 8
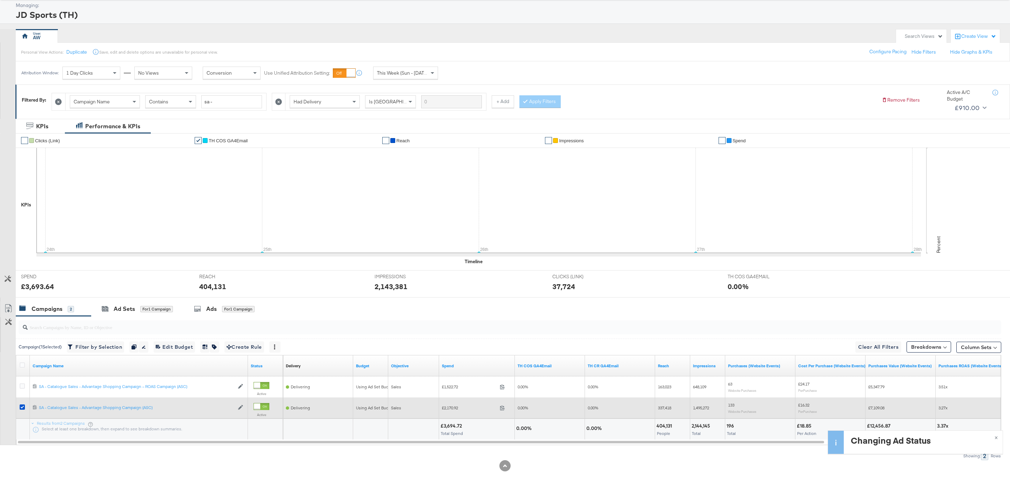
click at [23, 410] on div at bounding box center [23, 408] width 7 height 7
click at [22, 408] on icon at bounding box center [22, 407] width 5 height 5
click at [0, 0] on input "checkbox" at bounding box center [0, 0] width 0 height 0
